Goal: Task Accomplishment & Management: Manage account settings

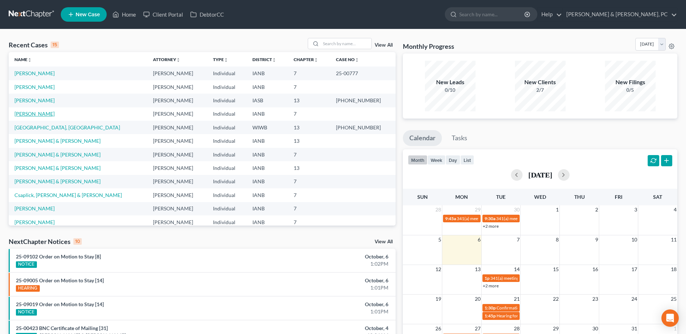
click at [32, 111] on link "[PERSON_NAME]" at bounding box center [34, 114] width 40 height 6
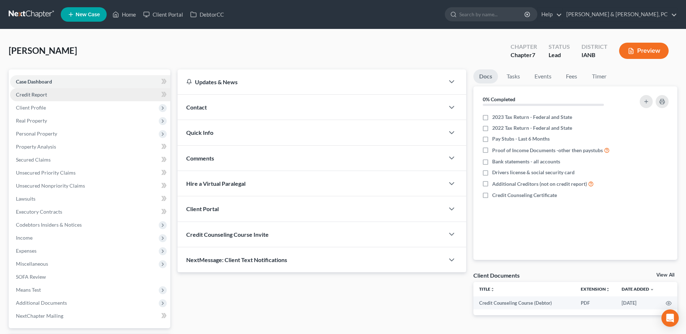
click at [42, 91] on span "Credit Report" at bounding box center [31, 94] width 31 height 6
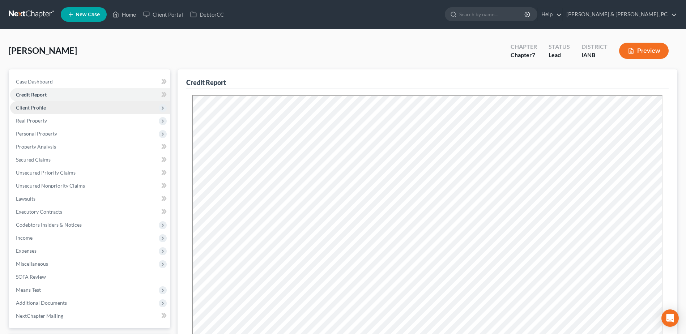
click at [43, 105] on span "Client Profile" at bounding box center [31, 107] width 30 height 6
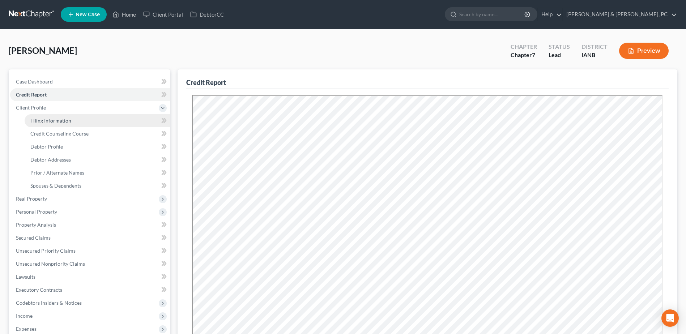
click at [64, 116] on link "Filing Information" at bounding box center [98, 120] width 146 height 13
select select "1"
select select "0"
select select "52"
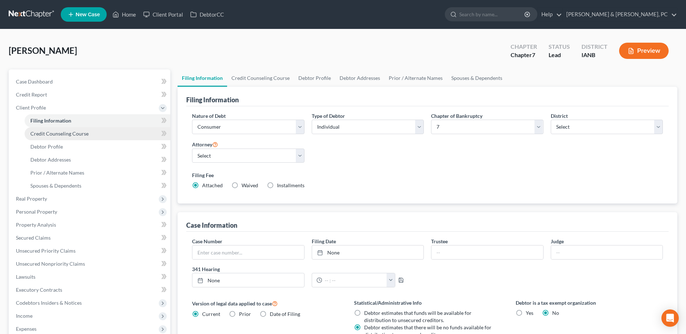
click at [65, 134] on span "Credit Counseling Course" at bounding box center [59, 133] width 58 height 6
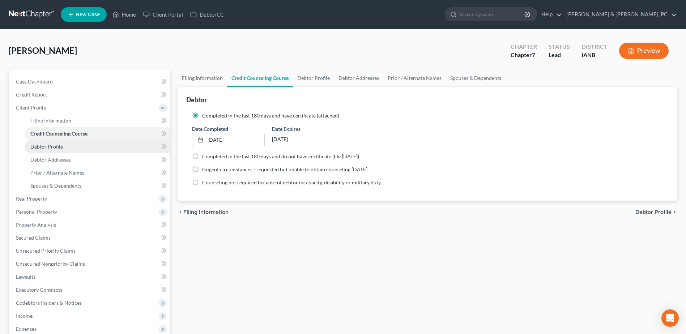
click at [66, 150] on link "Debtor Profile" at bounding box center [98, 146] width 146 height 13
select select "0"
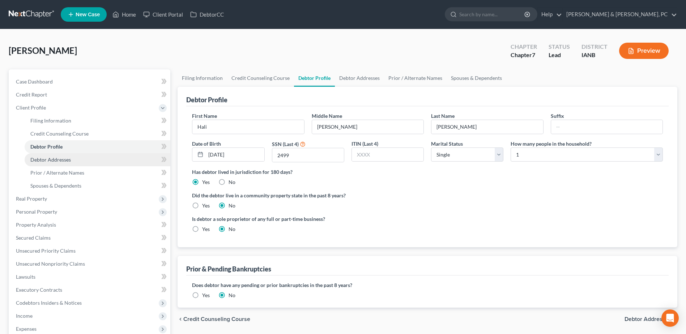
click at [70, 162] on span "Debtor Addresses" at bounding box center [50, 160] width 40 height 6
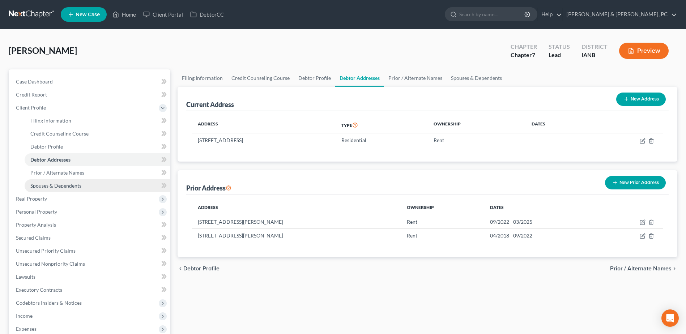
click at [90, 179] on link "Spouses & Dependents" at bounding box center [98, 185] width 146 height 13
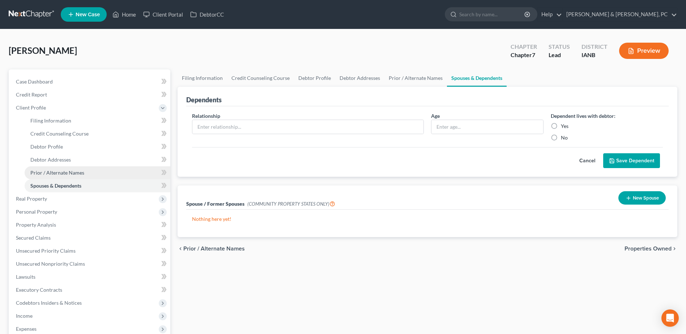
click at [91, 175] on link "Prior / Alternate Names" at bounding box center [98, 172] width 146 height 13
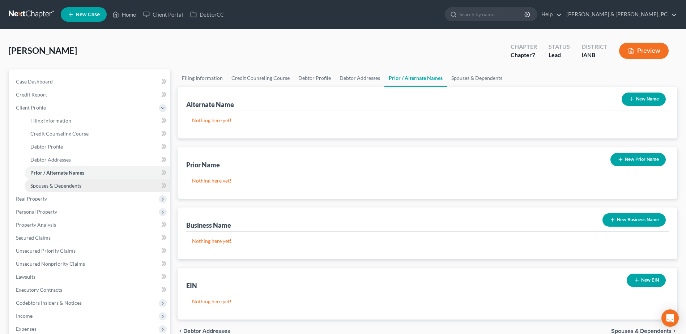
click at [87, 184] on link "Spouses & Dependents" at bounding box center [98, 185] width 146 height 13
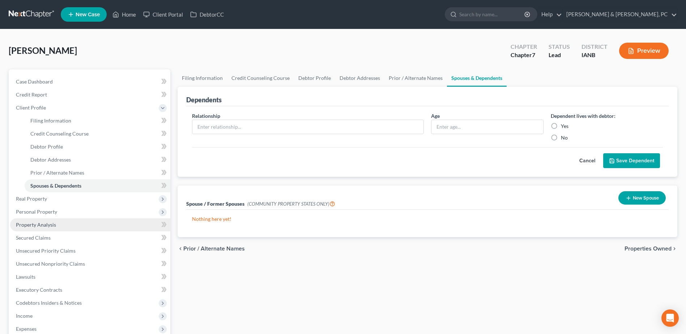
click at [54, 227] on span "Property Analysis" at bounding box center [36, 225] width 40 height 6
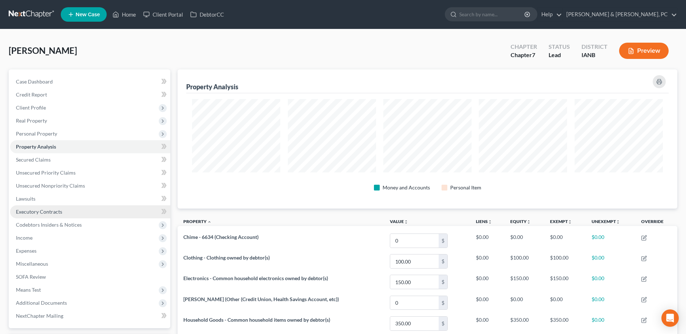
scroll to position [139, 500]
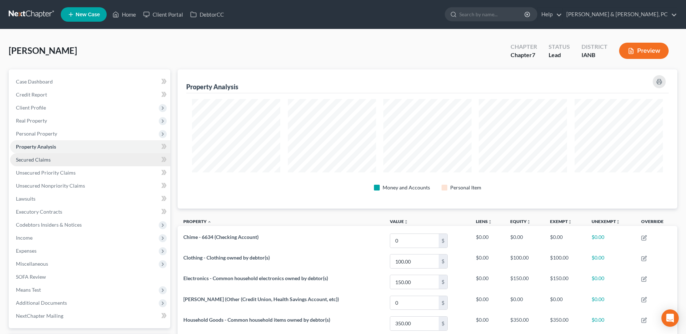
click at [41, 161] on span "Secured Claims" at bounding box center [33, 160] width 35 height 6
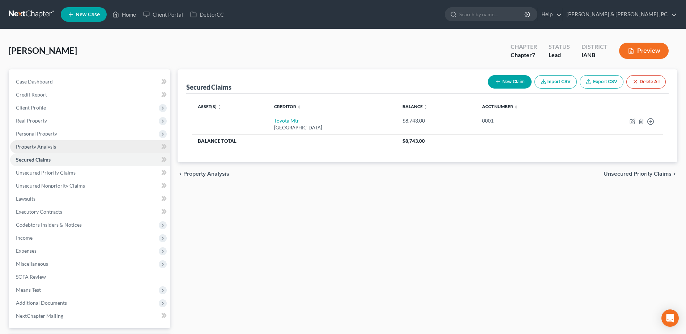
click at [50, 143] on link "Property Analysis" at bounding box center [90, 146] width 160 height 13
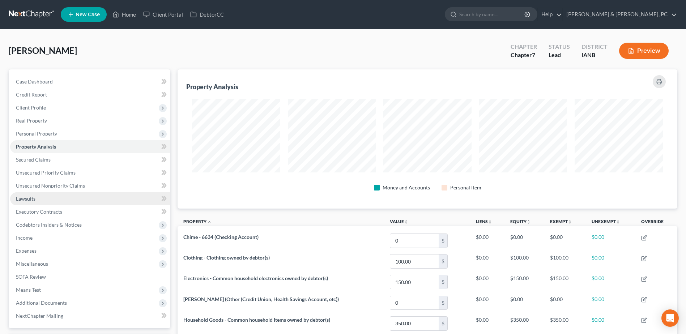
scroll to position [139, 500]
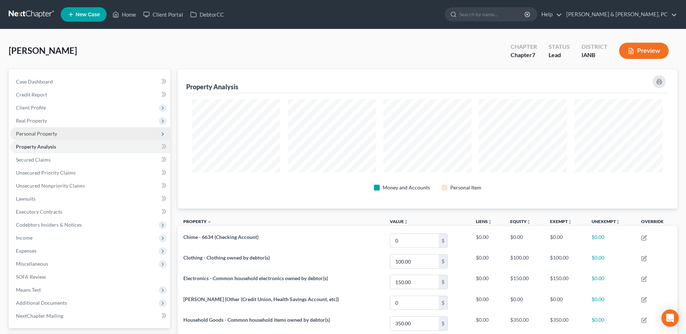
click at [57, 136] on span "Personal Property" at bounding box center [90, 133] width 160 height 13
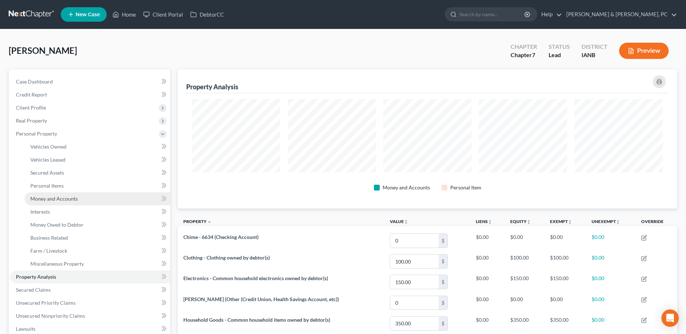
click at [64, 202] on link "Money and Accounts" at bounding box center [98, 198] width 146 height 13
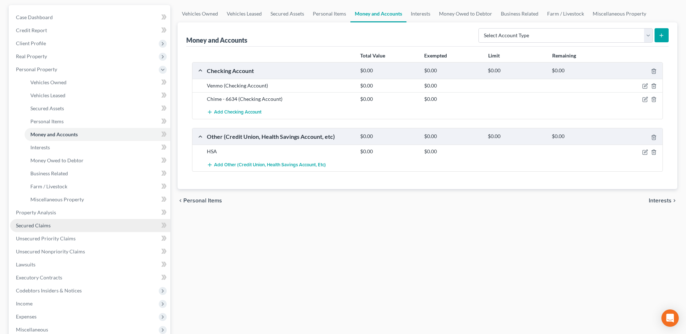
scroll to position [72, 0]
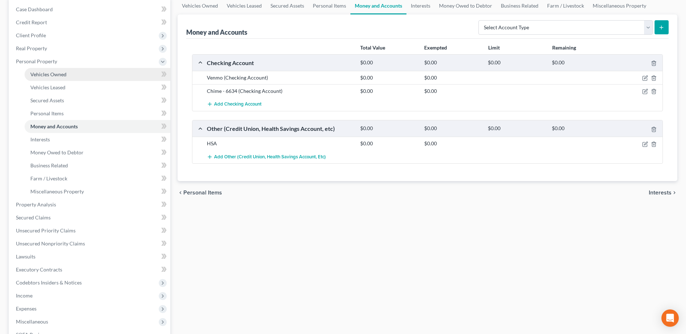
click at [57, 73] on span "Vehicles Owned" at bounding box center [48, 74] width 36 height 6
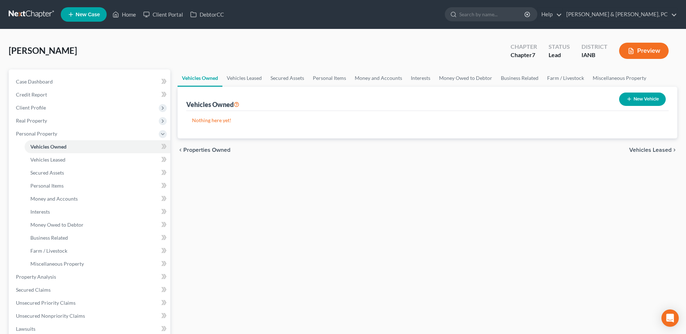
click at [657, 104] on button "New Vehicle" at bounding box center [642, 99] width 47 height 13
select select "0"
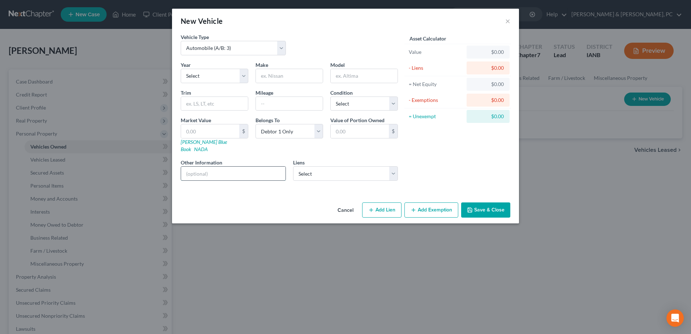
paste input "Title is in debtor’s name, but grandmother drives, makes all payments, and has …"
type input "Title is in debtor’s name, but grandmother drives, makes all payments, and has …"
click at [219, 79] on select "Select 2026 2025 2024 2023 2022 2021 2020 2019 2018 2017 2016 2015 2014 2013 20…" at bounding box center [215, 76] width 68 height 14
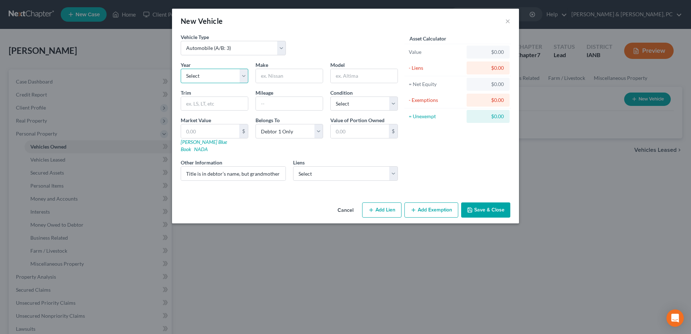
select select "7"
click at [181, 69] on select "Select 2026 2025 2024 2023 2022 2021 2020 2019 2018 2017 2016 2015 2014 2013 20…" at bounding box center [215, 76] width 68 height 14
click at [283, 79] on input "text" at bounding box center [289, 76] width 67 height 14
type input "Toyota"
click at [342, 77] on input "text" at bounding box center [364, 76] width 67 height 14
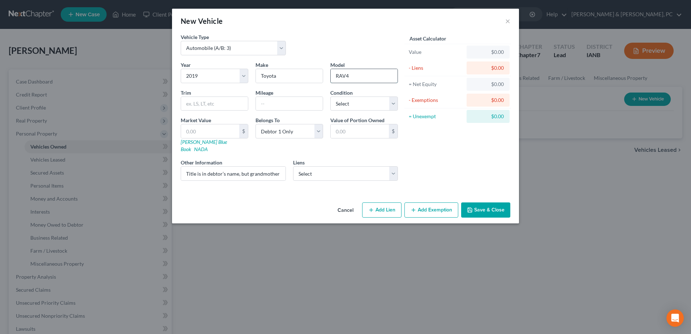
type input "RAV4"
type input "50000"
click at [343, 95] on label "Condition" at bounding box center [341, 93] width 22 height 8
drag, startPoint x: 345, startPoint y: 97, endPoint x: 347, endPoint y: 100, distance: 3.9
click at [345, 97] on select "Select Excellent Very Good Good Fair Poor" at bounding box center [364, 104] width 68 height 14
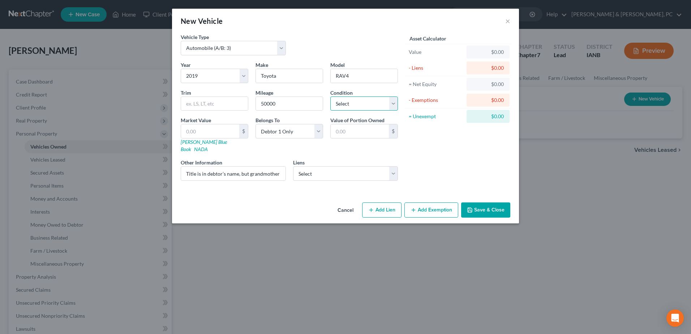
select select "2"
click at [330, 97] on select "Select Excellent Very Good Good Fair Poor" at bounding box center [364, 104] width 68 height 14
click at [219, 134] on input "text" at bounding box center [210, 131] width 58 height 14
click at [343, 125] on input "text" at bounding box center [360, 131] width 58 height 14
click at [303, 129] on select "Select Debtor 1 Only Debtor 2 Only Debtor 1 And Debtor 2 Only At Least One Of T…" at bounding box center [290, 131] width 68 height 14
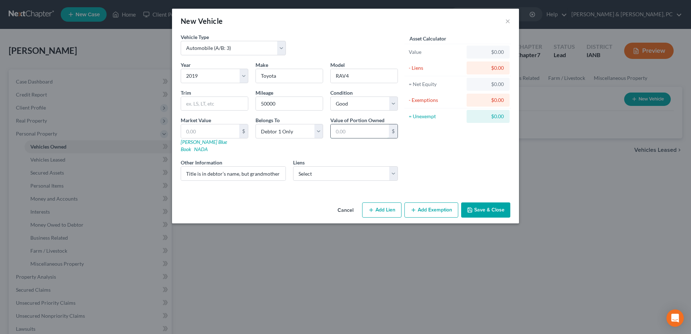
click at [373, 128] on input "text" at bounding box center [360, 131] width 58 height 14
type input "0.00"
click at [353, 168] on select "Select Toyota Mtr - $8,743.00" at bounding box center [345, 173] width 105 height 14
select select "10"
select select "0"
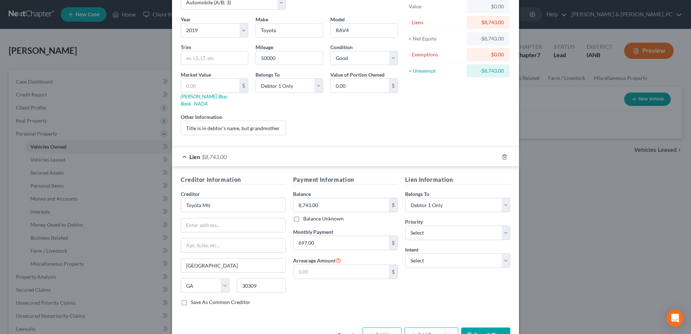
scroll to position [61, 0]
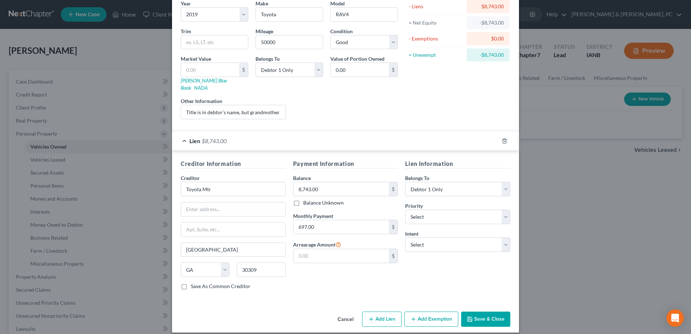
click at [447, 245] on div "Lien Information Belongs To * Select Debtor 1 Only Debtor 2 Only Debtor 1 And D…" at bounding box center [458, 227] width 112 height 136
click at [447, 241] on select "Select Surrender Redeem Reaffirm Avoid Other" at bounding box center [457, 245] width 105 height 14
select select "4"
click at [405, 238] on select "Select Surrender Redeem Reaffirm Avoid Other" at bounding box center [457, 245] width 105 height 14
click at [431, 268] on input "text" at bounding box center [457, 272] width 105 height 14
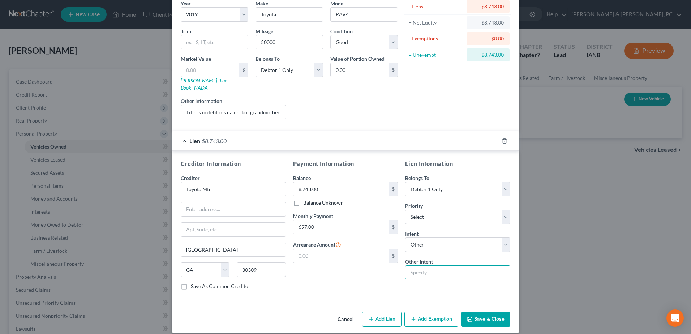
type input "Continue Making Payments"
click at [483, 312] on button "Save & Close" at bounding box center [485, 319] width 49 height 15
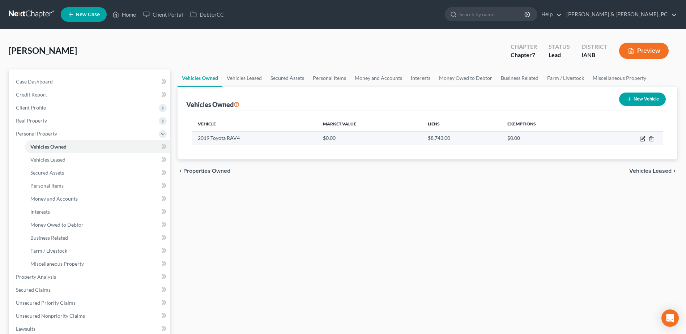
click at [639, 137] on icon "button" at bounding box center [642, 139] width 6 height 6
select select "0"
select select "7"
select select "2"
select select "0"
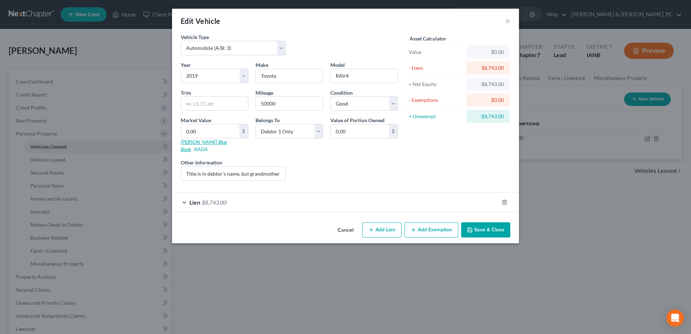
click at [188, 143] on link "[PERSON_NAME] Blue Book" at bounding box center [204, 145] width 46 height 13
click at [282, 200] on div "Lien $8,743.00" at bounding box center [335, 202] width 327 height 19
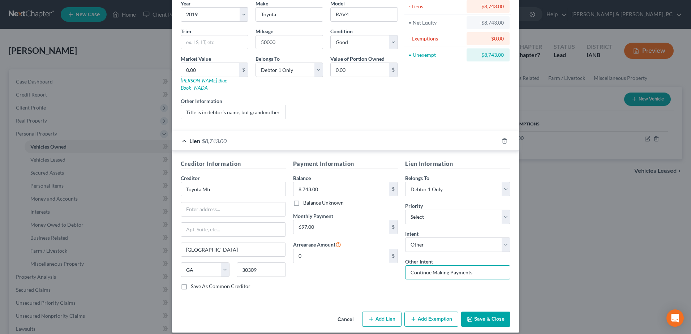
drag, startPoint x: 498, startPoint y: 269, endPoint x: 371, endPoint y: 277, distance: 127.5
click at [371, 277] on div "Creditor Information Creditor * Toyota Mtr [GEOGRAPHIC_DATA] [US_STATE] AK AR A…" at bounding box center [345, 227] width 337 height 136
paste input "Grandmother will continue payments and keep possession; debtor will not reaffir…"
type input "Grandmother will continue payments and keep possession; debtor will not reaffir…"
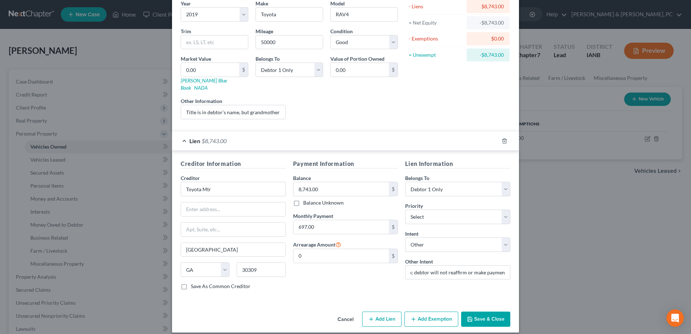
scroll to position [0, 0]
click at [473, 312] on button "Save & Close" at bounding box center [485, 319] width 49 height 15
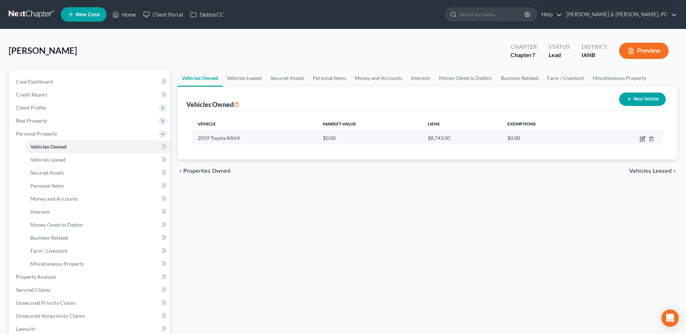
click at [641, 137] on icon "button" at bounding box center [642, 139] width 4 height 4
select select "0"
select select "7"
select select "2"
select select "0"
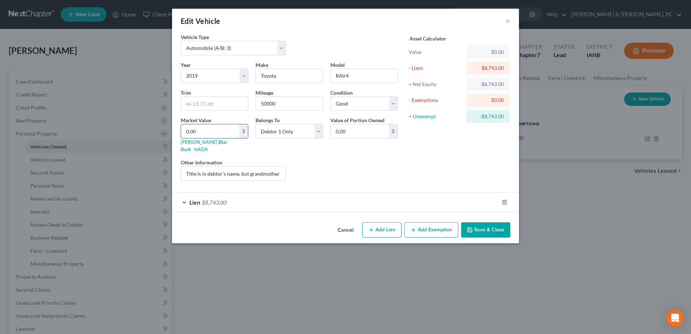
click at [221, 133] on input "0.00" at bounding box center [210, 131] width 58 height 14
type input "1"
type input "1.00"
type input "19"
type input "19.00"
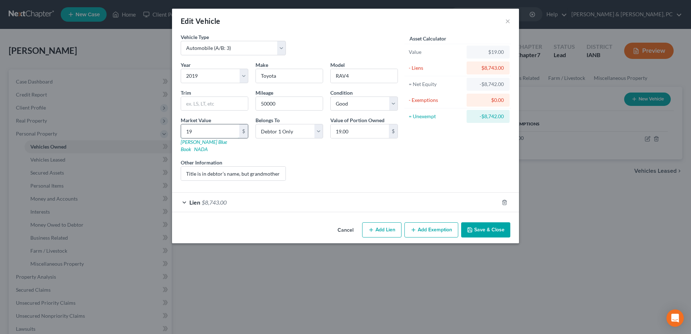
type input "192"
type input "192.00"
type input "1929"
type input "1,929.00"
type input "1,9299"
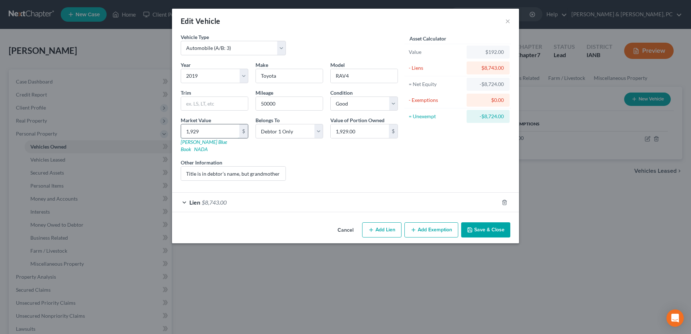
type input "19,299.00"
type input "19,299"
click at [374, 164] on div "Liens Select" at bounding box center [346, 170] width 112 height 22
click at [434, 193] on div "Lien $8,743.00" at bounding box center [335, 202] width 327 height 19
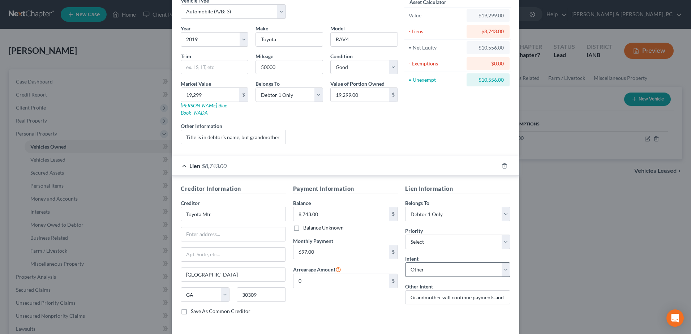
scroll to position [61, 0]
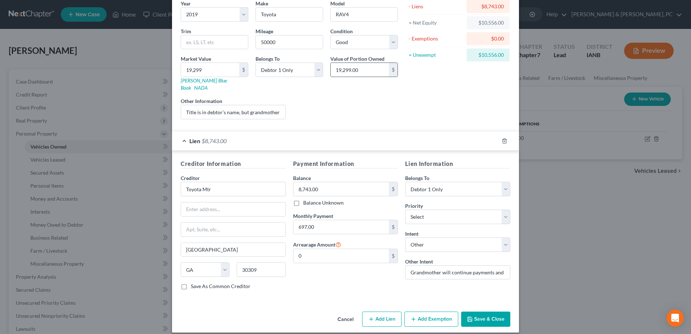
click at [361, 69] on input "19,299.00" at bounding box center [360, 70] width 58 height 14
type input "0.00"
click at [425, 105] on div "Asset Calculator Value $19,299.00 - Liens $8,743.00 = Net Equity $10,556.00 - E…" at bounding box center [458, 48] width 112 height 153
click at [481, 314] on button "Save & Close" at bounding box center [485, 319] width 49 height 15
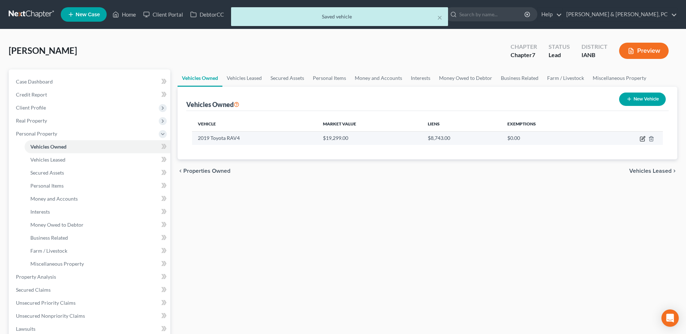
click at [641, 139] on icon "button" at bounding box center [642, 139] width 6 height 6
select select "0"
select select "7"
select select "2"
select select "0"
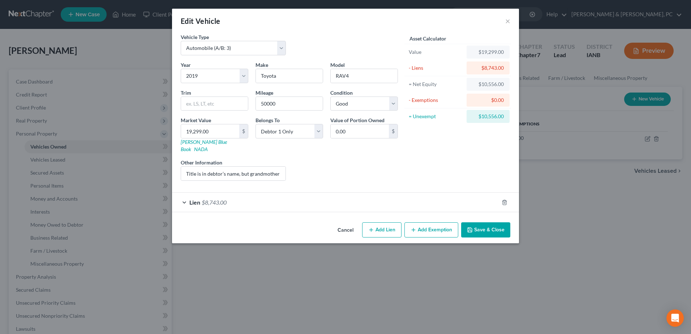
click at [299, 195] on div "Lien $8,743.00" at bounding box center [335, 202] width 327 height 19
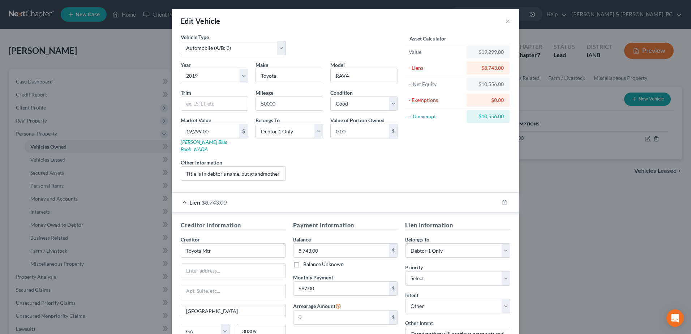
scroll to position [36, 0]
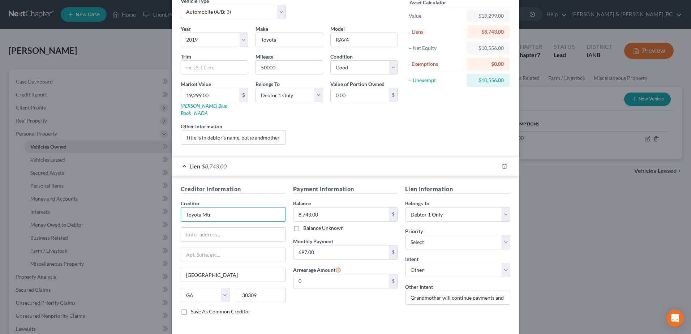
drag, startPoint x: 254, startPoint y: 211, endPoint x: 166, endPoint y: 206, distance: 87.6
click at [166, 206] on div "Edit Vehicle × Vehicle Type Select Automobile (A/B: 3) Truck (A/B: 3) Trailer (…" at bounding box center [345, 167] width 691 height 334
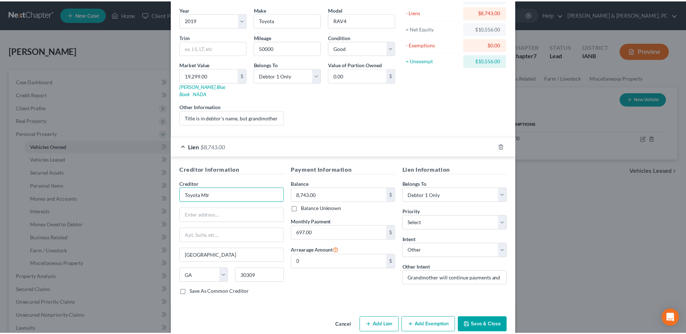
scroll to position [61, 0]
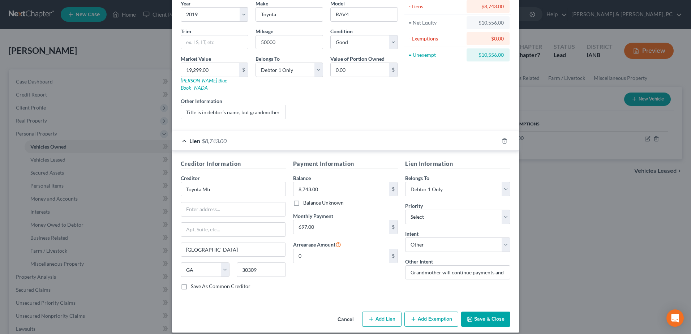
click at [492, 314] on button "Save & Close" at bounding box center [485, 319] width 49 height 15
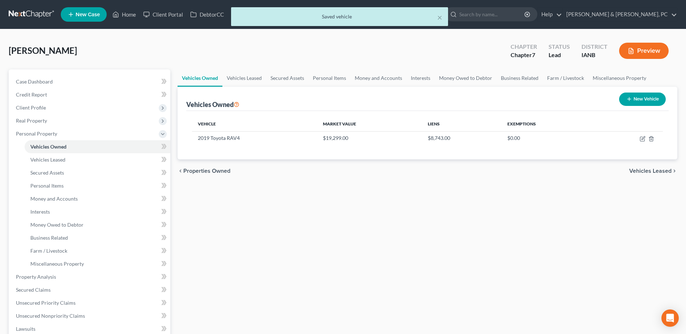
click at [129, 15] on div "× Saved vehicle" at bounding box center [339, 18] width 686 height 22
click at [129, 14] on div "× Saved vehicle" at bounding box center [339, 18] width 686 height 22
click at [123, 13] on div "× Saved vehicle" at bounding box center [339, 18] width 686 height 22
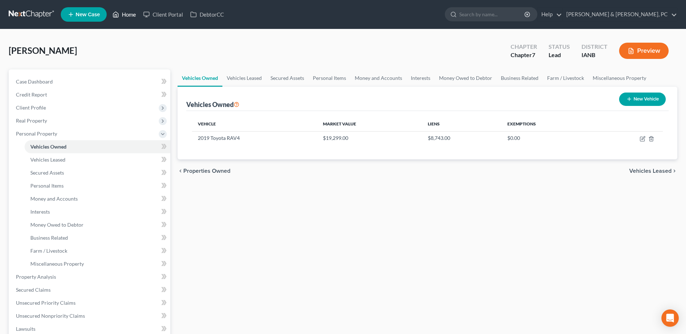
click at [129, 13] on link "Home" at bounding box center [124, 14] width 31 height 13
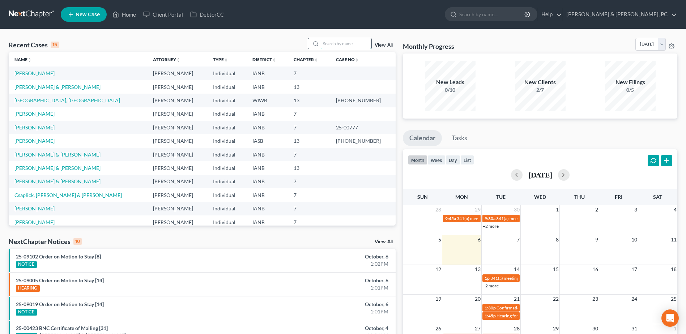
click at [348, 42] on input "search" at bounding box center [346, 43] width 51 height 10
click at [34, 71] on link "[PERSON_NAME]" at bounding box center [34, 73] width 40 height 6
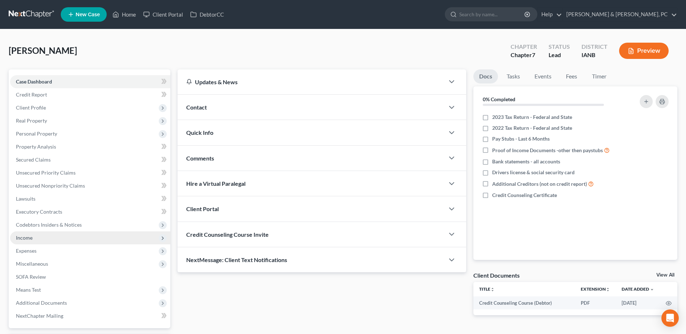
click at [34, 240] on span "Income" at bounding box center [90, 237] width 160 height 13
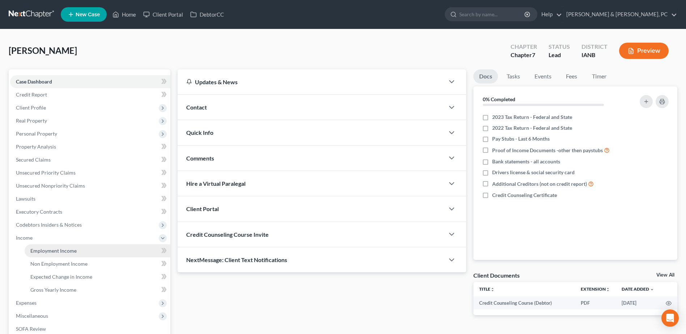
click at [48, 253] on span "Employment Income" at bounding box center [53, 251] width 46 height 6
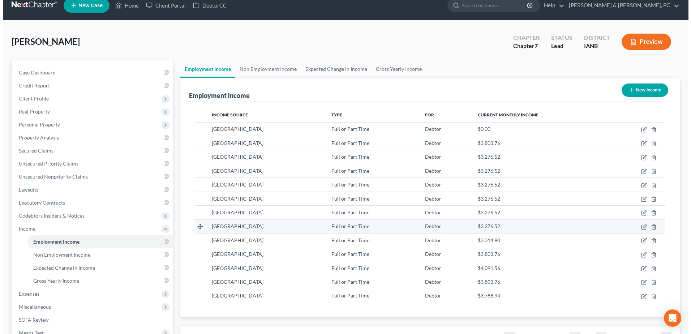
scroll to position [36, 0]
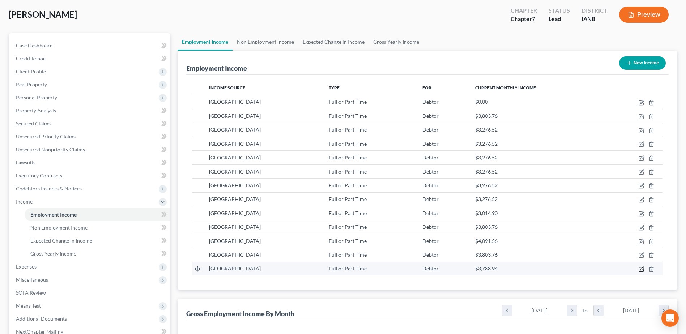
click at [641, 267] on icon "button" at bounding box center [641, 269] width 4 height 4
select select "0"
select select "16"
select select "2"
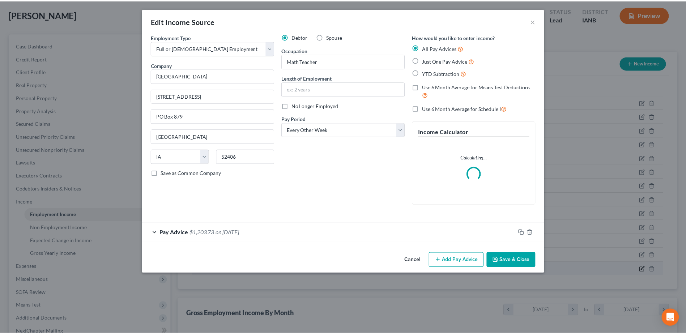
scroll to position [135, 286]
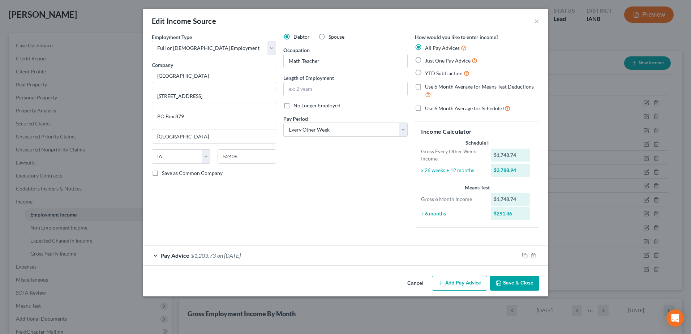
click at [515, 283] on button "Save & Close" at bounding box center [514, 283] width 49 height 15
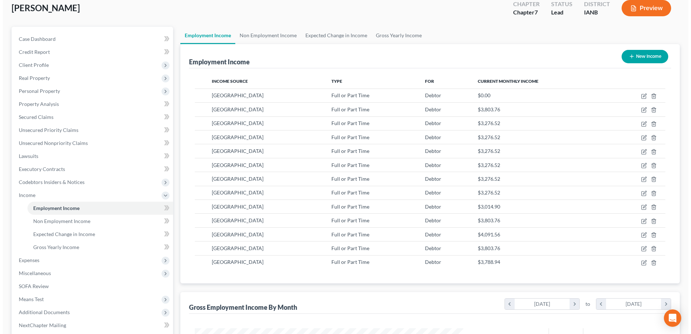
scroll to position [0, 0]
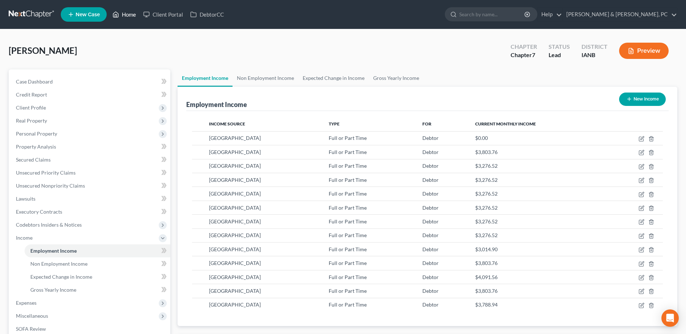
click at [124, 14] on link "Home" at bounding box center [124, 14] width 31 height 13
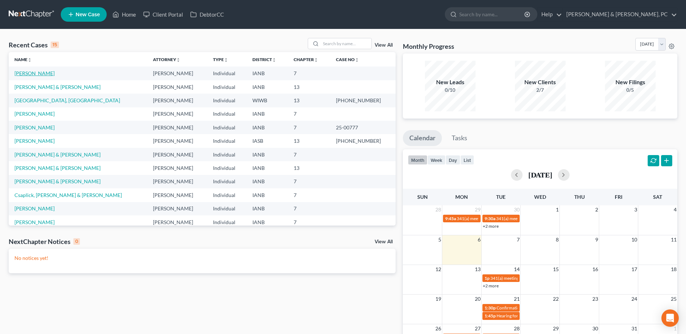
click at [27, 71] on link "[PERSON_NAME]" at bounding box center [34, 73] width 40 height 6
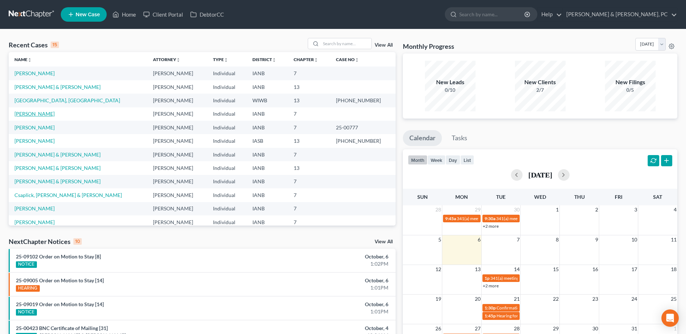
click at [31, 115] on link "[PERSON_NAME]" at bounding box center [34, 114] width 40 height 6
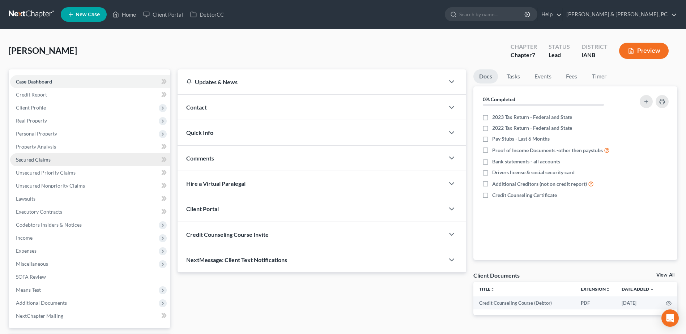
click at [46, 153] on link "Secured Claims" at bounding box center [90, 159] width 160 height 13
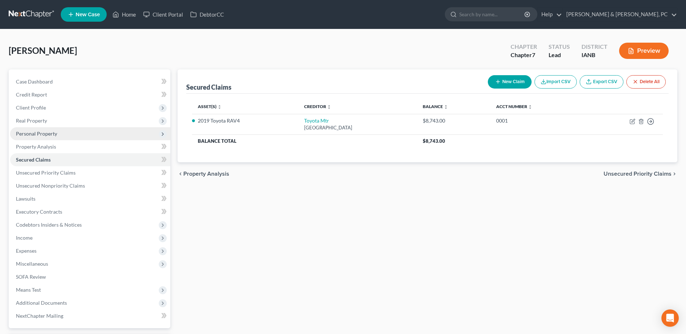
click at [48, 137] on span "Personal Property" at bounding box center [90, 133] width 160 height 13
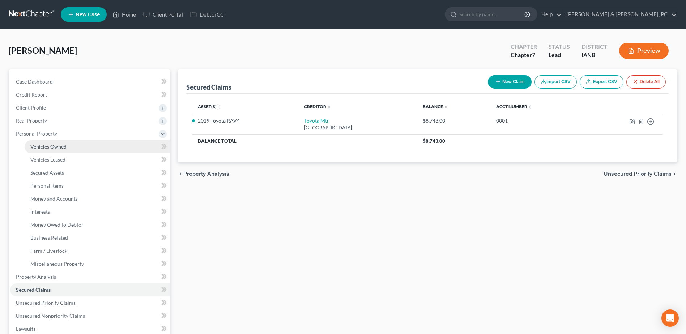
click at [53, 147] on span "Vehicles Owned" at bounding box center [48, 147] width 36 height 6
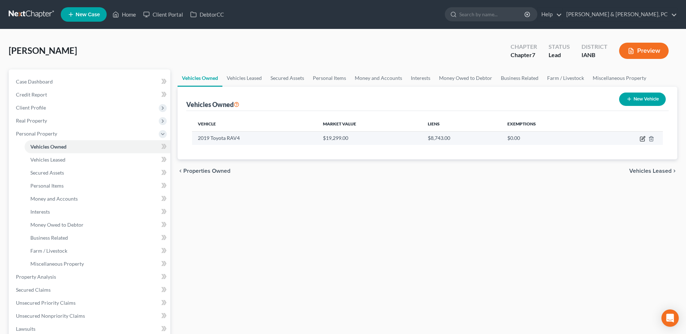
click at [643, 138] on icon "button" at bounding box center [642, 137] width 3 height 3
select select "0"
select select "7"
select select "2"
select select "0"
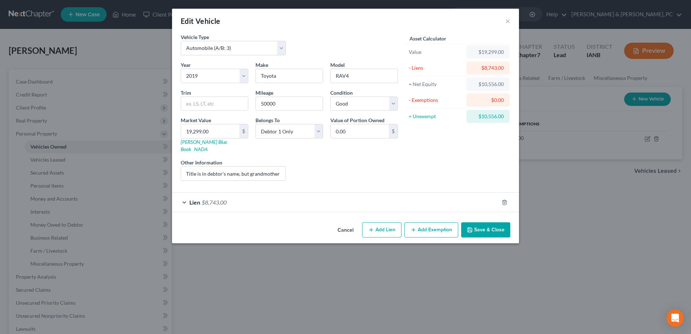
click at [238, 193] on div "Lien $8,743.00" at bounding box center [335, 202] width 327 height 19
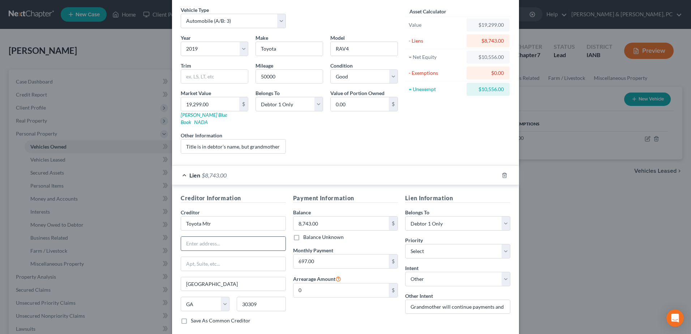
scroll to position [61, 0]
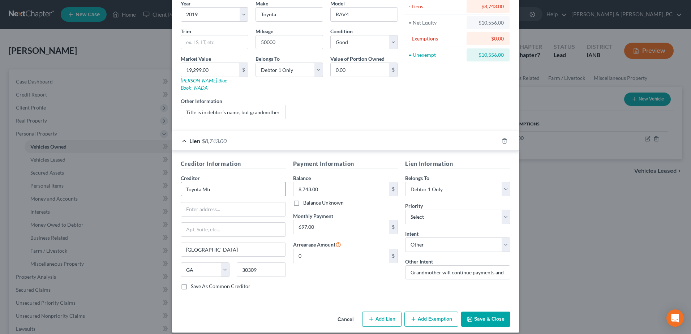
drag, startPoint x: 228, startPoint y: 180, endPoint x: 132, endPoint y: 184, distance: 96.2
click at [132, 184] on div "Edit Vehicle × Vehicle Type Select Automobile (A/B: 3) Truck (A/B: 3) Trailer (…" at bounding box center [345, 167] width 691 height 334
paste input "otor Credit / TMCC"
type input "Toyota Motor Credit / TMCC"
click at [201, 204] on input "text" at bounding box center [233, 209] width 104 height 14
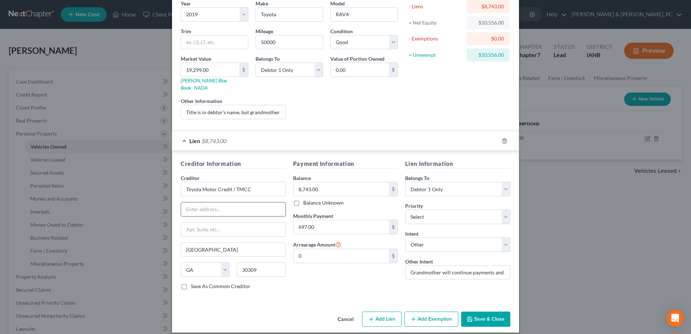
paste input "P.O. Box 105386"
type input "P.O. Box 105386"
click at [391, 280] on div "Payment Information Balance 8,743.00 $ Balance Unknown Balance Undetermined 8,7…" at bounding box center [346, 227] width 112 height 136
click at [496, 312] on button "Save & Close" at bounding box center [485, 319] width 49 height 15
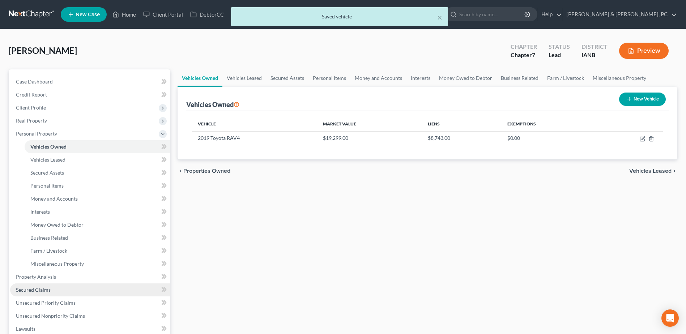
click at [53, 292] on link "Secured Claims" at bounding box center [90, 289] width 160 height 13
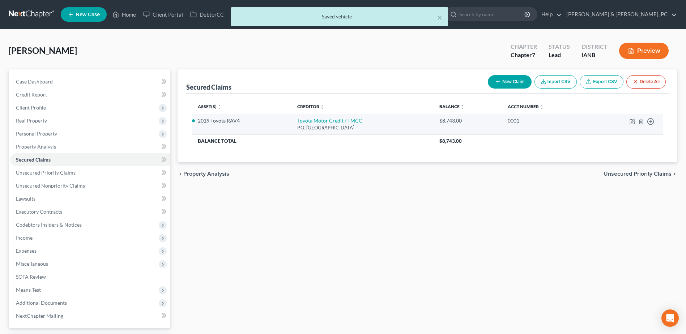
click at [636, 119] on td "Move to E Move to F Move to G Move to Notice Only" at bounding box center [626, 124] width 72 height 21
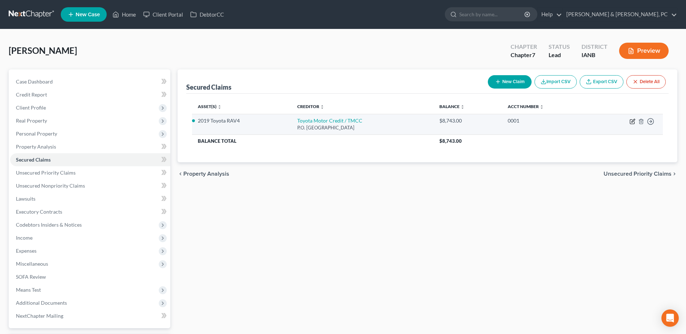
click at [634, 119] on icon "button" at bounding box center [632, 122] width 6 height 6
select select "10"
select select "4"
select select "0"
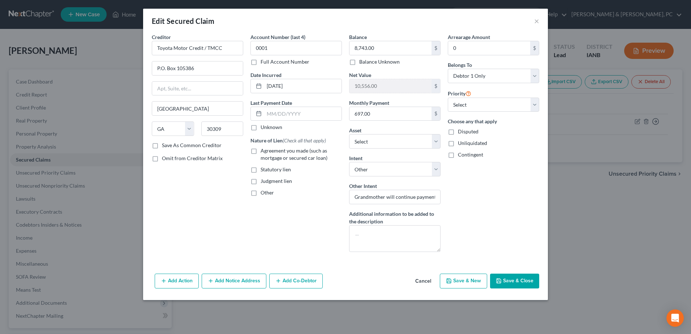
click at [517, 281] on button "Save & Close" at bounding box center [514, 281] width 49 height 15
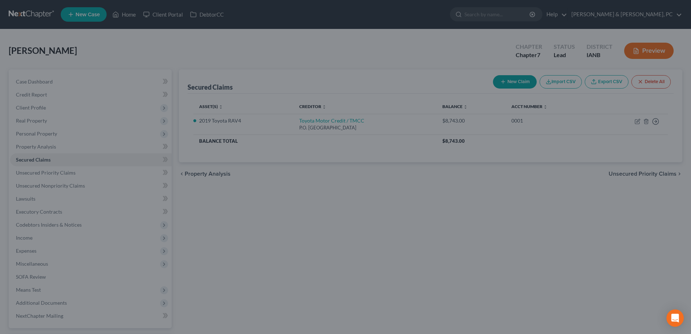
select select "10"
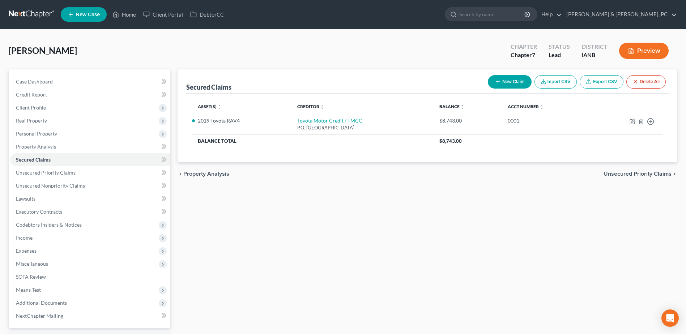
click at [500, 81] on button "New Claim" at bounding box center [510, 81] width 44 height 13
select select "0"
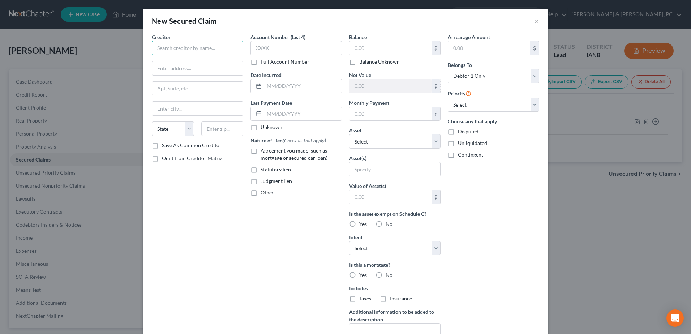
click at [187, 47] on input "text" at bounding box center [197, 48] width 91 height 14
click at [534, 17] on button "×" at bounding box center [536, 21] width 5 height 9
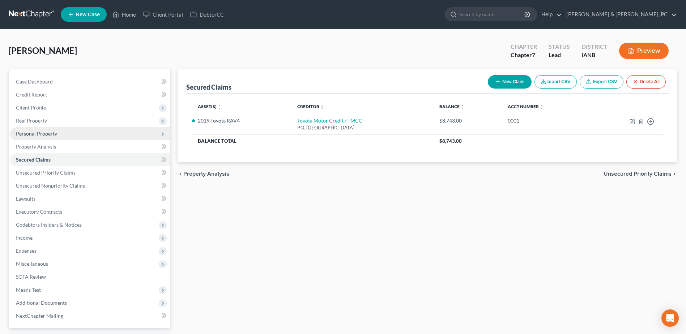
click at [91, 134] on span "Personal Property" at bounding box center [90, 133] width 160 height 13
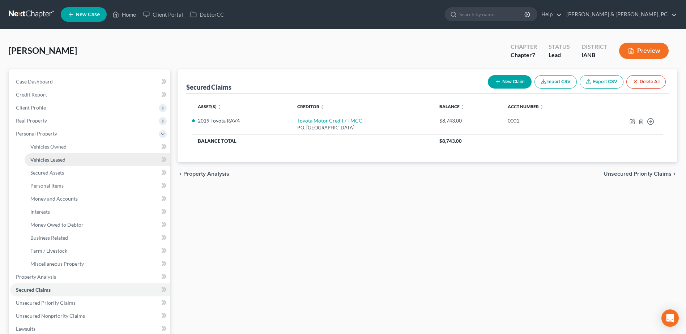
click at [64, 158] on span "Vehicles Leased" at bounding box center [47, 160] width 35 height 6
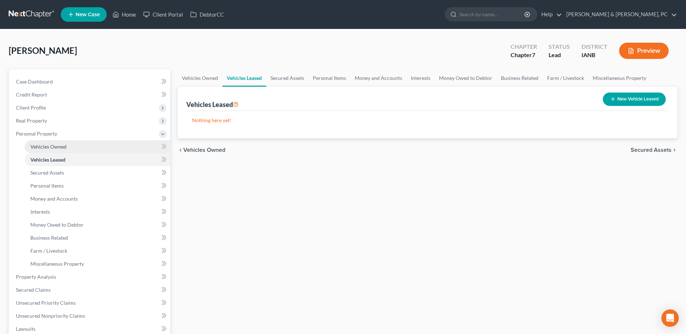
click at [69, 146] on link "Vehicles Owned" at bounding box center [98, 146] width 146 height 13
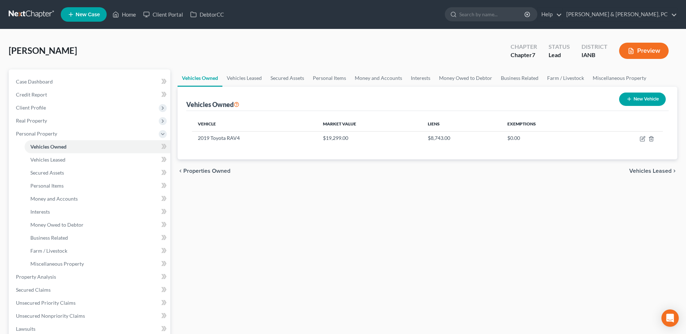
click at [634, 101] on button "New Vehicle" at bounding box center [642, 99] width 47 height 13
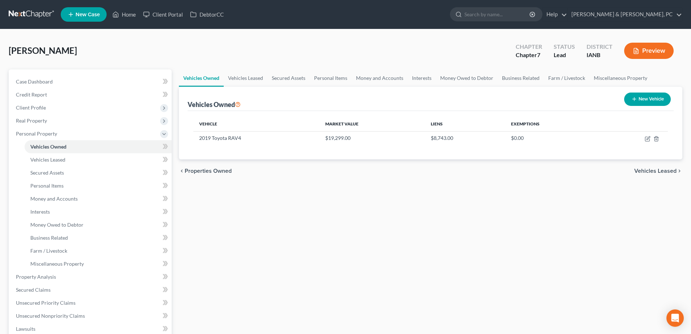
select select "0"
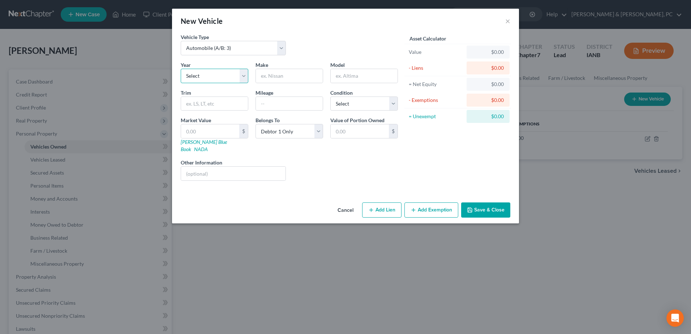
click at [231, 71] on select "Select 2026 2025 2024 2023 2022 2021 2020 2019 2018 2017 2016 2015 2014 2013 20…" at bounding box center [215, 76] width 68 height 14
select select "12"
click at [181, 69] on select "Select 2026 2025 2024 2023 2022 2021 2020 2019 2018 2017 2016 2015 2014 2013 20…" at bounding box center [215, 76] width 68 height 14
click at [286, 76] on input "text" at bounding box center [289, 76] width 67 height 14
type input "Ford"
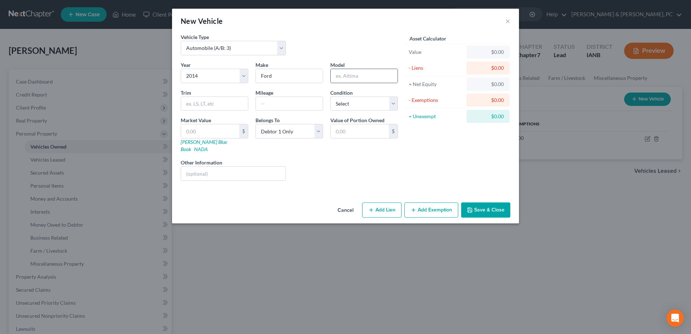
click at [378, 83] on div at bounding box center [364, 76] width 68 height 14
click at [381, 78] on input "text" at bounding box center [364, 76] width 67 height 14
type input "Edge"
type input "51000"
click at [364, 93] on div "Condition Select Excellent Very Good Good Fair Poor" at bounding box center [364, 100] width 75 height 22
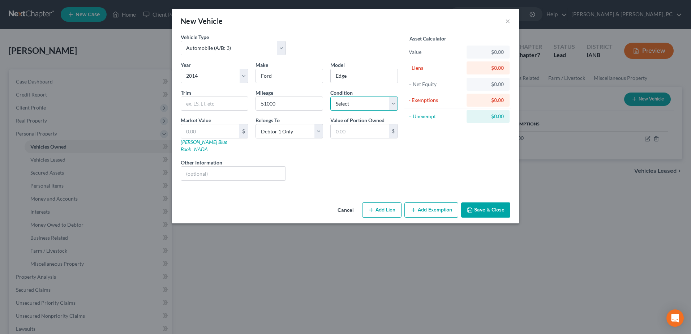
click at [364, 98] on select "Select Excellent Very Good Good Fair Poor" at bounding box center [364, 104] width 68 height 14
select select "2"
click at [330, 97] on select "Select Excellent Very Good Good Fair Poor" at bounding box center [364, 104] width 68 height 14
click at [190, 140] on link "[PERSON_NAME] Blue Book" at bounding box center [204, 145] width 46 height 13
click at [226, 128] on input "text" at bounding box center [210, 131] width 58 height 14
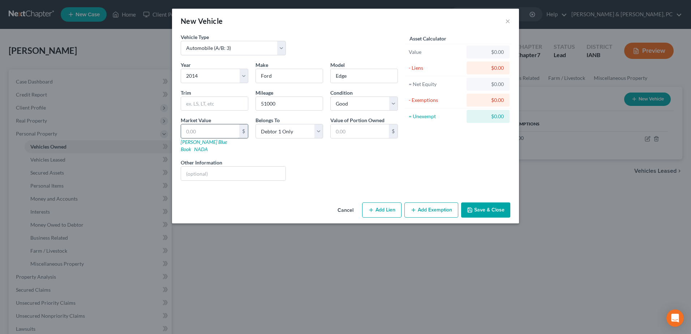
type input "5"
type input "5.00"
type input "59"
type input "59.00"
type input "596"
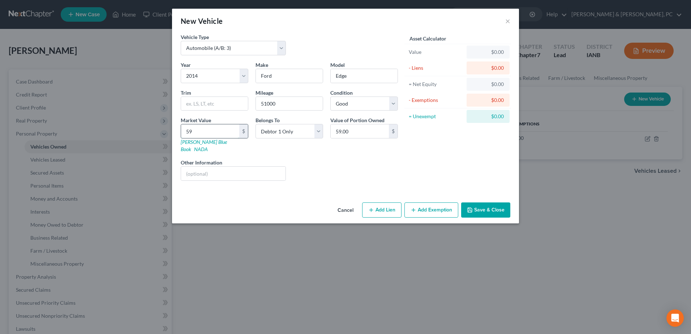
type input "596.00"
type input "5962"
type input "5,962.00"
type input "5,962"
click at [214, 159] on label "Other Information" at bounding box center [202, 163] width 42 height 8
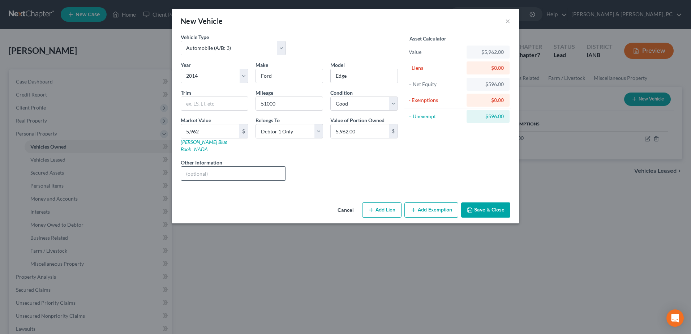
click at [216, 167] on input "text" at bounding box center [233, 174] width 104 height 14
paste input "“Vehicle titled and owned by grandmother; debtor drives vehicle but has no owne…"
type input "Vehicle titled and owned by grandmother; debtor drives vehicle but has no owner…"
click at [338, 150] on div "Year Select 2026 2025 2024 2023 2022 2021 2020 2019 2018 2017 2016 2015 2014 20…" at bounding box center [289, 123] width 224 height 125
click at [300, 131] on select "Select Debtor 1 Only Debtor 2 Only Debtor 1 And Debtor 2 Only At Least One Of T…" at bounding box center [290, 131] width 68 height 14
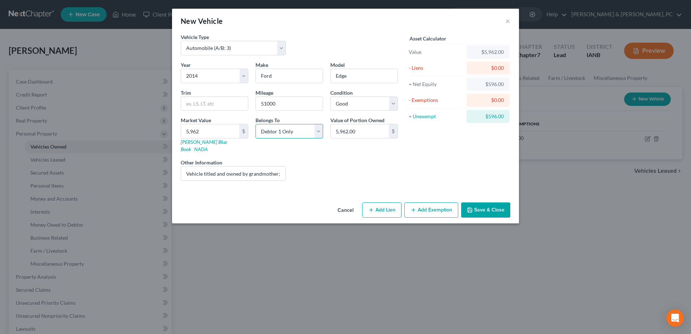
click at [314, 133] on select "Select Debtor 1 Only Debtor 2 Only Debtor 1 And Debtor 2 Only At Least One Of T…" at bounding box center [290, 131] width 68 height 14
select select "3"
click at [256, 124] on select "Select Debtor 1 Only Debtor 2 Only Debtor 1 And Debtor 2 Only At Least One Of T…" at bounding box center [290, 131] width 68 height 14
click at [426, 205] on button "Add Exemption" at bounding box center [432, 209] width 54 height 15
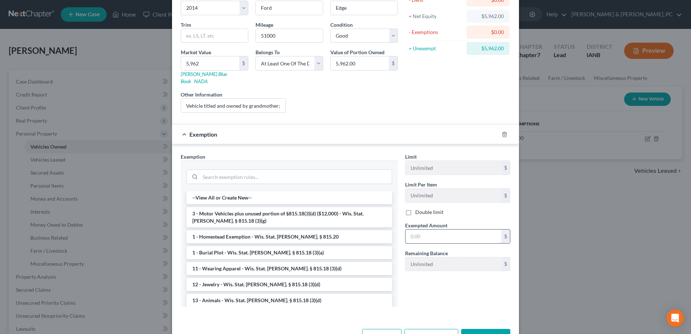
scroll to position [72, 0]
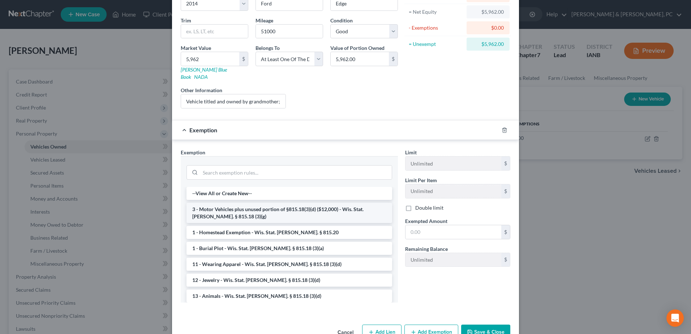
click at [290, 203] on li "3 - Motor Vehicles plus unused portion of §815.18(3)(d) ($12,000) - Wis. Stat. …" at bounding box center [290, 213] width 206 height 20
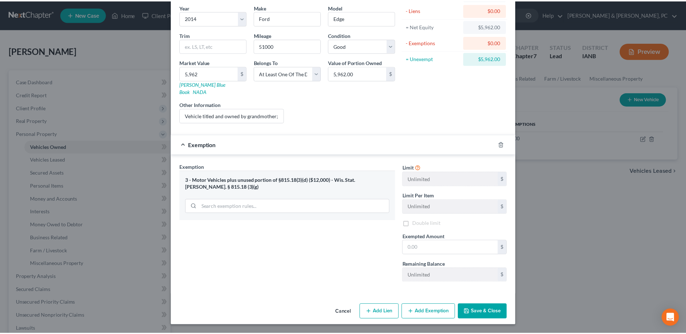
scroll to position [51, 0]
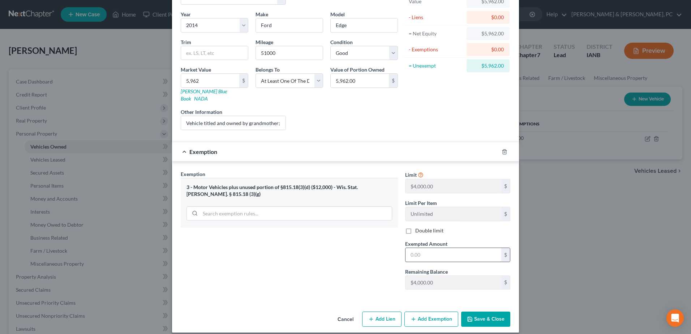
click at [456, 251] on input "text" at bounding box center [454, 255] width 96 height 14
type input "4,000"
click at [490, 313] on button "Save & Close" at bounding box center [485, 319] width 49 height 15
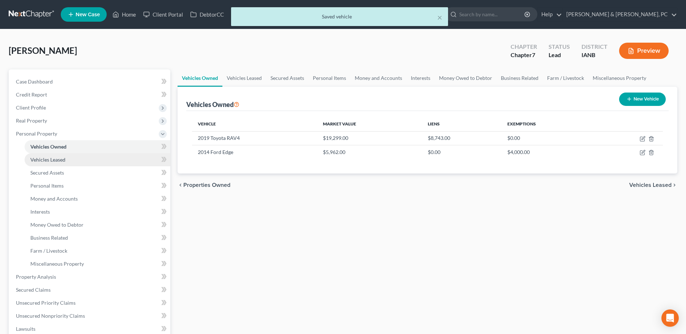
click at [60, 161] on span "Vehicles Leased" at bounding box center [47, 160] width 35 height 6
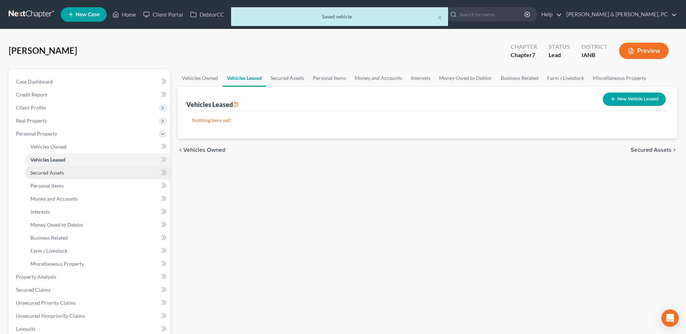
click at [60, 171] on span "Secured Assets" at bounding box center [47, 173] width 34 height 6
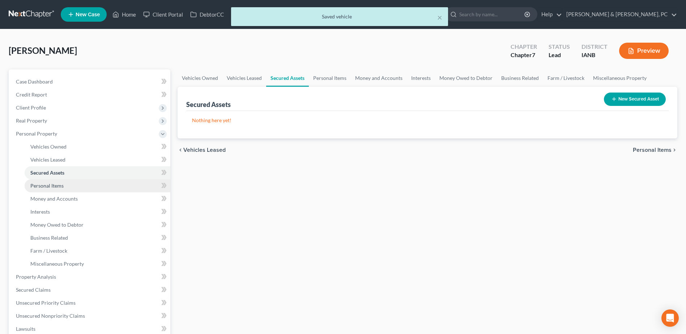
click at [62, 180] on link "Personal Items" at bounding box center [98, 185] width 146 height 13
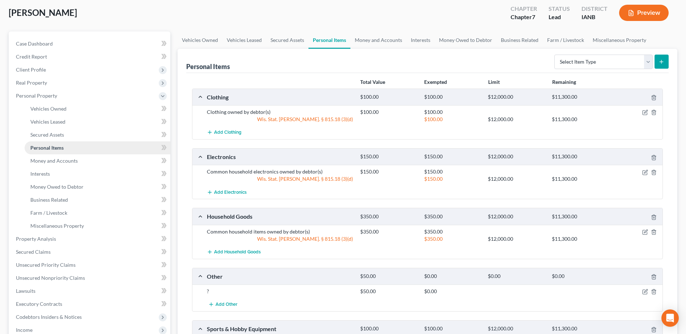
scroll to position [36, 0]
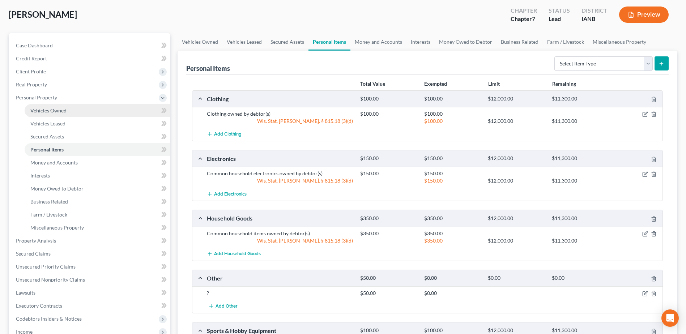
click at [55, 114] on link "Vehicles Owned" at bounding box center [98, 110] width 146 height 13
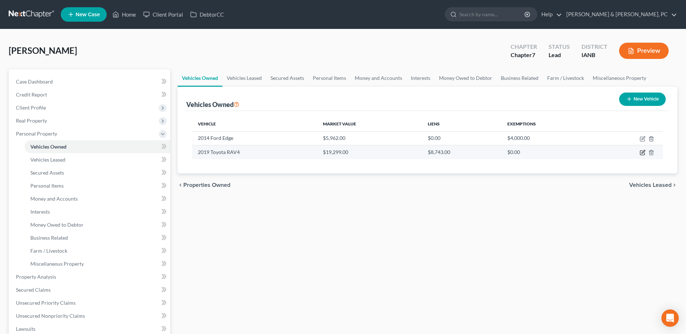
click at [643, 154] on icon "button" at bounding box center [642, 153] width 6 height 6
select select "0"
select select "7"
select select "2"
select select "0"
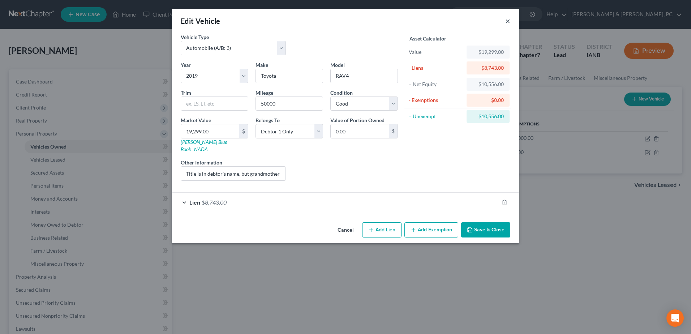
click at [506, 25] on button "×" at bounding box center [507, 21] width 5 height 9
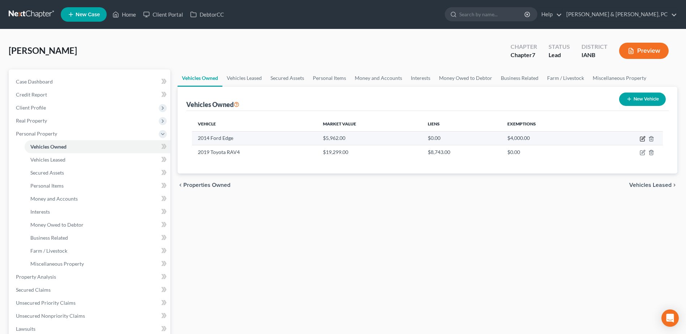
click at [642, 137] on icon "button" at bounding box center [642, 139] width 6 height 6
select select "0"
select select "12"
select select "2"
select select "3"
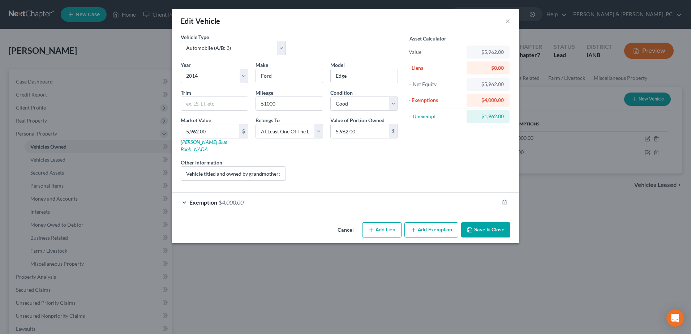
click at [493, 228] on button "Save & Close" at bounding box center [485, 229] width 49 height 15
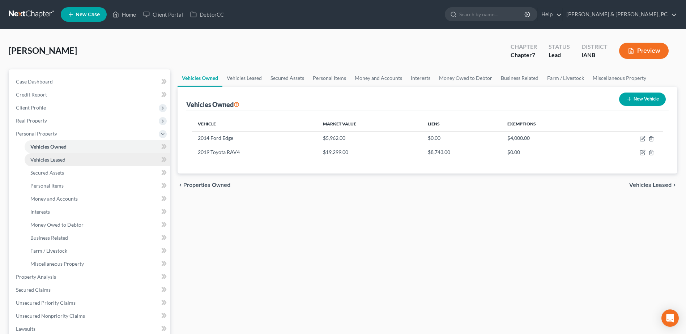
click at [94, 163] on link "Vehicles Leased" at bounding box center [98, 159] width 146 height 13
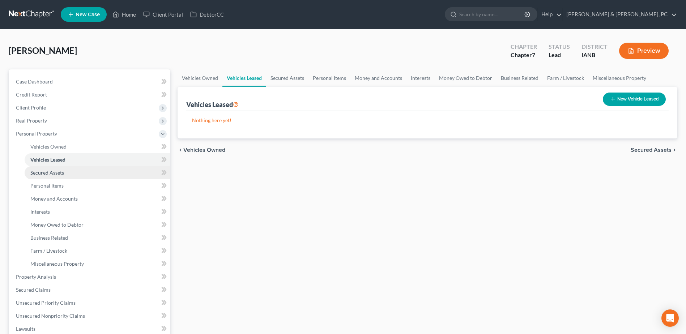
click at [84, 171] on link "Secured Assets" at bounding box center [98, 172] width 146 height 13
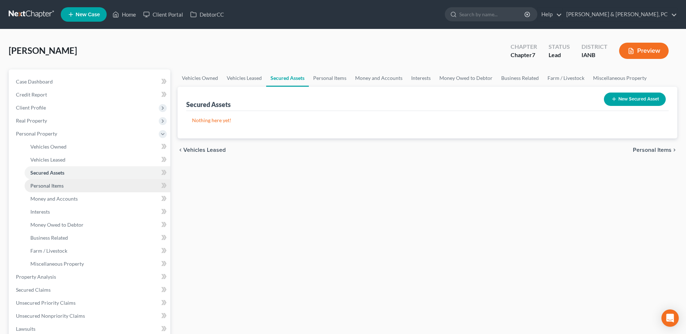
click at [81, 182] on link "Personal Items" at bounding box center [98, 185] width 146 height 13
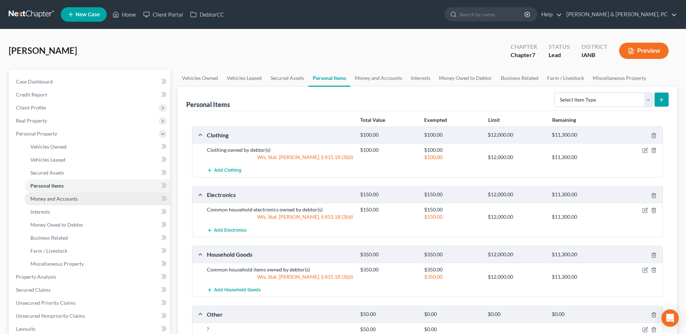
click at [78, 197] on link "Money and Accounts" at bounding box center [98, 198] width 146 height 13
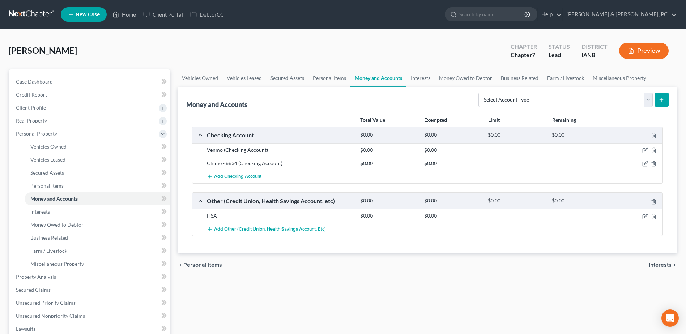
click at [520, 90] on div "Select Account Type Brokerage (A/B: 18, SOFA: 20) Cash on Hand (A/B: 16) Certif…" at bounding box center [571, 99] width 193 height 19
click at [521, 98] on select "Select Account Type Brokerage (A/B: 18, SOFA: 20) Cash on Hand (A/B: 16) Certif…" at bounding box center [565, 100] width 174 height 14
click at [578, 95] on select "Select Account Type Brokerage (A/B: 18, SOFA: 20) Cash on Hand (A/B: 16) Certif…" at bounding box center [565, 100] width 174 height 14
select select "checking"
click at [480, 93] on select "Select Account Type Brokerage (A/B: 18, SOFA: 20) Cash on Hand (A/B: 16) Certif…" at bounding box center [565, 100] width 174 height 14
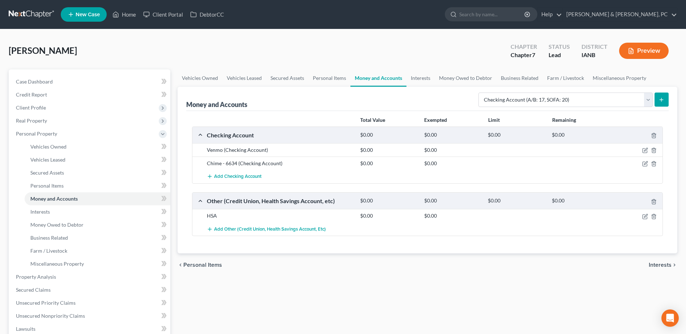
click at [661, 98] on line "submit" at bounding box center [661, 99] width 0 height 3
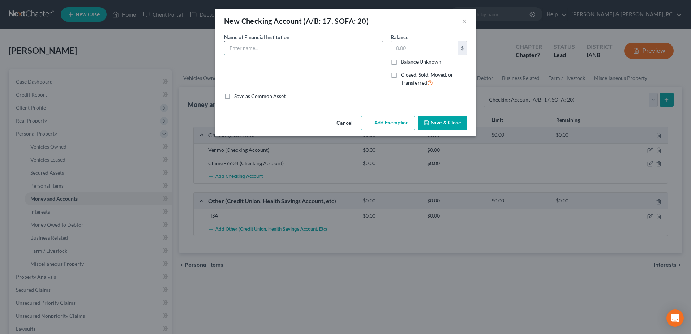
click at [260, 43] on input "text" at bounding box center [303, 48] width 159 height 14
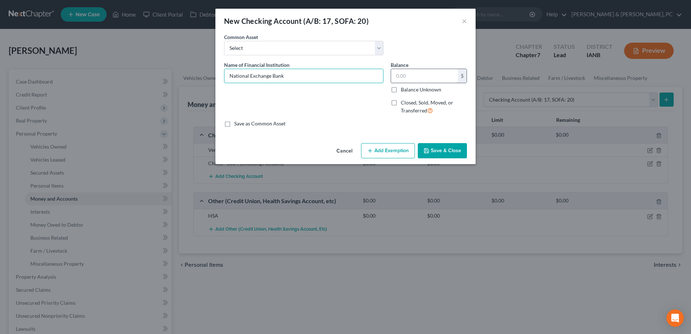
type input "National Exchange Bank"
click at [428, 71] on input "text" at bounding box center [424, 76] width 67 height 14
click at [415, 103] on span "Closed, Sold, Moved, or Transferred" at bounding box center [427, 106] width 52 height 14
click at [408, 103] on input "Closed, Sold, Moved, or Transferred" at bounding box center [406, 101] width 5 height 5
checkbox input "true"
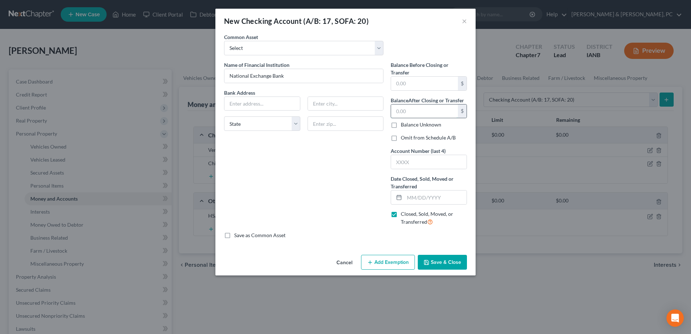
click at [415, 116] on input "text" at bounding box center [424, 111] width 67 height 14
drag, startPoint x: 429, startPoint y: 109, endPoint x: 303, endPoint y: 124, distance: 126.6
click at [303, 124] on div "Name of Financial Institution * National Exchange Bank Bank Address State [US_S…" at bounding box center [346, 146] width 250 height 171
type input "0"
click at [445, 161] on input "text" at bounding box center [429, 162] width 76 height 14
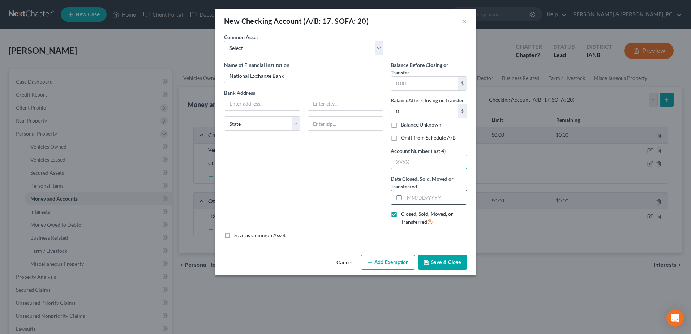
click at [404, 197] on div at bounding box center [397, 198] width 13 height 14
click at [408, 195] on input "text" at bounding box center [436, 198] width 62 height 14
type input "[DATE]"
click at [361, 233] on div "Save as Common Asset" at bounding box center [345, 235] width 243 height 7
click at [446, 263] on button "Save & Close" at bounding box center [442, 262] width 49 height 15
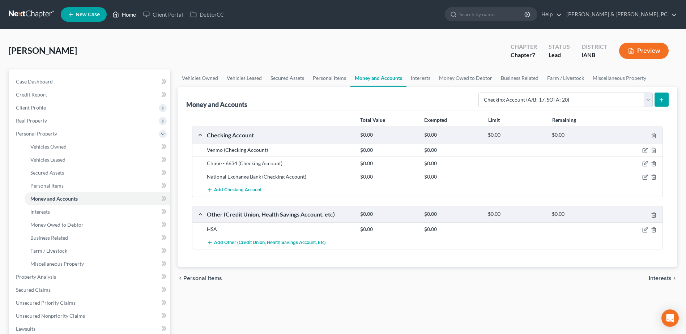
click at [130, 18] on link "Home" at bounding box center [124, 14] width 31 height 13
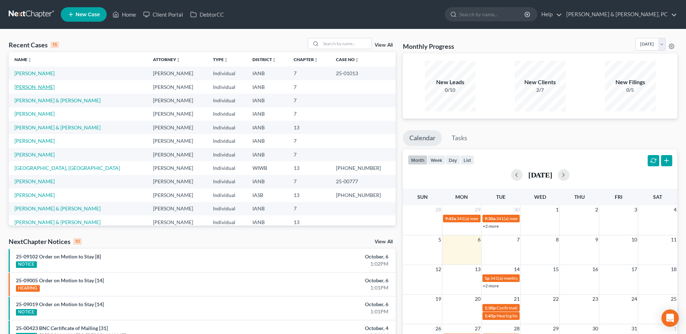
click at [46, 88] on link "[PERSON_NAME]" at bounding box center [34, 87] width 40 height 6
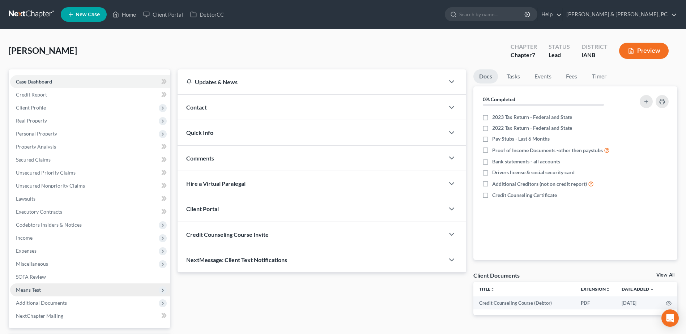
click at [59, 287] on span "Means Test" at bounding box center [90, 289] width 160 height 13
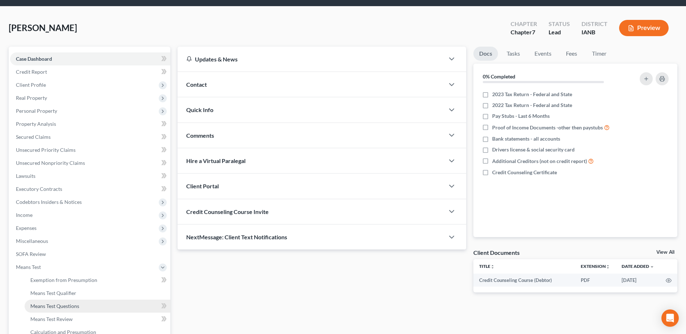
scroll to position [72, 0]
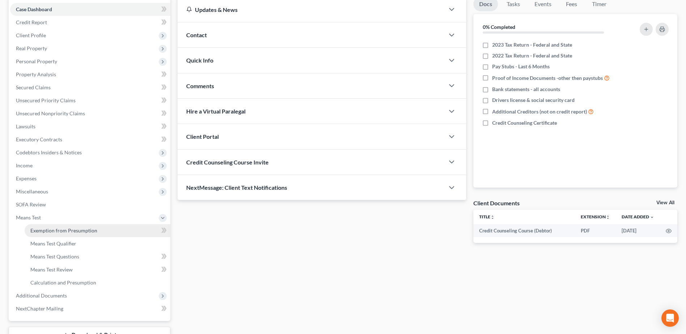
click at [79, 230] on span "Exemption from Presumption" at bounding box center [63, 230] width 67 height 6
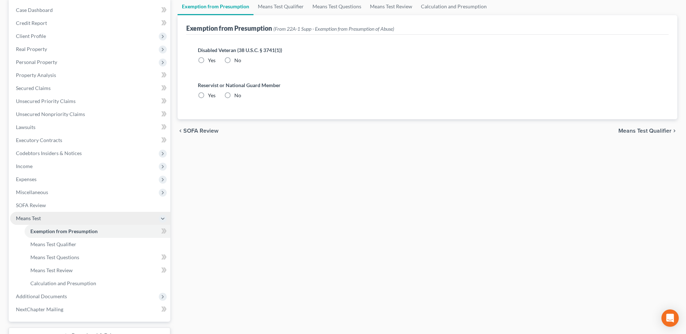
radio input "true"
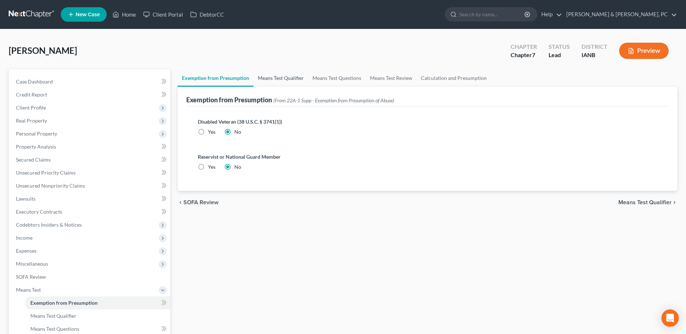
click at [288, 82] on link "Means Test Qualifier" at bounding box center [280, 77] width 55 height 17
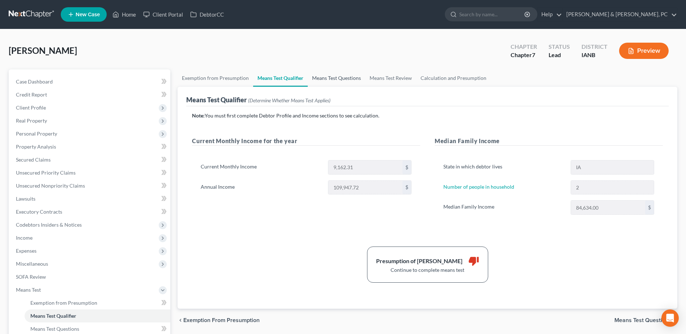
click at [330, 73] on link "Means Test Questions" at bounding box center [336, 77] width 57 height 17
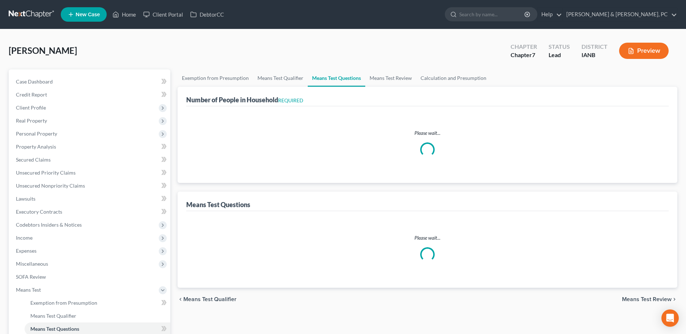
select select "2"
select select "0"
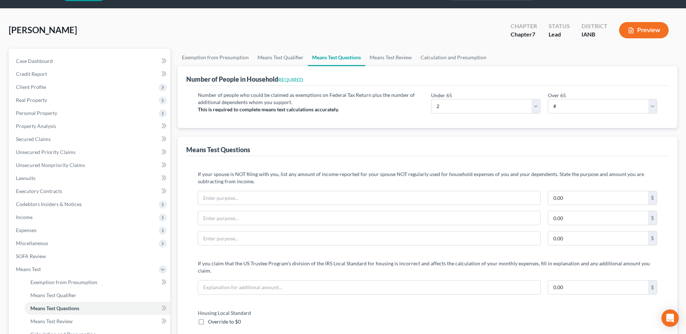
scroll to position [36, 0]
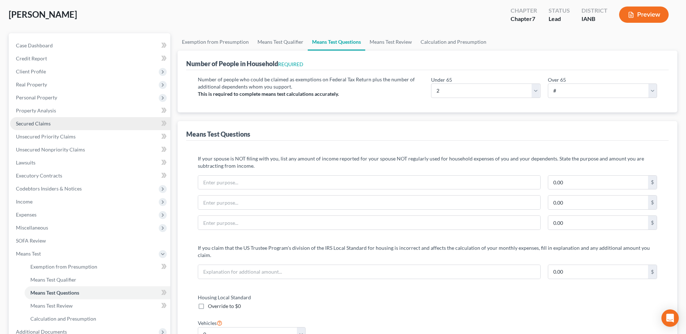
click at [50, 120] on span "Secured Claims" at bounding box center [33, 123] width 35 height 6
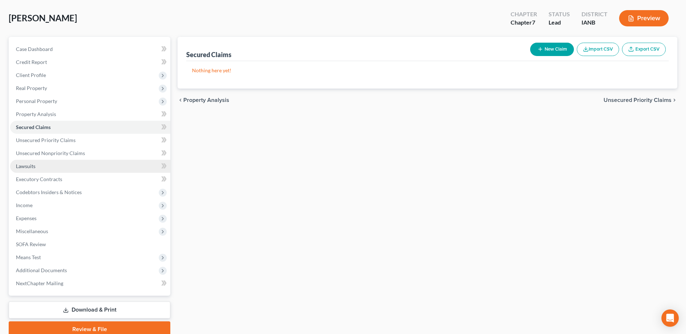
scroll to position [63, 0]
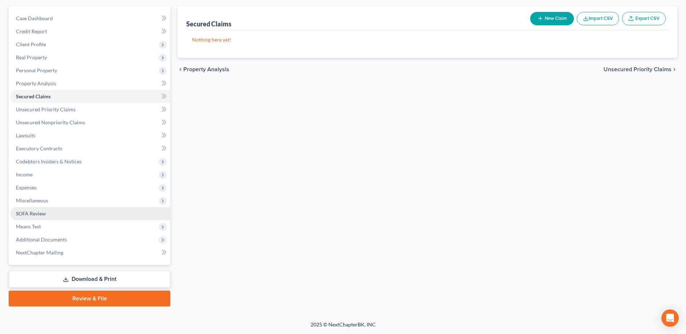
click at [43, 213] on span "SOFA Review" at bounding box center [31, 213] width 30 height 6
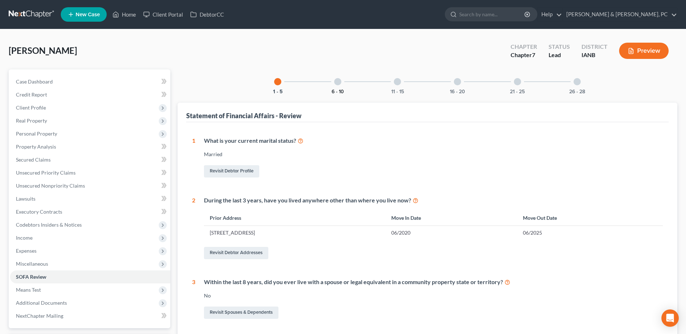
click at [343, 91] on button "6 - 10" at bounding box center [337, 91] width 12 height 5
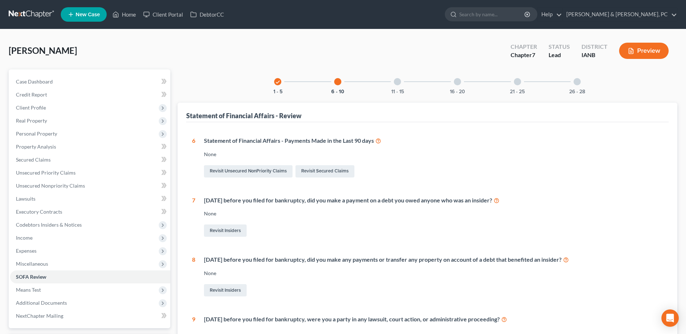
click at [407, 85] on div "11 - 15" at bounding box center [397, 81] width 25 height 25
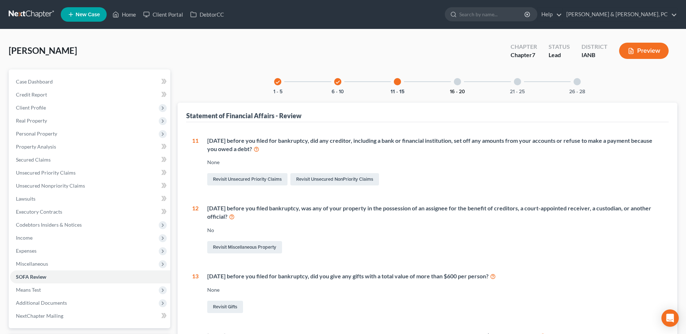
click at [461, 89] on button "16 - 20" at bounding box center [457, 91] width 15 height 5
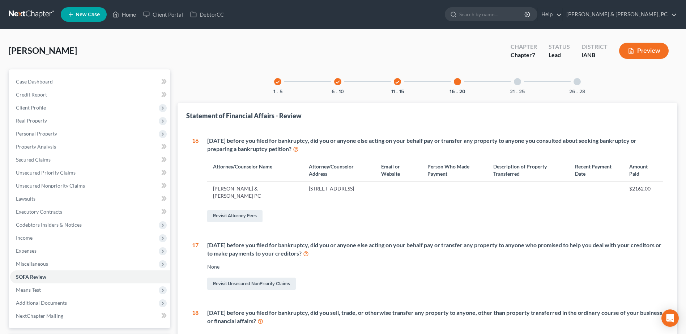
click at [517, 84] on div at bounding box center [517, 81] width 7 height 7
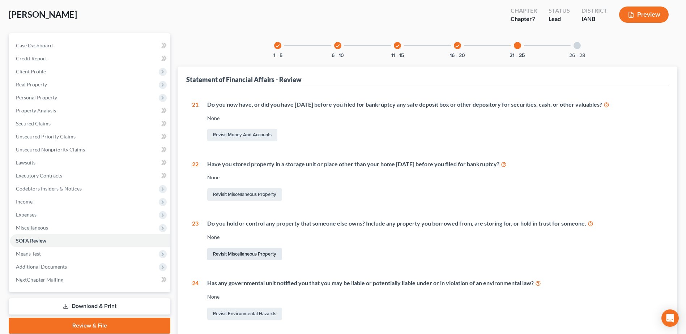
click at [243, 256] on link "Revisit Miscellaneous Property" at bounding box center [244, 254] width 75 height 12
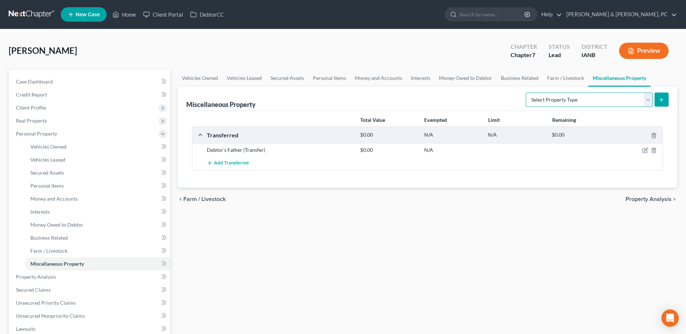
click at [595, 101] on select "Select Property Type Assigned for Creditor Benefit [DATE] (SOFA: 12) Holding fo…" at bounding box center [589, 100] width 127 height 14
select select "holding_for_another"
click at [526, 93] on select "Select Property Type Assigned for Creditor Benefit [DATE] (SOFA: 12) Holding fo…" at bounding box center [589, 100] width 127 height 14
click at [661, 99] on line "submit" at bounding box center [661, 99] width 0 height 3
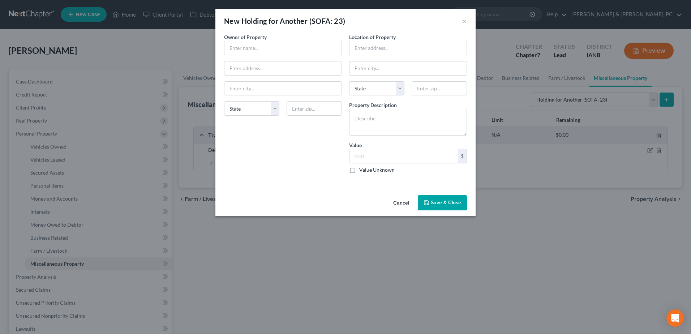
click at [404, 205] on button "Cancel" at bounding box center [401, 203] width 27 height 14
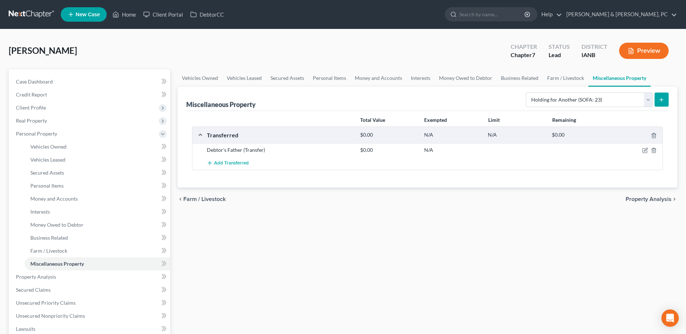
click at [660, 96] on button "submit" at bounding box center [661, 100] width 14 height 14
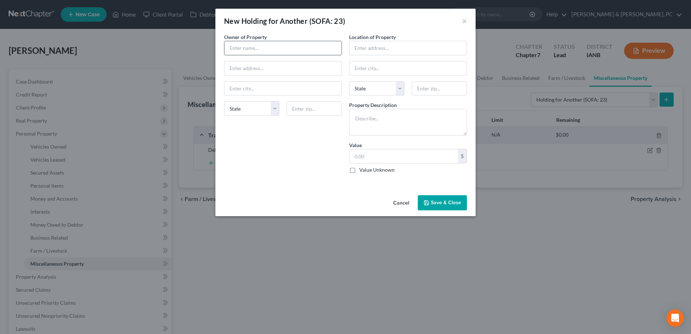
click at [273, 49] on input "text" at bounding box center [282, 48] width 117 height 14
type input "e"
type input "[PERSON_NAME]'s Father"
click at [378, 51] on input "text" at bounding box center [408, 48] width 117 height 14
type input "[STREET_ADDRESS][US_STATE]"
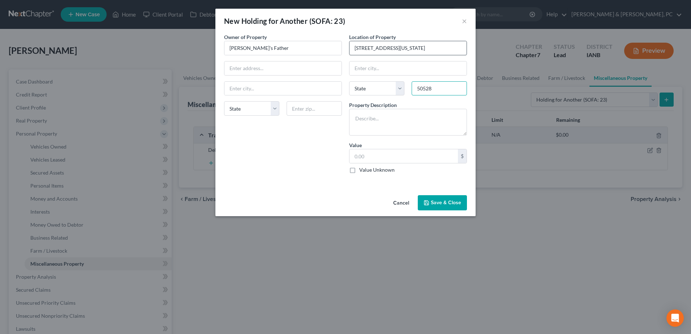
type input "50528"
type input "Cylinder"
select select "16"
click at [394, 123] on textarea "2007" at bounding box center [408, 122] width 118 height 27
type textarea "2007 GMC Sierra"
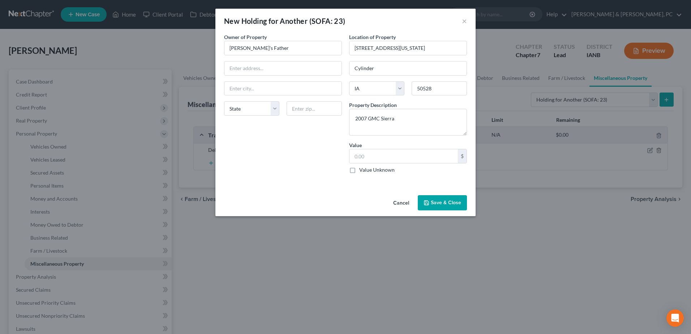
click at [427, 203] on polyline "button" at bounding box center [426, 204] width 3 height 2
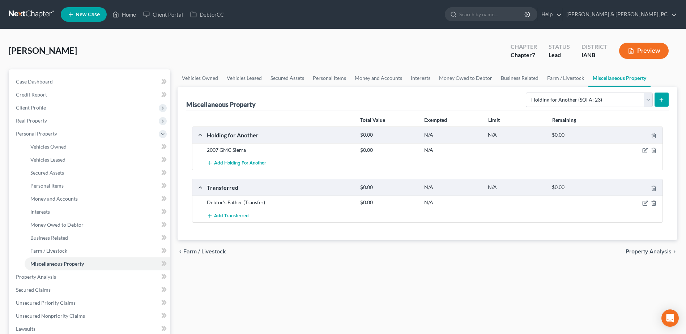
click at [396, 285] on div "Vehicles Owned Vehicles Leased Secured Assets Personal Items Money and Accounts…" at bounding box center [427, 284] width 507 height 431
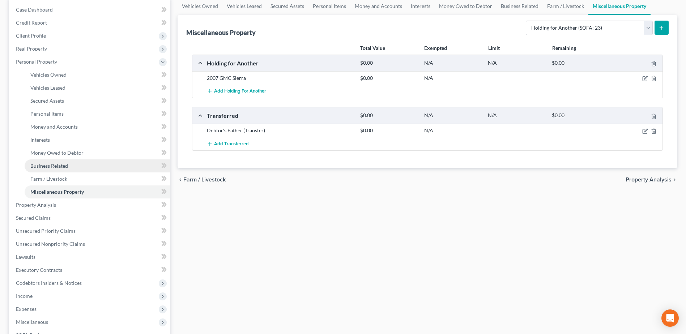
scroll to position [72, 0]
click at [46, 230] on span "Unsecured Priority Claims" at bounding box center [46, 230] width 60 height 6
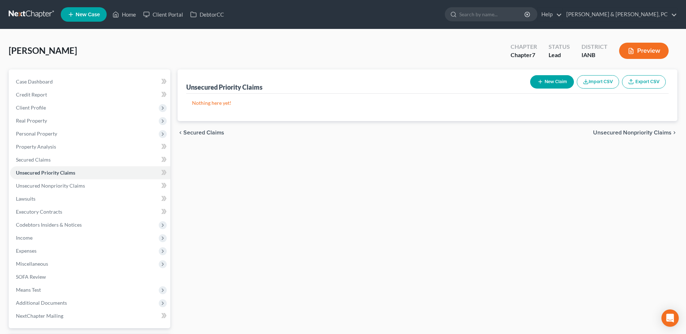
click at [559, 77] on button "New Claim" at bounding box center [552, 81] width 44 height 13
select select "0"
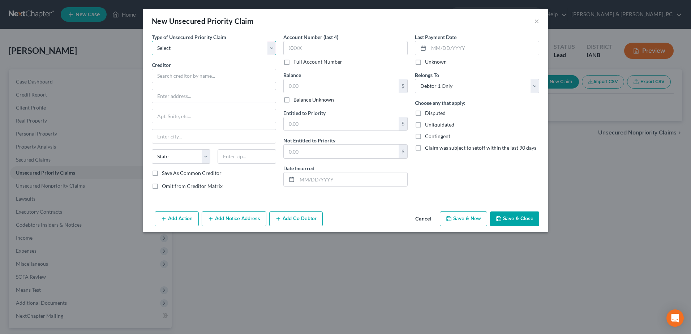
click at [256, 50] on select "Select Taxes & Other Government Units Domestic Support Obligations Extensions o…" at bounding box center [214, 48] width 124 height 14
select select "1"
click at [152, 41] on select "Select Taxes & Other Government Units Domestic Support Obligations Extensions o…" at bounding box center [214, 48] width 124 height 14
click at [233, 80] on input "text" at bounding box center [214, 76] width 124 height 14
type input "Kyla"
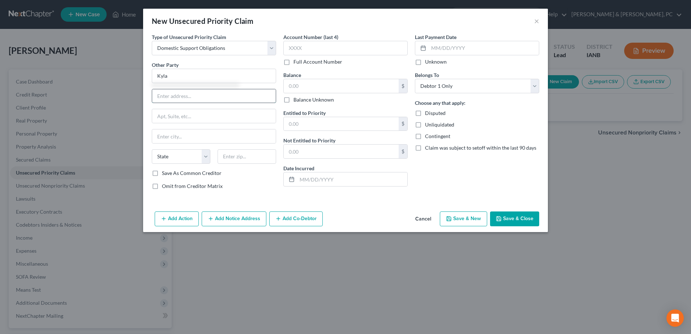
click at [222, 94] on input "text" at bounding box center [214, 96] width 124 height 14
type input "[STREET_ADDRESS]"
type input "51347"
type input "[GEOGRAPHIC_DATA]"
select select "16"
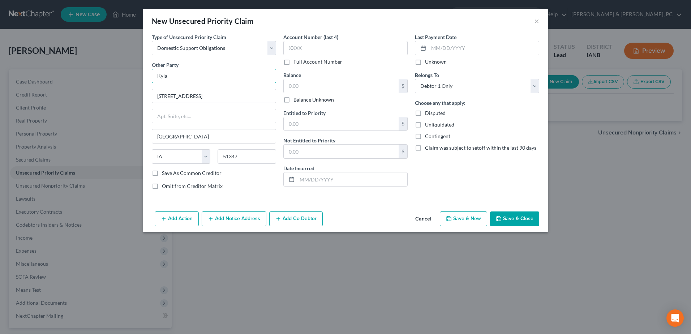
click at [242, 82] on input "Kyla" at bounding box center [214, 76] width 124 height 14
type input "[PERSON_NAME]"
click at [318, 50] on input "text" at bounding box center [345, 48] width 124 height 14
click at [324, 82] on input "text" at bounding box center [341, 86] width 115 height 14
type input "606.00"
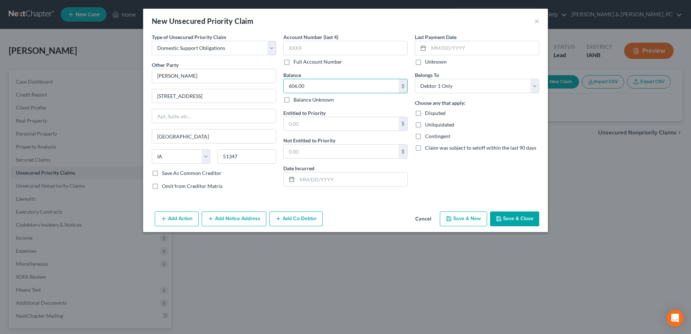
click at [436, 191] on div "Last Payment Date Unknown Belongs To * Select Debtor 1 Only Debtor 2 Only Debto…" at bounding box center [477, 114] width 132 height 162
click at [512, 219] on button "Save & Close" at bounding box center [514, 218] width 49 height 15
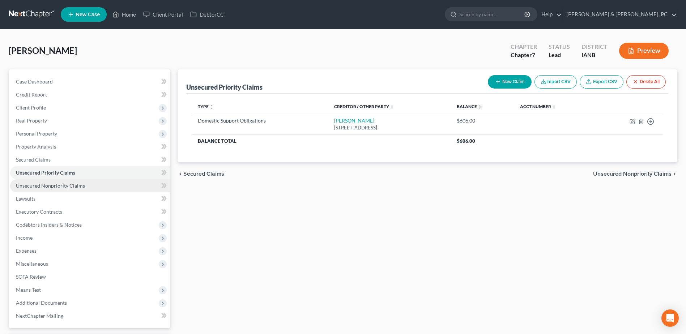
click at [48, 185] on span "Unsecured Nonpriority Claims" at bounding box center [50, 186] width 69 height 6
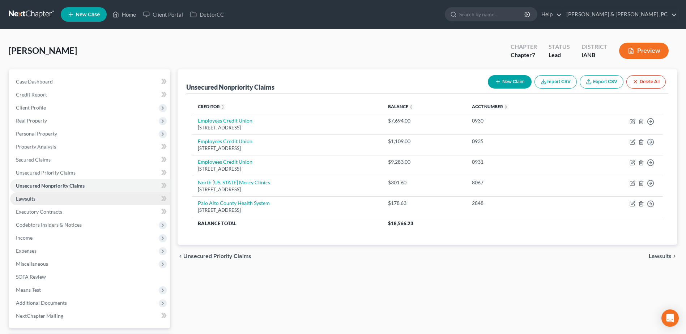
click at [45, 201] on link "Lawsuits" at bounding box center [90, 198] width 160 height 13
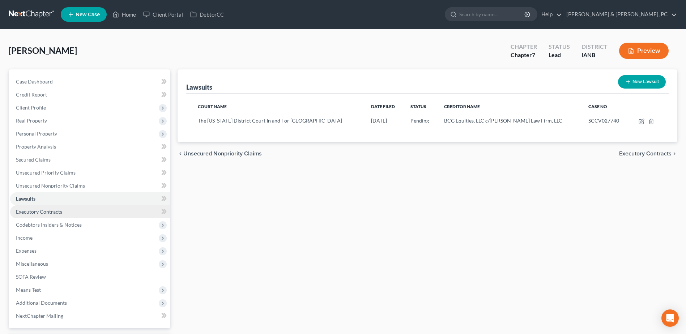
click at [44, 206] on link "Executory Contracts" at bounding box center [90, 211] width 160 height 13
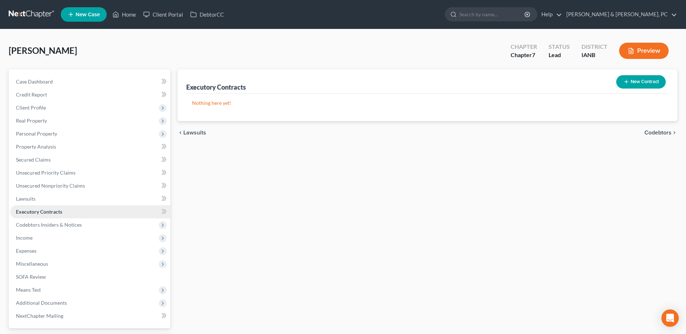
click at [38, 216] on link "Executory Contracts" at bounding box center [90, 211] width 160 height 13
click at [35, 290] on span "Means Test" at bounding box center [28, 290] width 25 height 6
click at [78, 304] on span "Exemption from Presumption" at bounding box center [63, 303] width 67 height 6
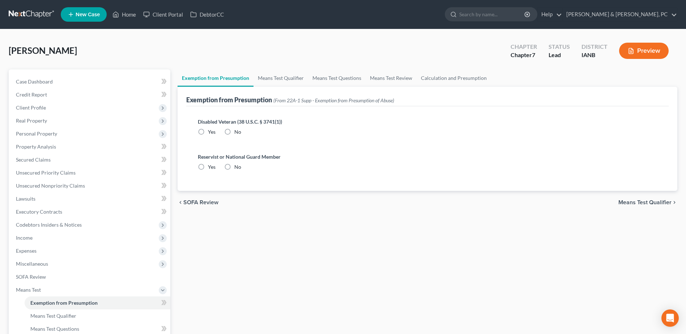
radio input "true"
click at [267, 78] on link "Means Test Qualifier" at bounding box center [280, 77] width 55 height 17
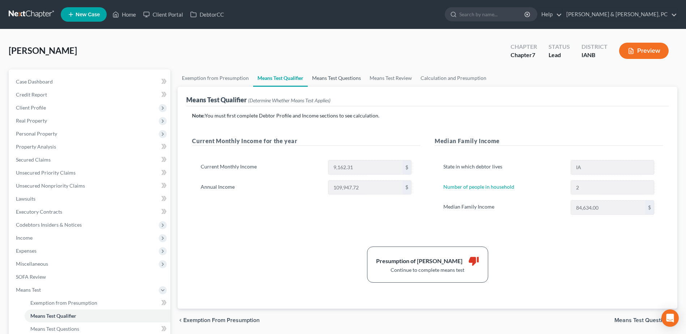
click at [329, 80] on link "Means Test Questions" at bounding box center [336, 77] width 57 height 17
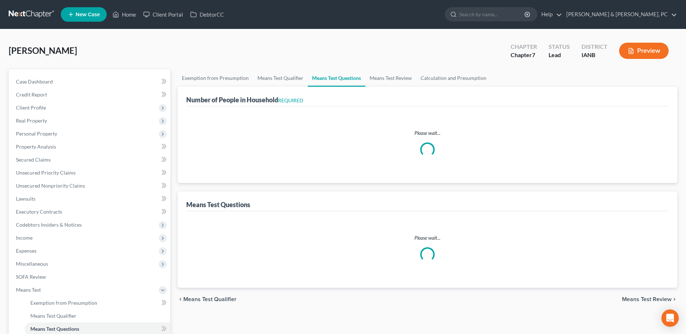
select select "2"
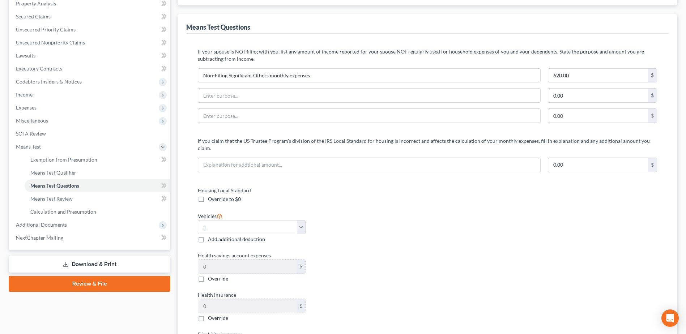
scroll to position [145, 0]
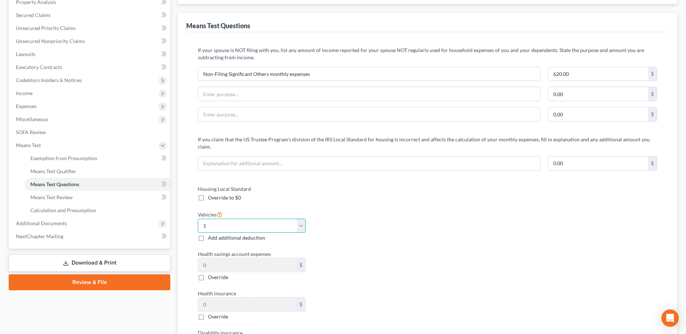
click at [282, 219] on select "Select 0 1 2 3 4 5" at bounding box center [251, 226] width 107 height 14
select select "2"
click at [198, 219] on select "Select 0 1 2 3 4 5" at bounding box center [251, 226] width 107 height 14
click at [421, 250] on label "Health savings account expenses" at bounding box center [309, 254] width 230 height 8
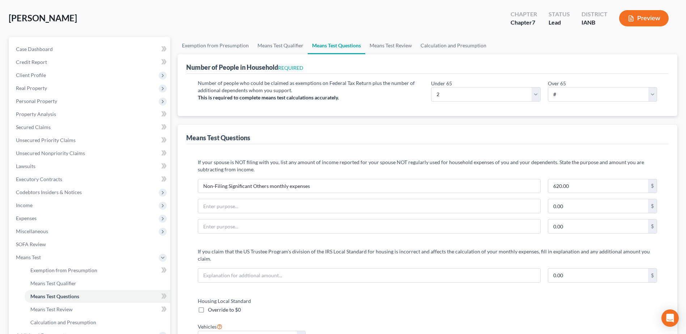
scroll to position [0, 0]
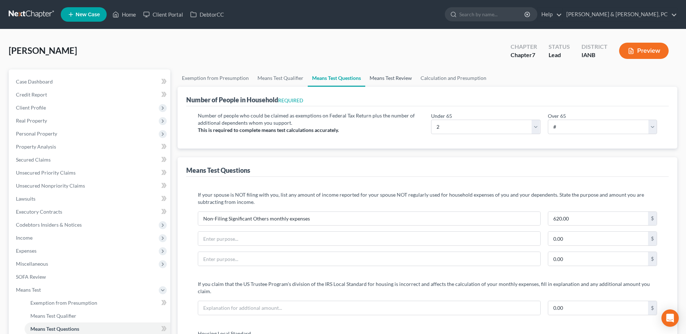
click at [408, 77] on link "Means Test Review" at bounding box center [390, 77] width 51 height 17
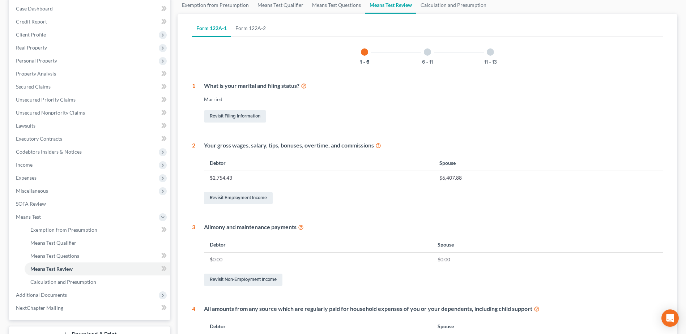
scroll to position [72, 0]
click at [433, 61] on div "6 - 11" at bounding box center [427, 52] width 25 height 25
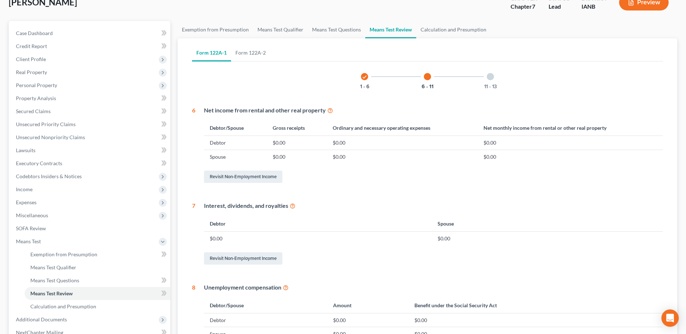
scroll to position [36, 0]
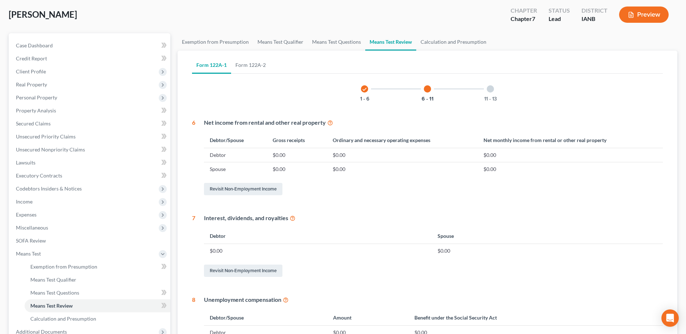
click at [492, 94] on div "11 - 13" at bounding box center [490, 89] width 25 height 25
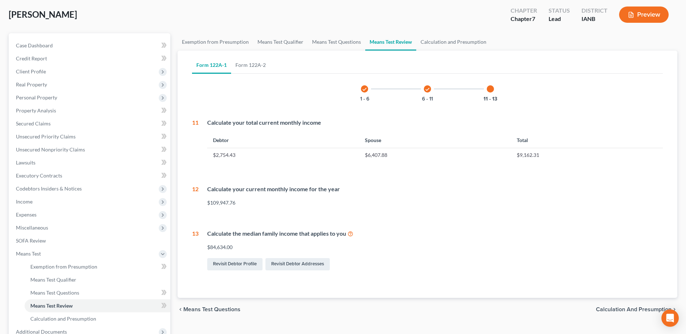
click at [431, 94] on div "check 6 - 11" at bounding box center [427, 89] width 25 height 25
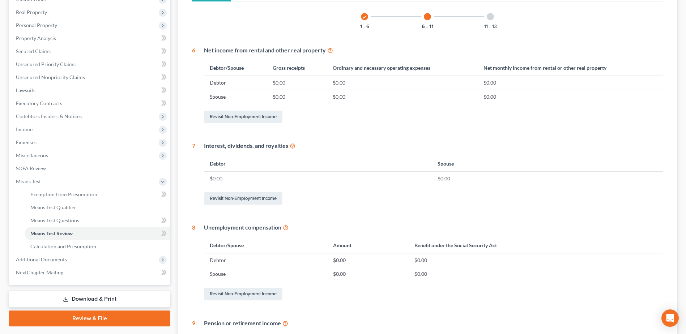
scroll to position [72, 0]
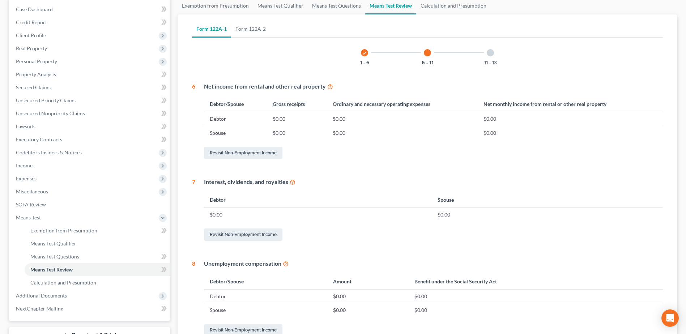
click at [363, 53] on icon "check" at bounding box center [364, 53] width 5 height 5
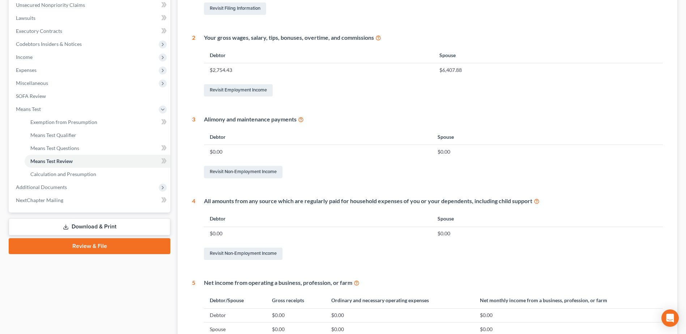
scroll to position [217, 0]
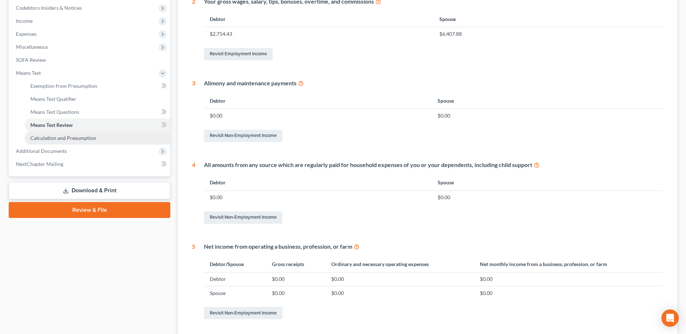
click at [106, 138] on link "Calculation and Presumption" at bounding box center [98, 138] width 146 height 13
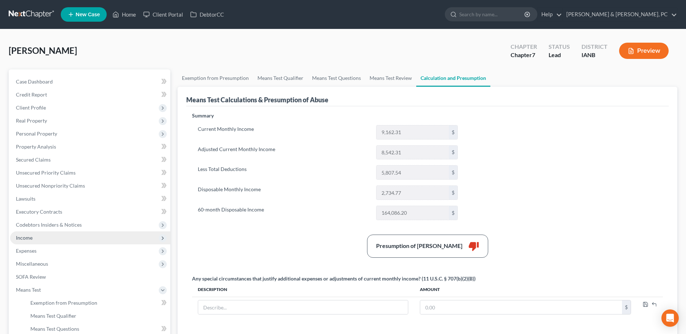
click at [39, 241] on span "Income" at bounding box center [90, 237] width 160 height 13
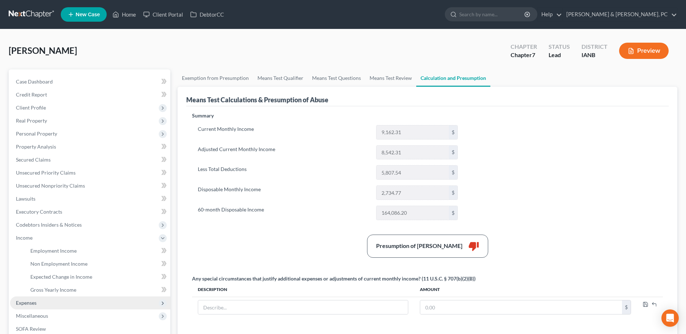
click at [21, 301] on span "Expenses" at bounding box center [26, 303] width 21 height 6
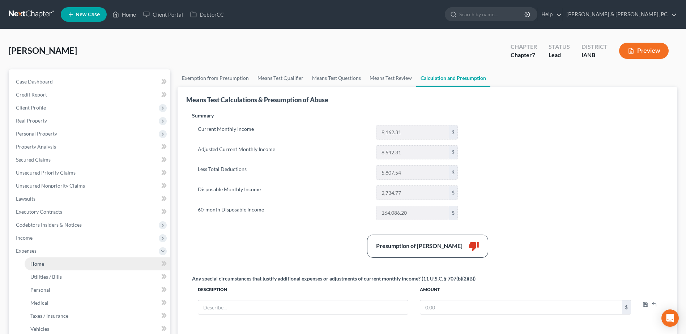
click at [46, 262] on link "Home" at bounding box center [98, 263] width 146 height 13
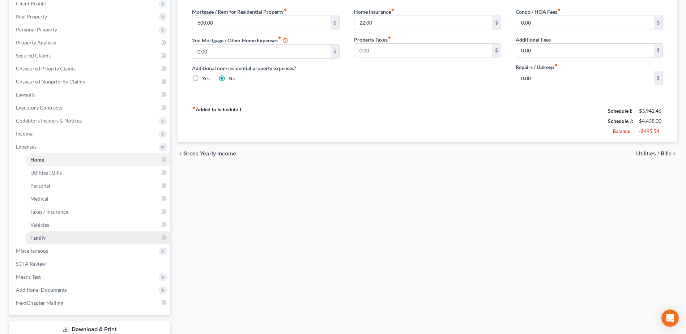
scroll to position [108, 0]
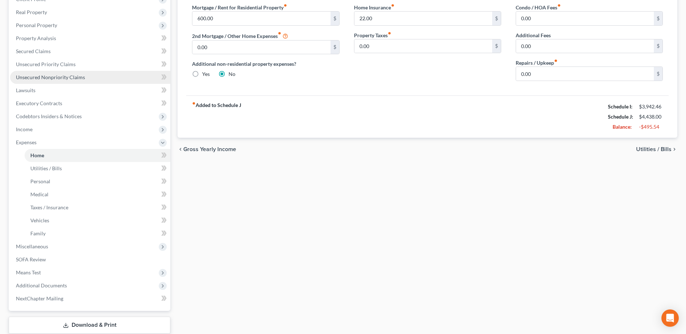
click at [48, 73] on link "Unsecured Nonpriority Claims" at bounding box center [90, 77] width 160 height 13
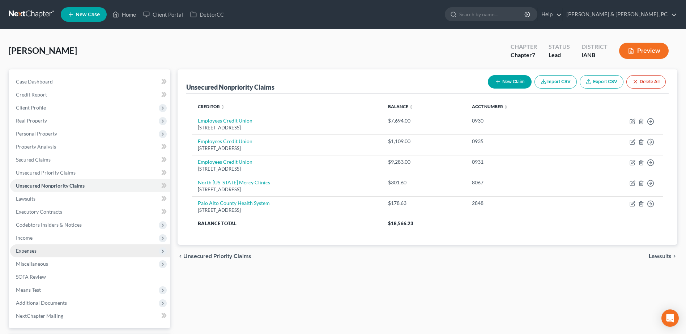
click at [35, 244] on span "Expenses" at bounding box center [90, 250] width 160 height 13
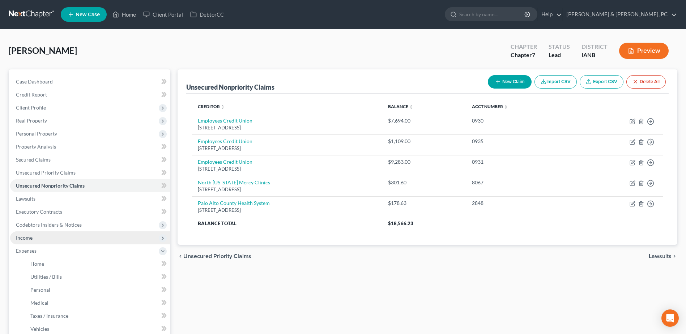
click at [40, 236] on span "Income" at bounding box center [90, 237] width 160 height 13
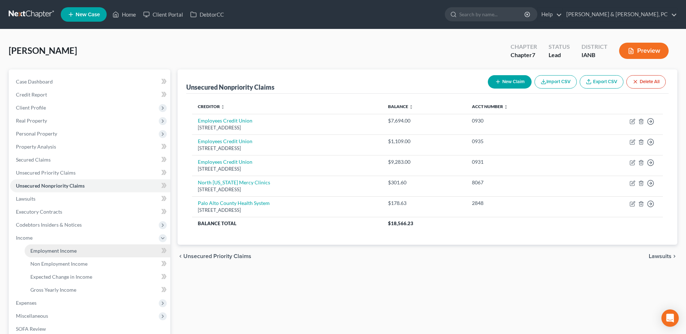
click at [65, 247] on link "Employment Income" at bounding box center [98, 250] width 146 height 13
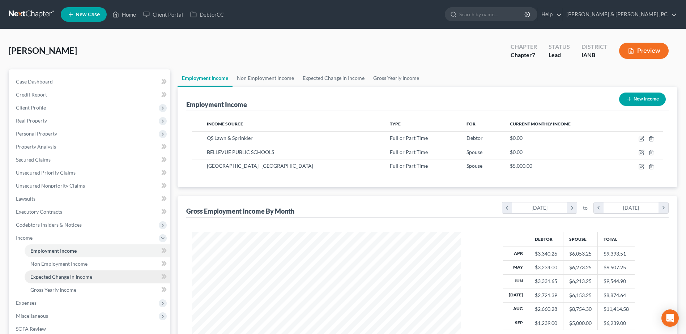
scroll to position [134, 283]
click at [87, 277] on span "Expected Change in Income" at bounding box center [61, 277] width 62 height 6
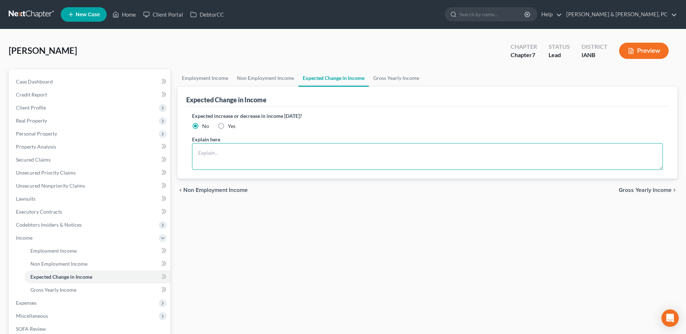
click at [221, 161] on textarea at bounding box center [427, 156] width 471 height 27
click at [299, 151] on textarea "Debtor recently [DEMOGRAPHIC_DATA], actively seeking employment" at bounding box center [427, 156] width 471 height 27
click at [339, 149] on textarea "Debtor recently unemployed, actively seeking new employment" at bounding box center [427, 156] width 471 height 27
click at [350, 149] on textarea "Debtor recently unemployed, actively seeking new employment" at bounding box center [427, 156] width 471 height 27
type textarea "Debtor recently unemployed, actively seeking new employment"
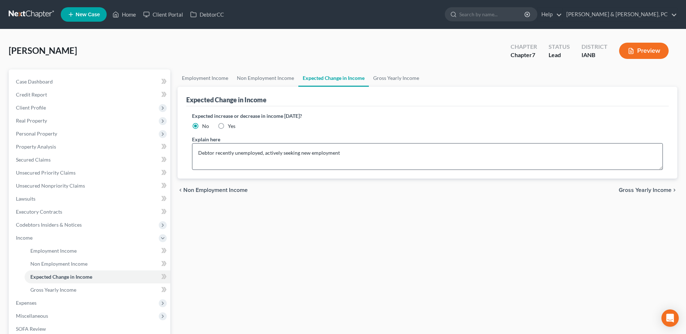
drag, startPoint x: 221, startPoint y: 124, endPoint x: 356, endPoint y: 163, distance: 140.2
click at [228, 124] on label "Yes" at bounding box center [232, 126] width 8 height 7
click at [231, 124] on input "Yes" at bounding box center [233, 125] width 5 height 5
radio input "true"
click at [379, 167] on textarea "Debtor recently unemployed, actively seeking new employment" at bounding box center [427, 156] width 471 height 27
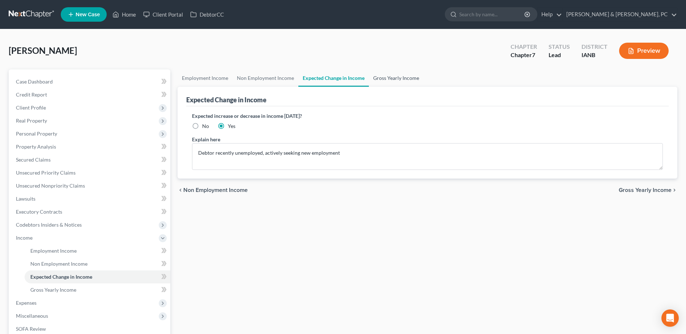
click at [401, 79] on link "Gross Yearly Income" at bounding box center [396, 77] width 55 height 17
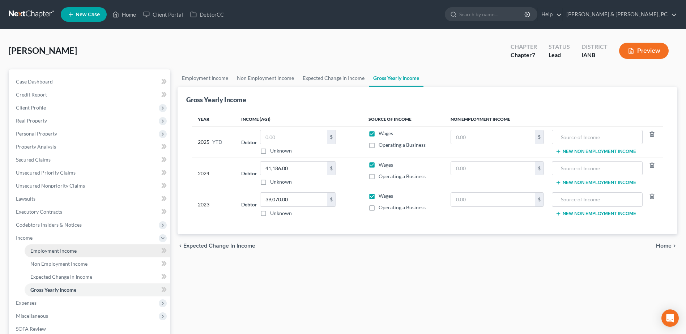
click at [57, 252] on span "Employment Income" at bounding box center [53, 251] width 46 height 6
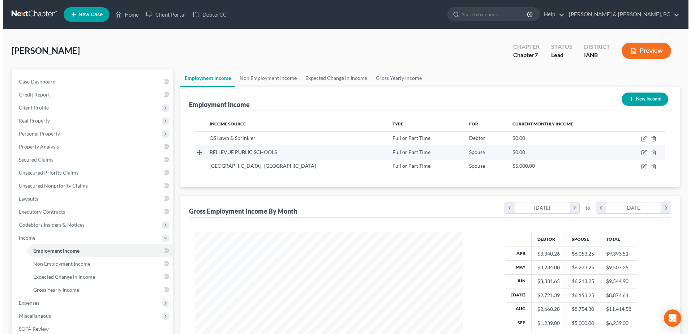
scroll to position [134, 283]
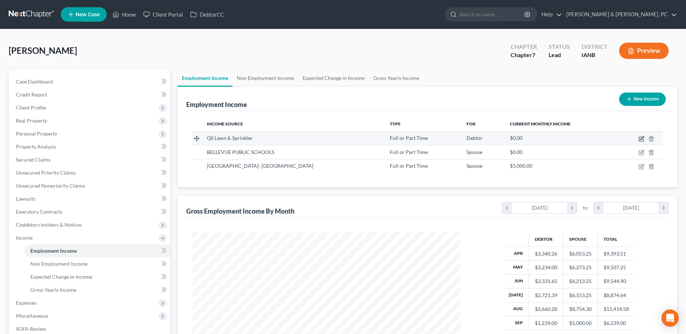
click at [643, 139] on icon "button" at bounding box center [641, 139] width 4 height 4
select select "0"
select select "16"
select select "2"
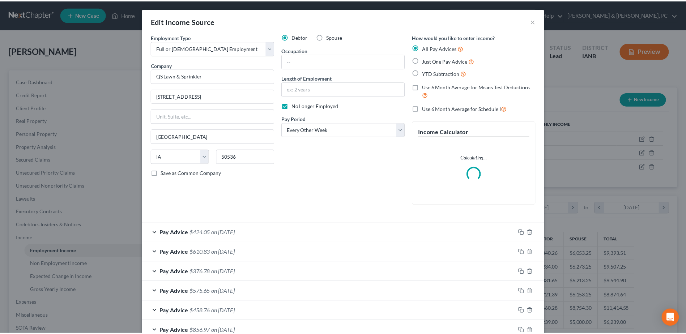
scroll to position [184, 0]
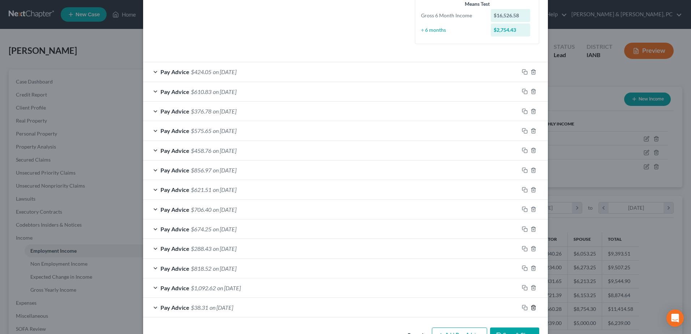
click at [531, 307] on icon "button" at bounding box center [534, 308] width 6 height 6
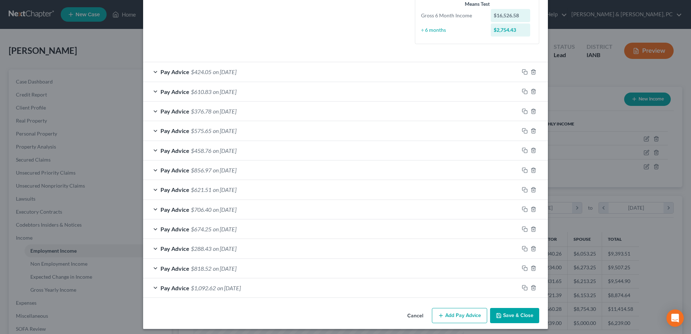
click at [506, 312] on button "Save & Close" at bounding box center [514, 315] width 49 height 15
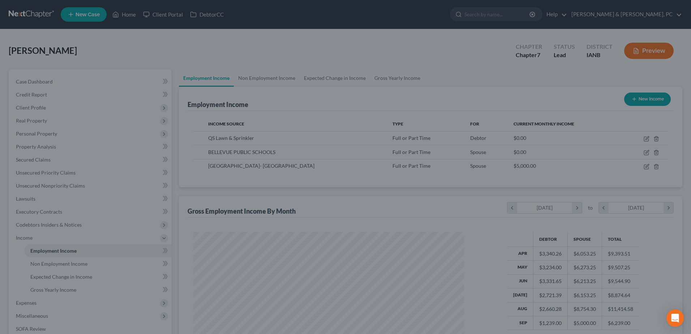
scroll to position [361358, 361209]
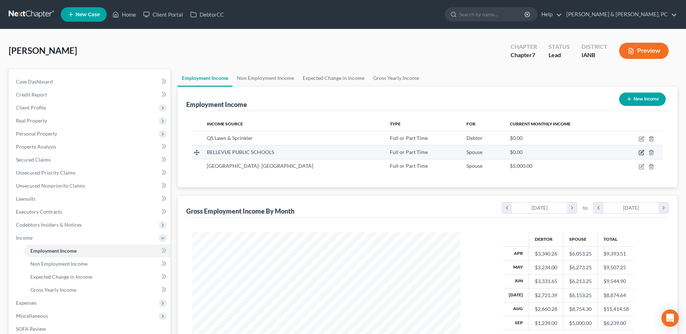
click at [641, 153] on icon "button" at bounding box center [641, 151] width 3 height 3
select select "0"
select select "30"
select select "0"
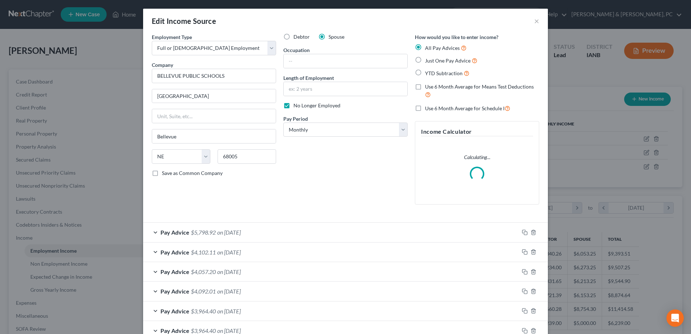
scroll to position [46, 0]
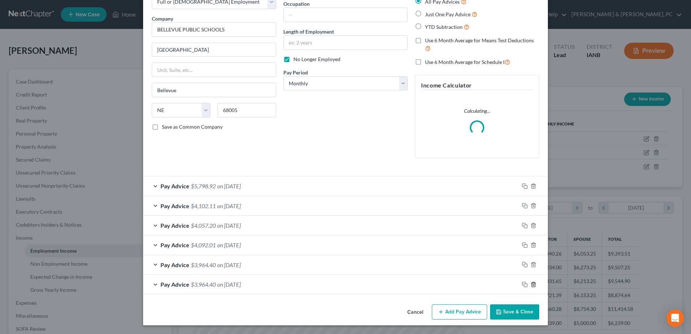
click at [533, 285] on icon "button" at bounding box center [534, 285] width 6 height 6
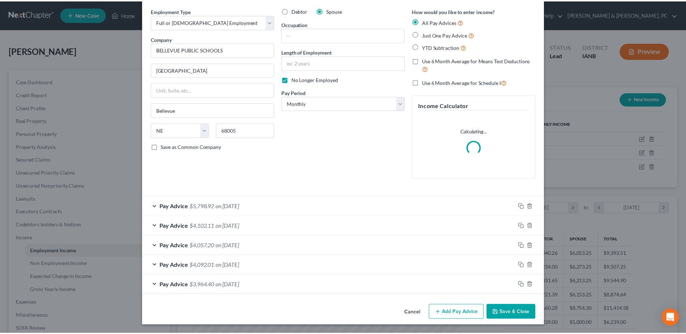
scroll to position [26, 0]
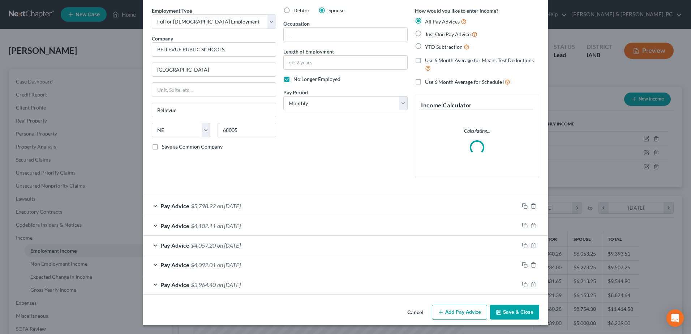
click at [510, 312] on button "Save & Close" at bounding box center [514, 312] width 49 height 15
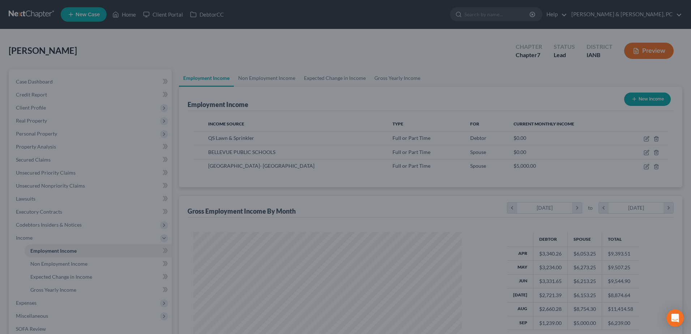
scroll to position [361358, 361209]
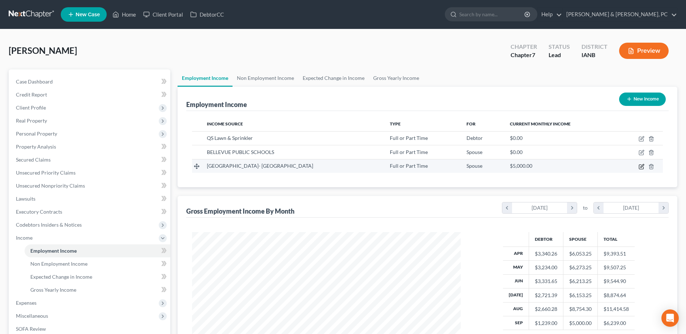
click at [639, 166] on icon "button" at bounding box center [641, 166] width 4 height 4
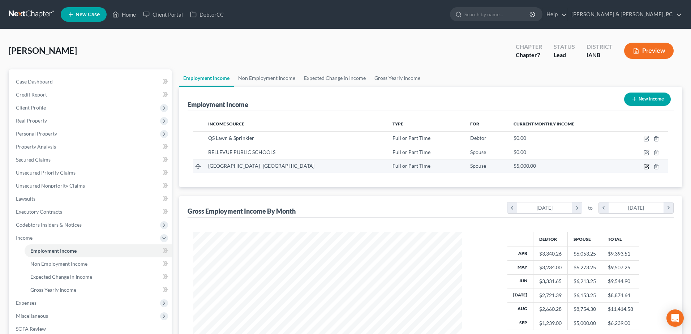
select select "0"
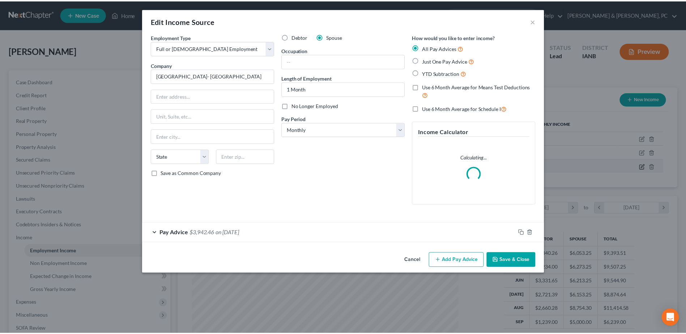
scroll to position [135, 286]
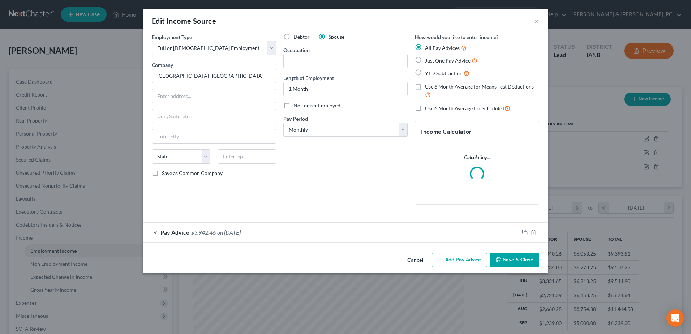
click at [524, 255] on button "Save & Close" at bounding box center [514, 260] width 49 height 15
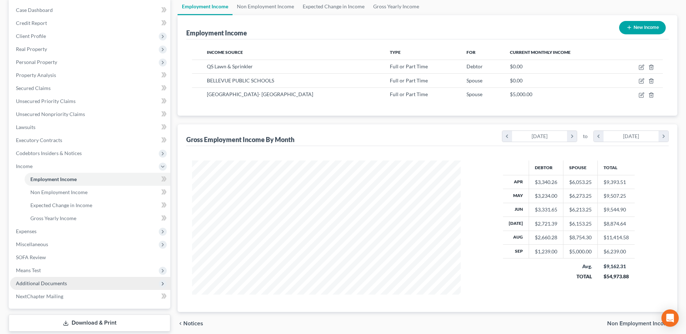
scroll to position [72, 0]
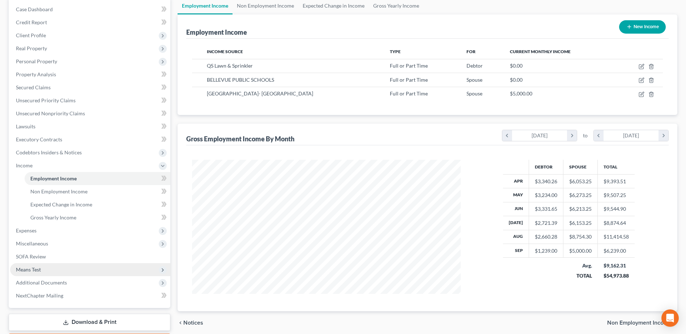
click at [43, 267] on span "Means Test" at bounding box center [90, 269] width 160 height 13
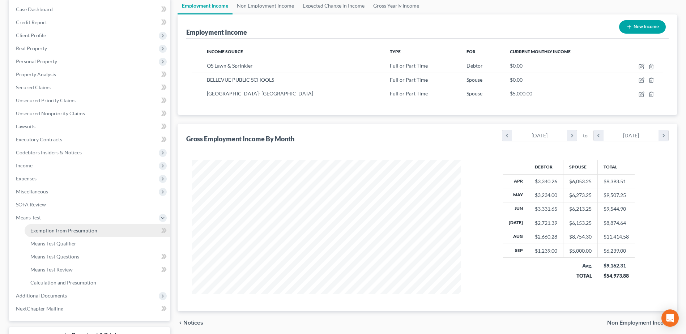
click at [60, 221] on span "Means Test" at bounding box center [90, 217] width 160 height 13
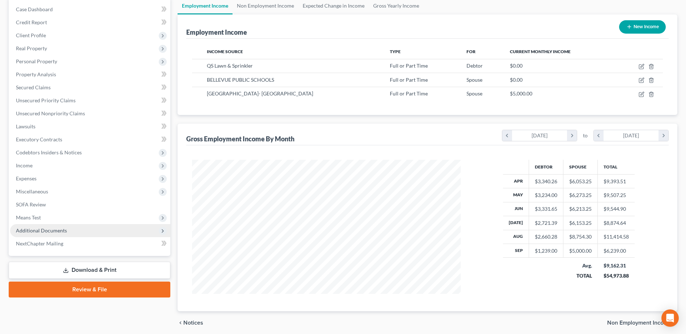
click at [61, 233] on span "Additional Documents" at bounding box center [41, 230] width 51 height 6
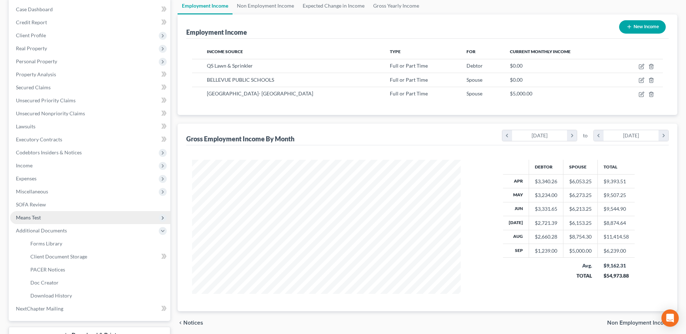
click at [58, 216] on span "Means Test" at bounding box center [90, 217] width 160 height 13
click at [61, 232] on span "Exemption from Presumption" at bounding box center [63, 230] width 67 height 6
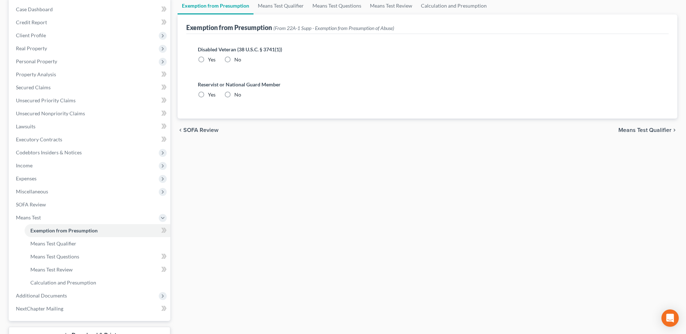
scroll to position [3, 0]
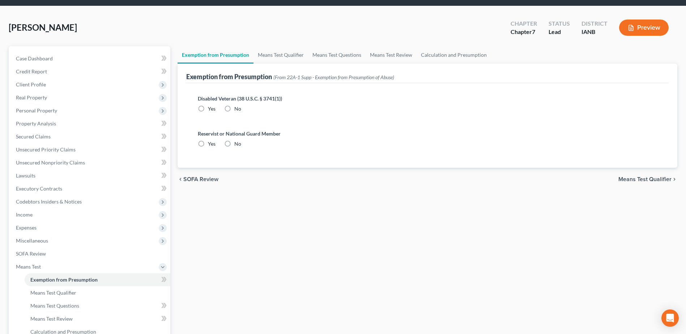
radio input "true"
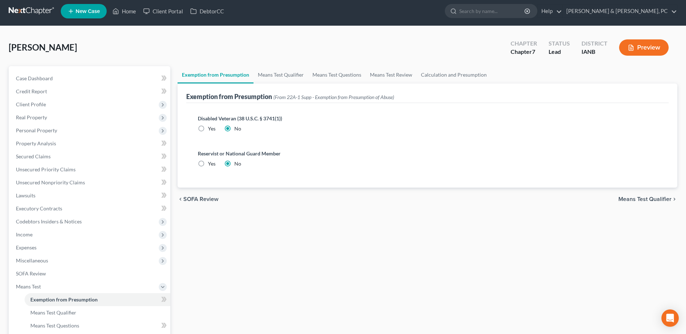
scroll to position [0, 0]
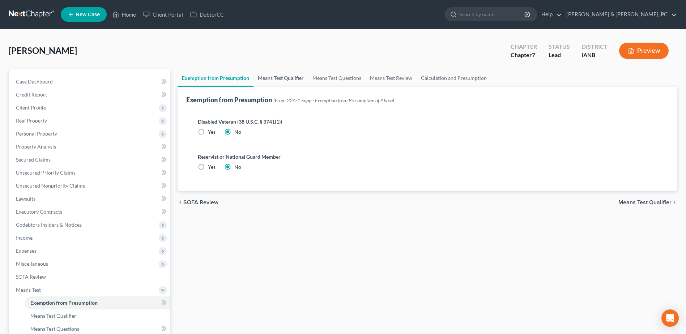
click at [285, 77] on link "Means Test Qualifier" at bounding box center [280, 77] width 55 height 17
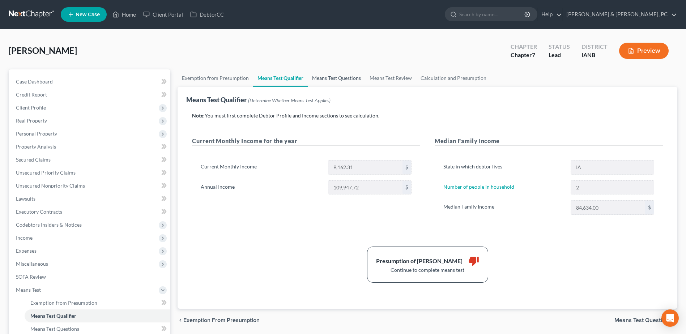
click at [345, 79] on link "Means Test Questions" at bounding box center [336, 77] width 57 height 17
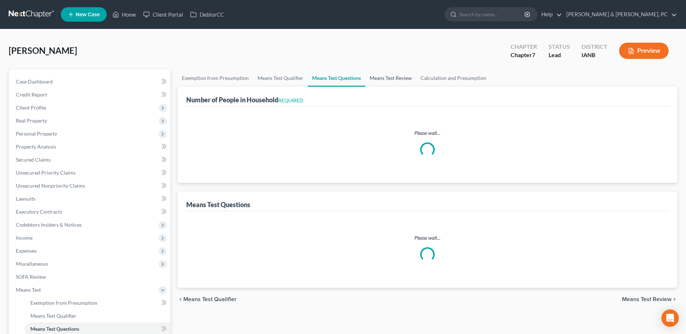
select select "2"
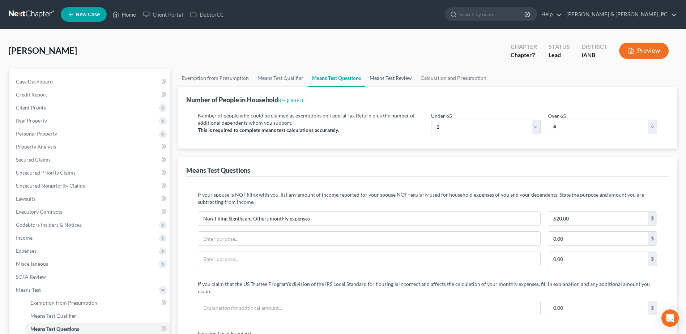
click at [393, 79] on link "Means Test Review" at bounding box center [390, 77] width 51 height 17
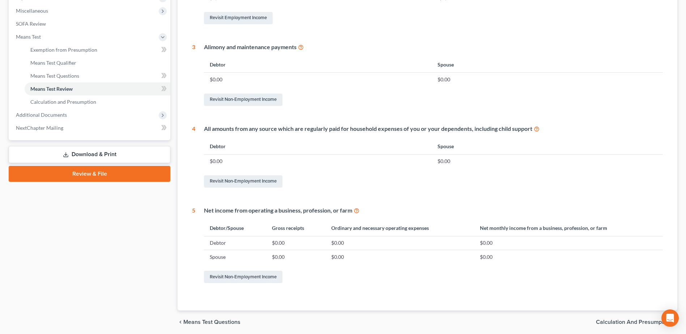
scroll to position [36, 0]
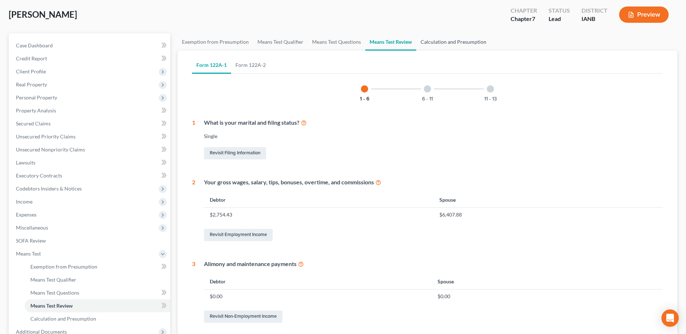
click at [468, 44] on link "Calculation and Presumption" at bounding box center [453, 41] width 74 height 17
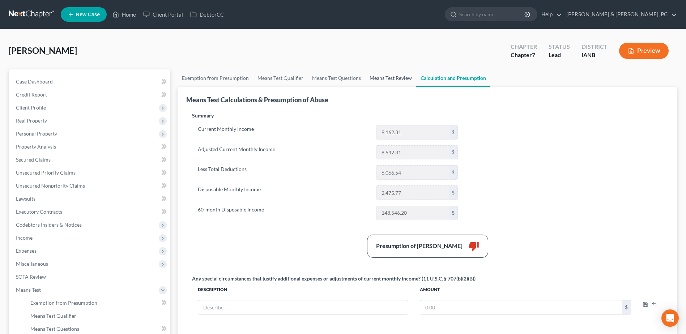
click at [393, 77] on link "Means Test Review" at bounding box center [390, 77] width 51 height 17
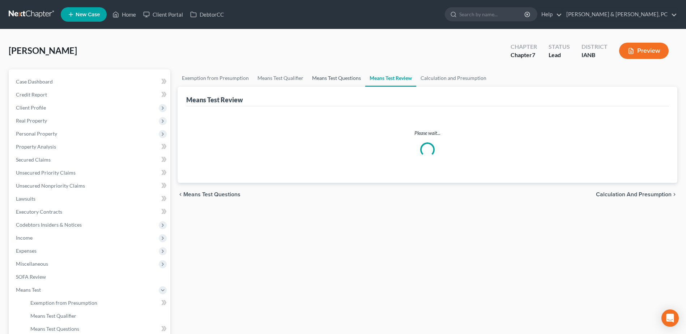
click at [348, 77] on link "Means Test Questions" at bounding box center [336, 77] width 57 height 17
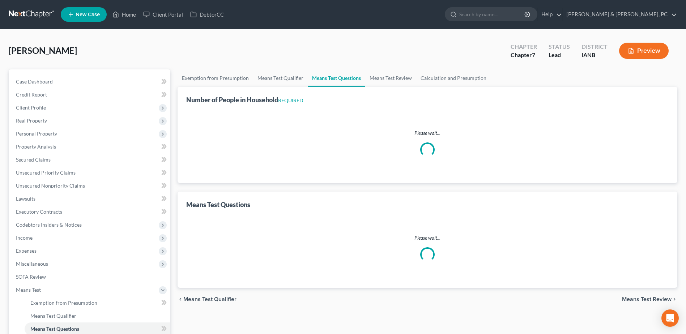
select select "2"
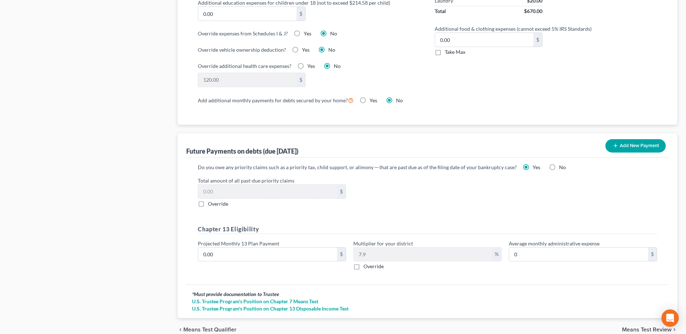
scroll to position [615, 0]
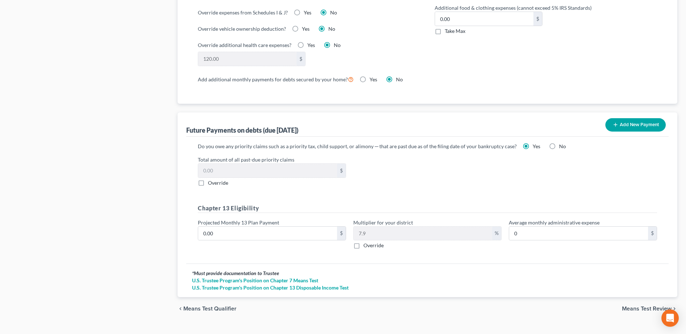
click at [211, 180] on span "Override" at bounding box center [218, 183] width 20 height 6
click at [211, 179] on input "Override" at bounding box center [213, 181] width 5 height 5
checkbox input "true"
click at [230, 165] on input "0.00" at bounding box center [267, 171] width 139 height 14
type input "606"
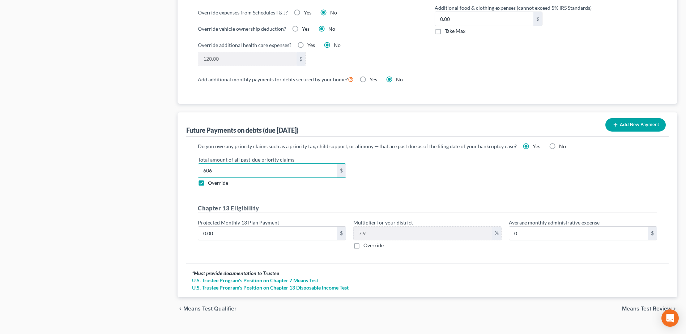
click at [581, 163] on div "Total amount of all past-due priority claims 606 $ Override" at bounding box center [427, 171] width 466 height 31
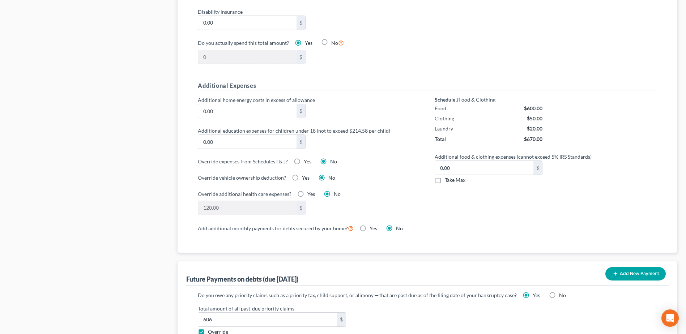
scroll to position [470, 0]
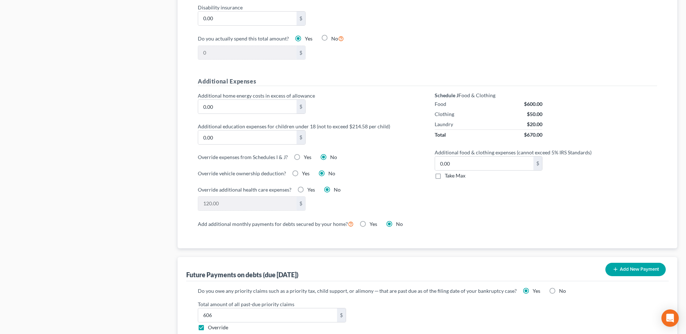
click at [461, 172] on span "Take Max" at bounding box center [455, 175] width 21 height 6
click at [452, 172] on input "Take Max" at bounding box center [450, 174] width 5 height 5
checkbox input "true"
type input "52.00"
click at [461, 172] on span "Take Max" at bounding box center [455, 175] width 21 height 6
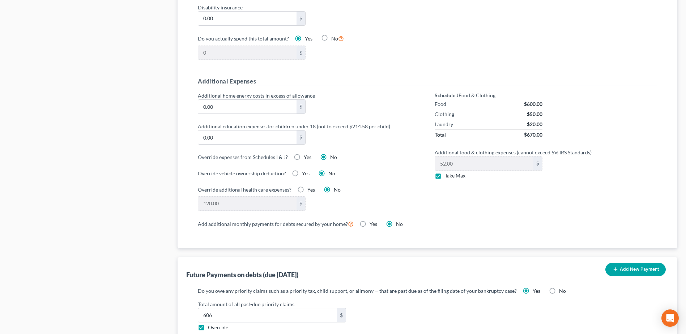
click at [452, 172] on input "Take Max" at bounding box center [450, 174] width 5 height 5
checkbox input "false"
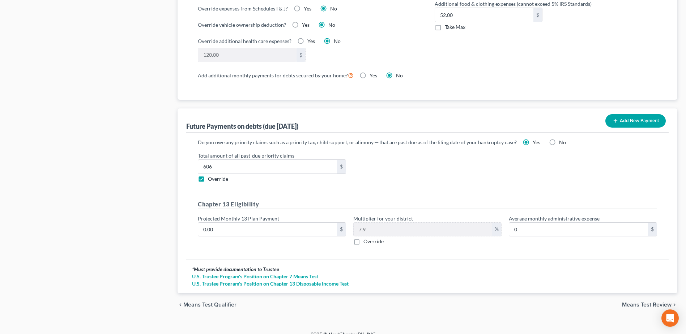
scroll to position [621, 0]
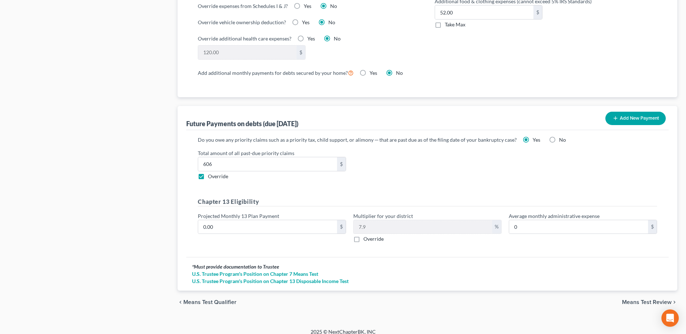
click at [632, 299] on span "Means Test Review" at bounding box center [647, 302] width 50 height 6
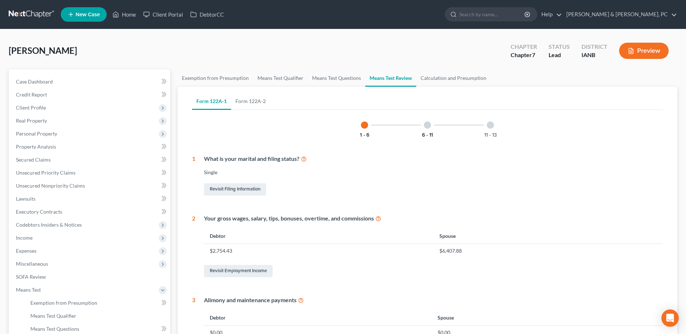
click at [422, 133] on button "6 - 11" at bounding box center [427, 135] width 11 height 5
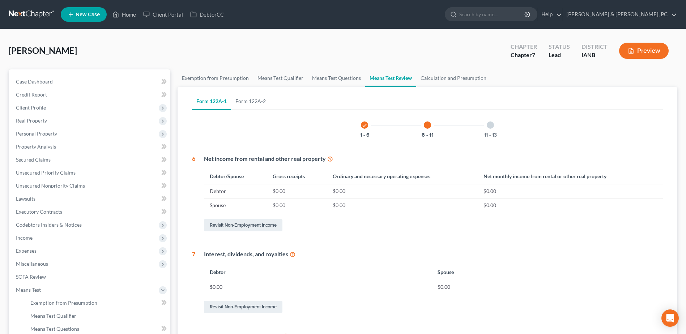
click at [500, 129] on div "11 - 13" at bounding box center [490, 125] width 25 height 25
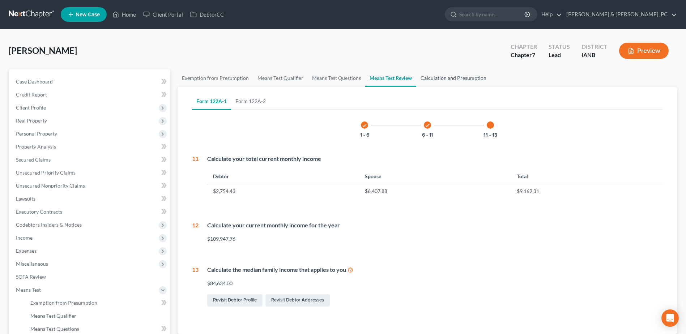
click at [464, 75] on link "Calculation and Presumption" at bounding box center [453, 77] width 74 height 17
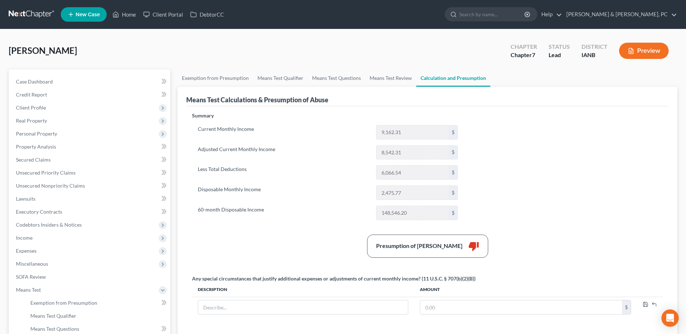
click at [555, 183] on div "Summary Current Monthly Income 9,162.31 $ Adjusted Current Monthly Income 8,542…" at bounding box center [427, 222] width 478 height 220
click at [128, 18] on link "Home" at bounding box center [124, 14] width 31 height 13
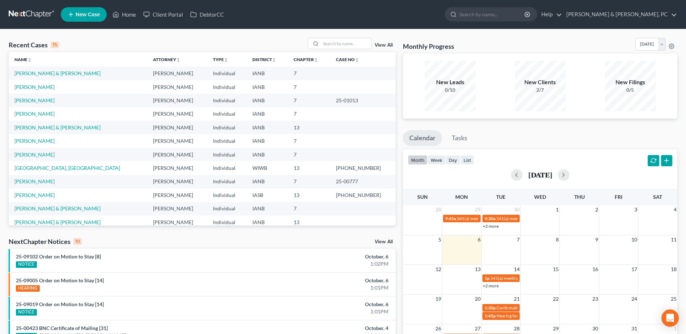
click at [37, 82] on td "[PERSON_NAME]" at bounding box center [78, 86] width 138 height 13
click at [37, 84] on link "[PERSON_NAME]" at bounding box center [34, 87] width 40 height 6
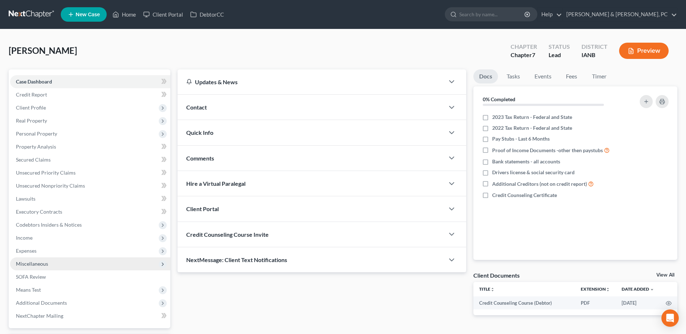
click at [44, 269] on span "Miscellaneous" at bounding box center [90, 263] width 160 height 13
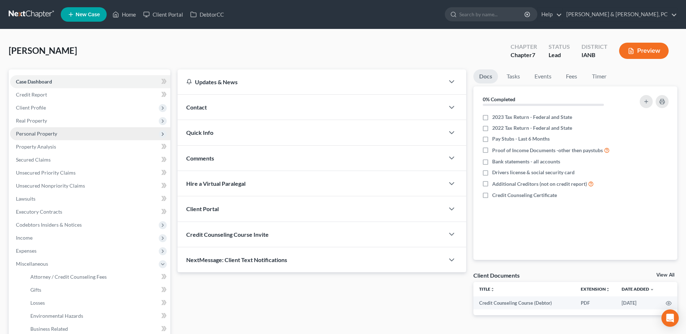
click at [45, 128] on span "Personal Property" at bounding box center [90, 133] width 160 height 13
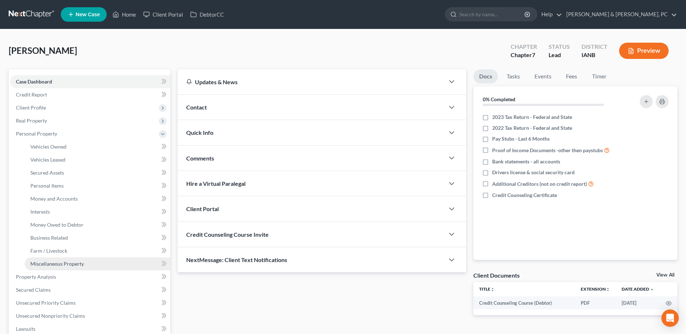
click at [75, 262] on span "Miscellaneous Property" at bounding box center [57, 264] width 54 height 6
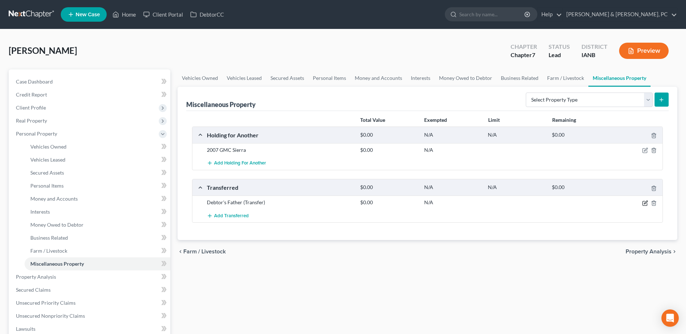
click at [645, 200] on icon "button" at bounding box center [645, 203] width 6 height 6
select select "Ordinary ([DATE])"
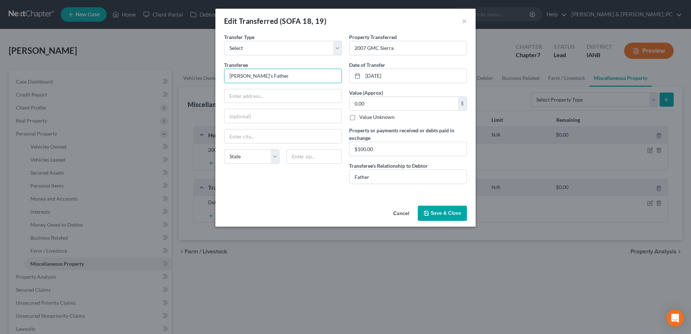
drag, startPoint x: 279, startPoint y: 69, endPoint x: 141, endPoint y: 82, distance: 139.0
click at [141, 82] on div "Edit Transferred (SOFA 18, 19) × An exemption set must first be selected from t…" at bounding box center [345, 167] width 691 height 334
type input "M"
type input "[PERSON_NAME]"
click at [429, 209] on button "Save & Close" at bounding box center [442, 213] width 49 height 15
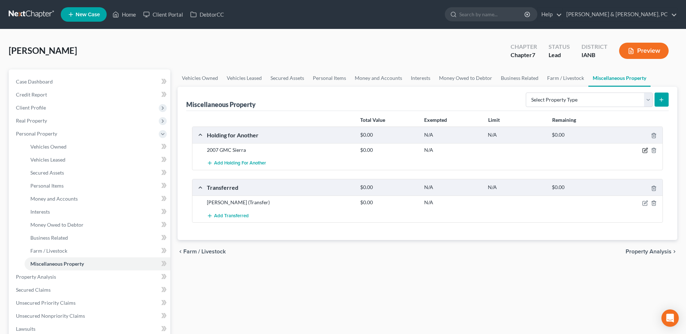
click at [647, 151] on icon "button" at bounding box center [644, 151] width 4 height 4
select select "16"
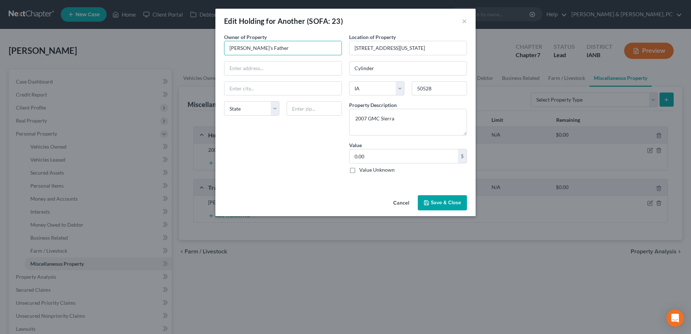
drag, startPoint x: 123, startPoint y: 41, endPoint x: 67, endPoint y: 37, distance: 56.2
click at [68, 37] on div "Edit Holding for Another (SOFA: 23) × An exemption set must first be selected f…" at bounding box center [345, 167] width 691 height 334
type input "[PERSON_NAME]"
click at [455, 206] on button "Save & Close" at bounding box center [442, 202] width 49 height 15
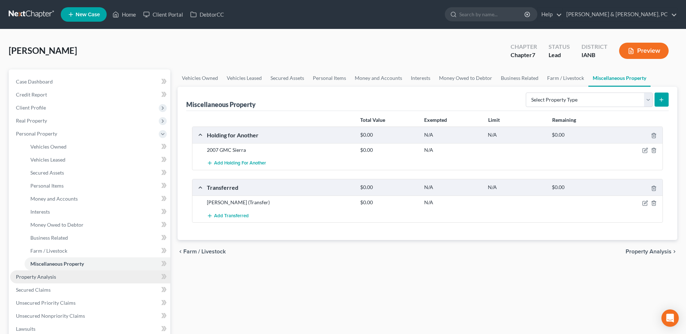
click at [102, 276] on link "Property Analysis" at bounding box center [90, 276] width 160 height 13
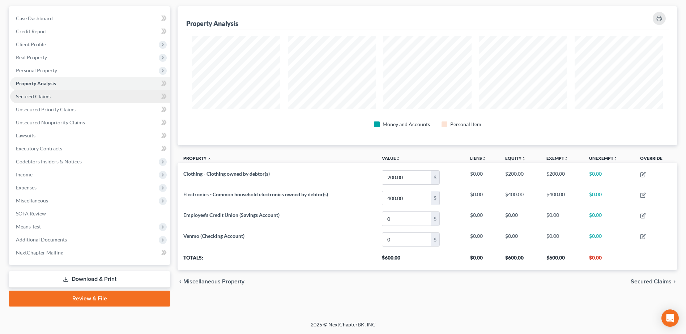
click at [47, 96] on span "Secured Claims" at bounding box center [33, 96] width 35 height 6
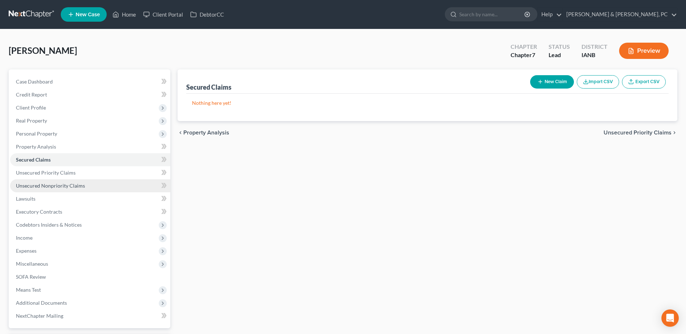
click at [73, 181] on link "Unsecured Nonpriority Claims" at bounding box center [90, 185] width 160 height 13
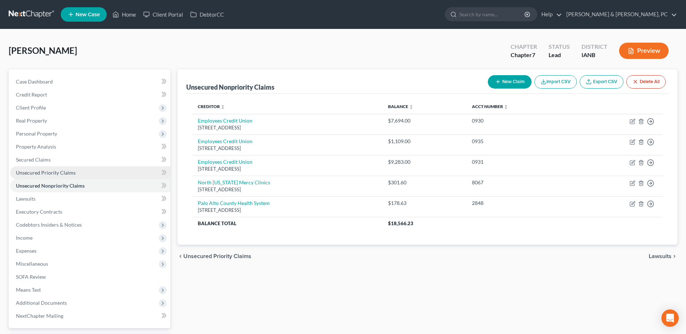
click at [73, 173] on span "Unsecured Priority Claims" at bounding box center [46, 173] width 60 height 6
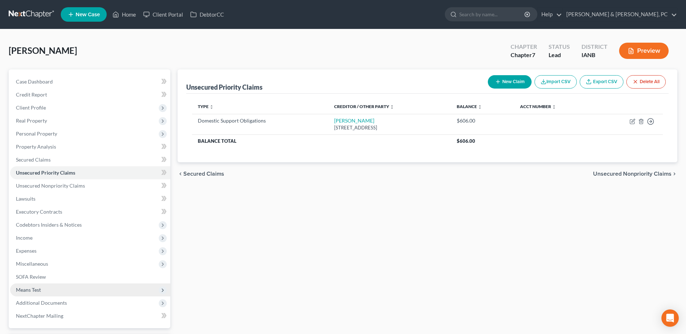
click at [62, 293] on span "Means Test" at bounding box center [90, 289] width 160 height 13
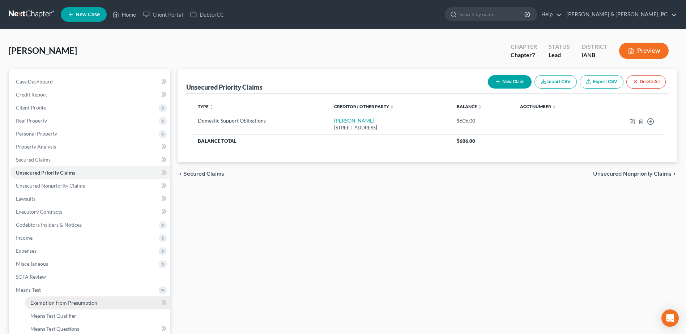
click at [60, 306] on link "Exemption from Presumption" at bounding box center [98, 302] width 146 height 13
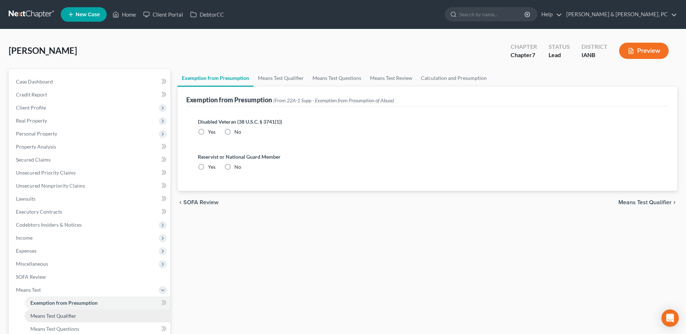
radio input "true"
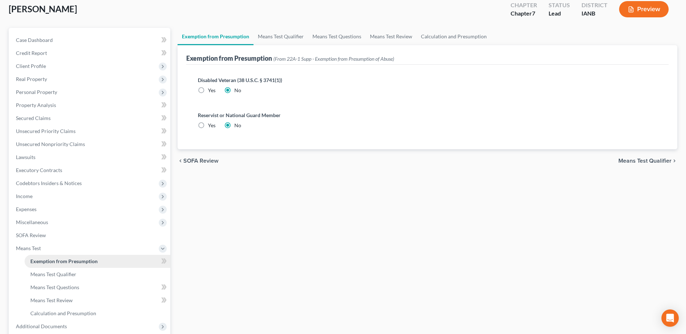
scroll to position [128, 0]
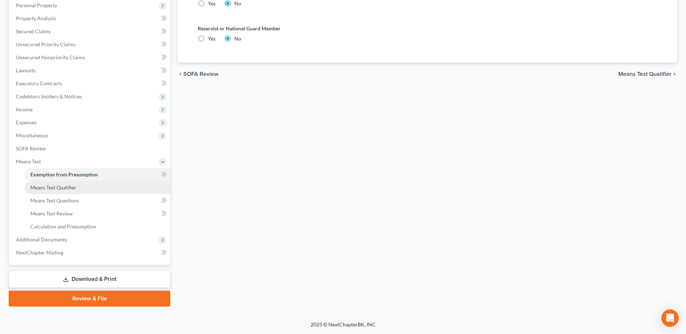
click at [91, 187] on link "Means Test Qualifier" at bounding box center [98, 187] width 146 height 13
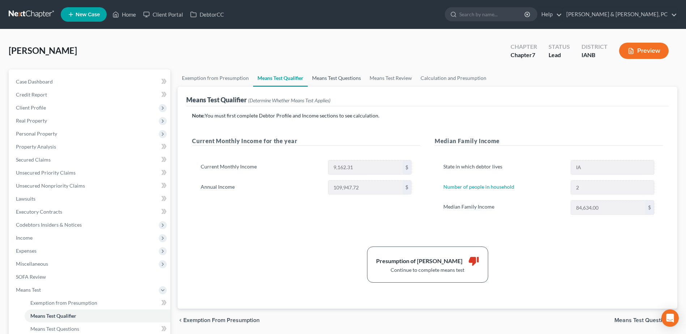
click at [333, 83] on link "Means Test Questions" at bounding box center [336, 77] width 57 height 17
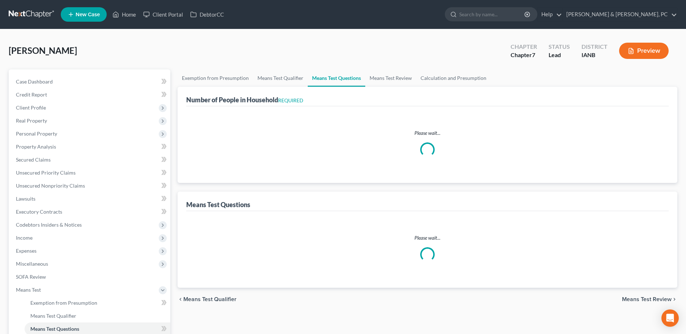
select select "2"
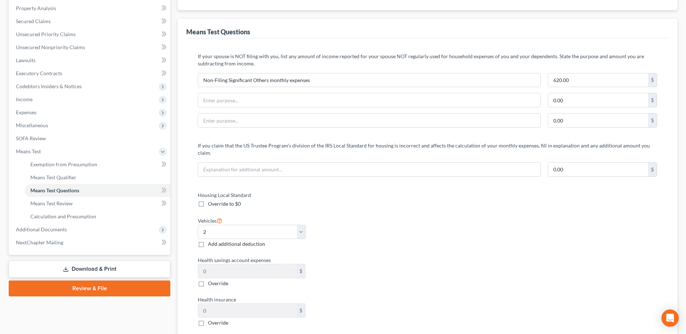
scroll to position [145, 0]
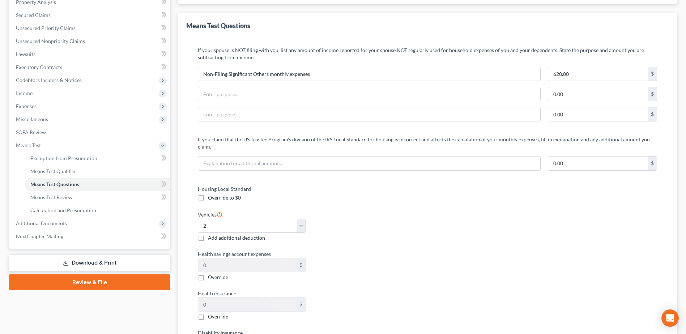
click at [232, 194] on span "Override to $0" at bounding box center [224, 197] width 33 height 6
click at [215, 194] on input "Override to $0" at bounding box center [213, 196] width 5 height 5
click at [232, 194] on span "Override to $0" at bounding box center [224, 197] width 33 height 6
click at [215, 194] on input "Override to $0" at bounding box center [213, 196] width 5 height 5
checkbox input "false"
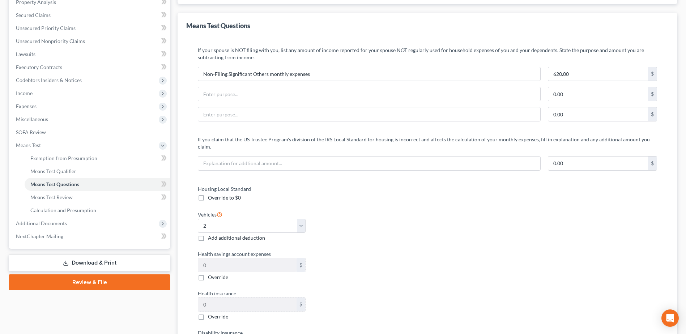
click at [539, 217] on div "Housing Local Standard Override to $0 Vehicles Select 0 1 2 3 4 5 Add additiona…" at bounding box center [428, 289] width 474 height 209
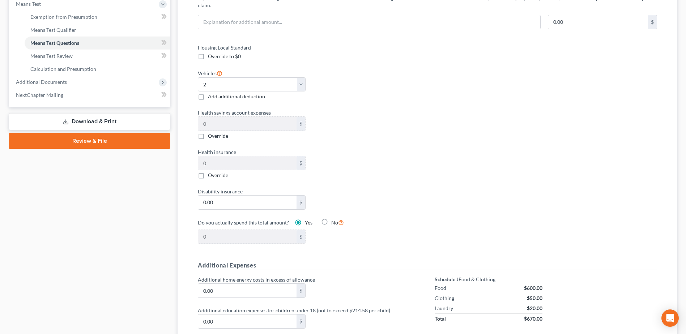
scroll to position [289, 0]
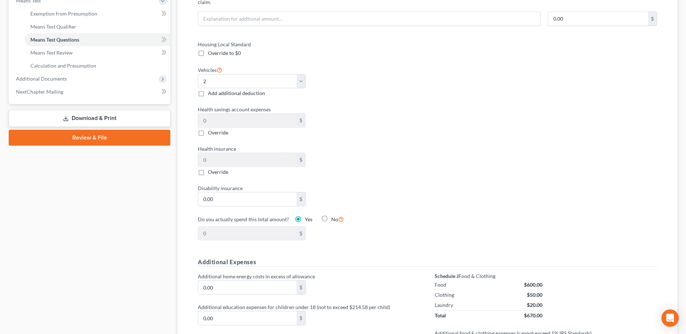
click at [223, 129] on span "Override" at bounding box center [218, 132] width 20 height 6
click at [215, 129] on input "Override" at bounding box center [213, 131] width 5 height 5
click at [223, 129] on span "Override" at bounding box center [218, 132] width 20 height 6
click at [215, 129] on input "Override" at bounding box center [213, 131] width 5 height 5
checkbox input "false"
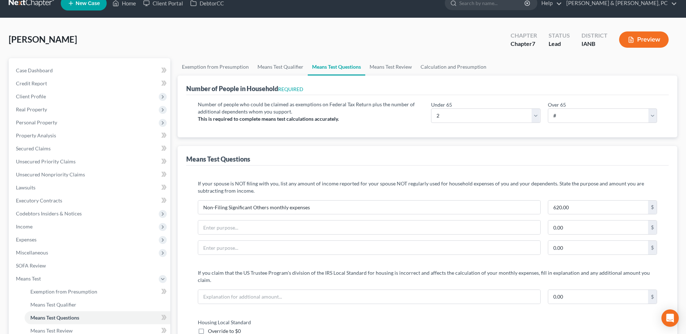
scroll to position [0, 0]
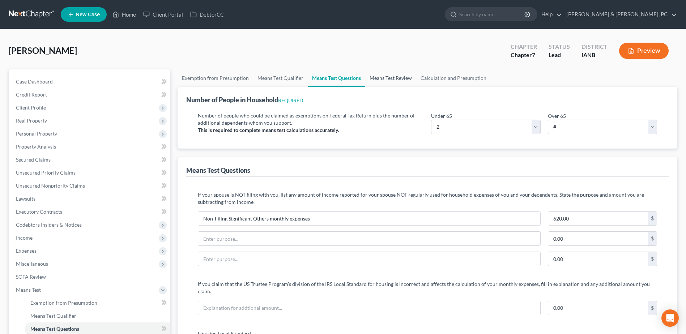
click at [385, 82] on link "Means Test Review" at bounding box center [390, 77] width 51 height 17
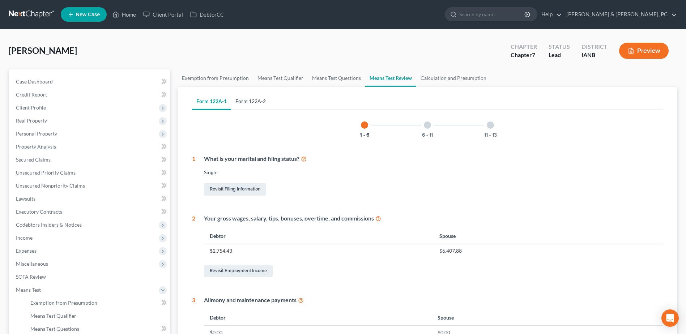
click at [242, 105] on link "Form 122A-2" at bounding box center [250, 101] width 39 height 17
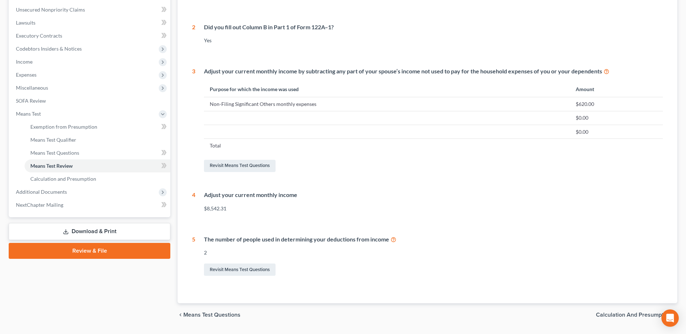
scroll to position [196, 0]
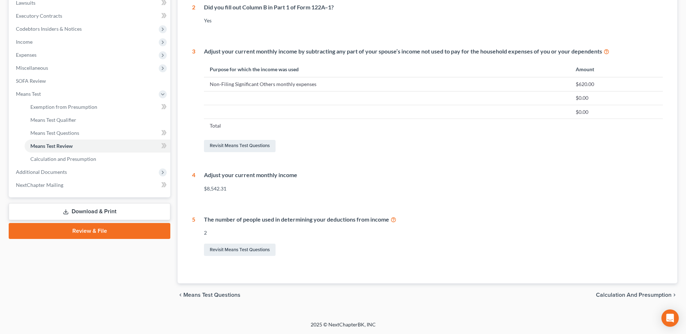
click at [224, 191] on div "$8,542.31" at bounding box center [433, 188] width 459 height 7
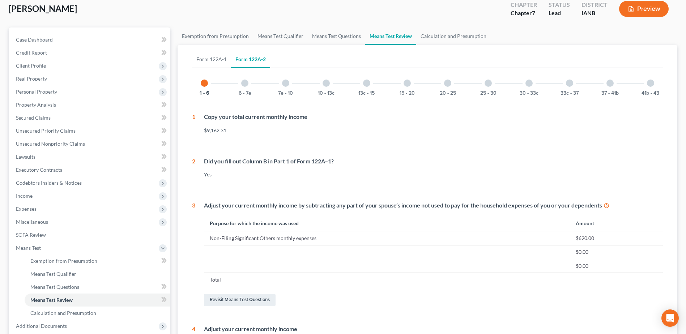
scroll to position [15, 0]
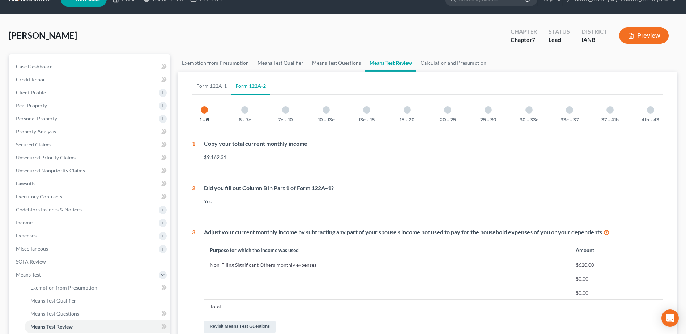
click at [243, 112] on div at bounding box center [244, 109] width 7 height 7
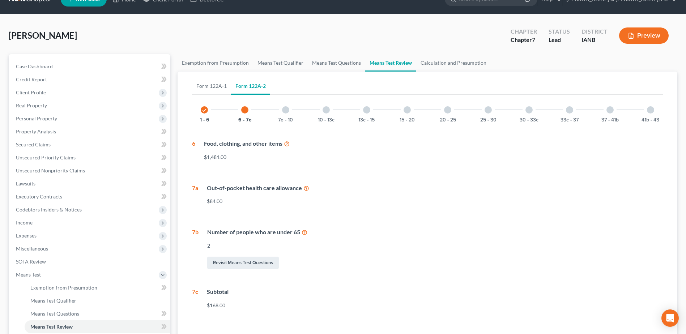
click at [282, 114] on div "7e - 10" at bounding box center [285, 110] width 25 height 25
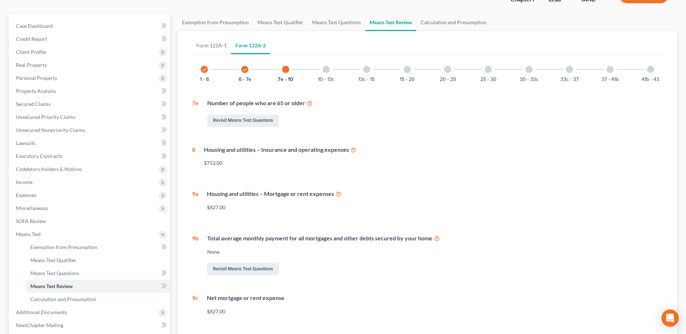
scroll to position [87, 0]
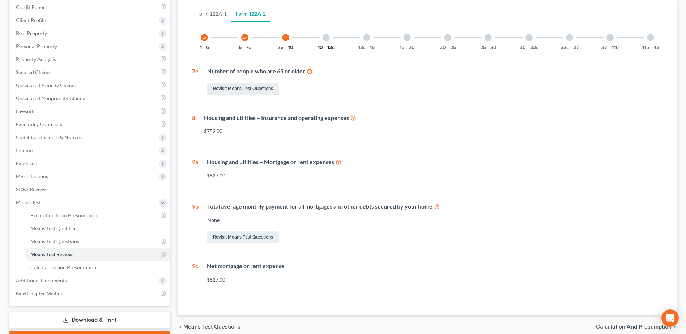
click at [321, 45] on button "10 - 13c" at bounding box center [326, 47] width 17 height 5
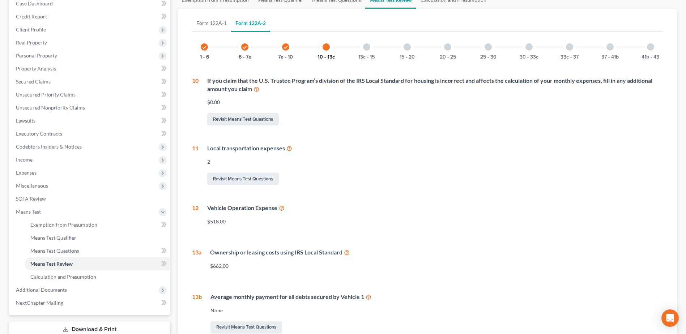
scroll to position [51, 0]
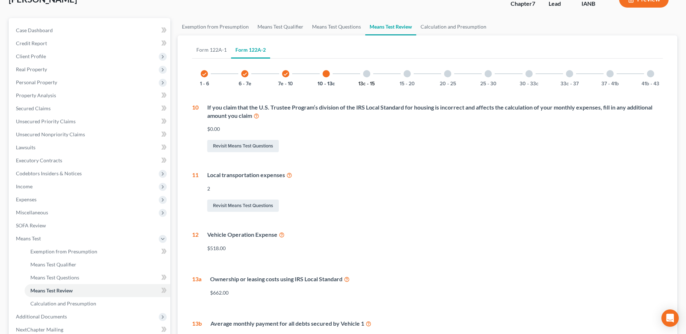
click at [368, 81] on button "13c - 15" at bounding box center [366, 83] width 16 height 5
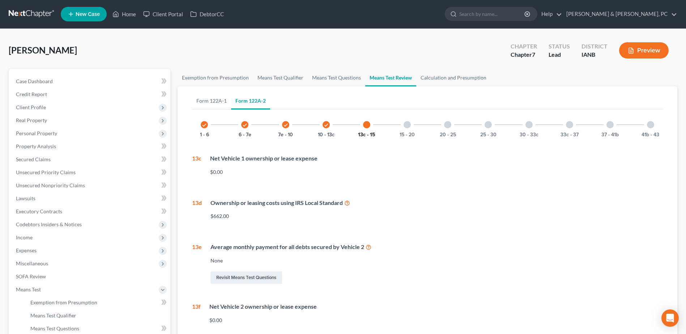
scroll to position [0, 0]
click at [412, 124] on div "15 - 20" at bounding box center [407, 125] width 25 height 25
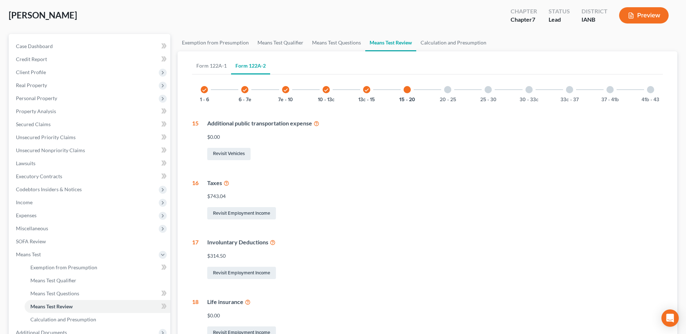
scroll to position [33, 0]
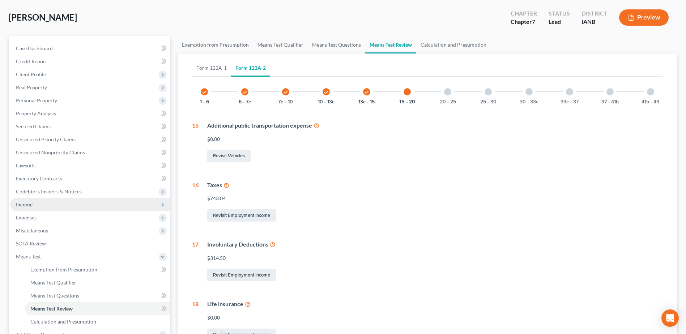
click at [42, 204] on span "Income" at bounding box center [90, 204] width 160 height 13
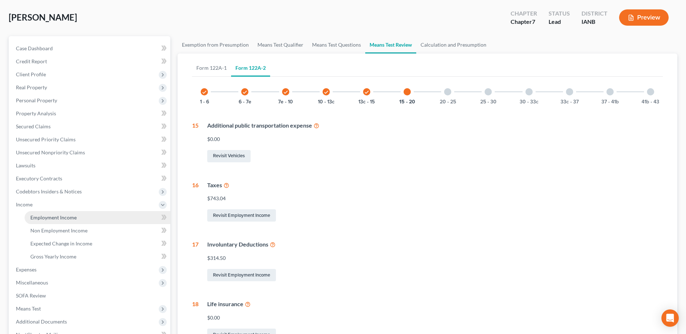
click at [46, 213] on link "Employment Income" at bounding box center [98, 217] width 146 height 13
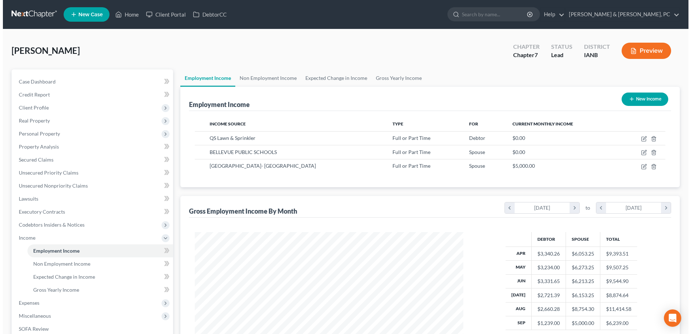
scroll to position [134, 283]
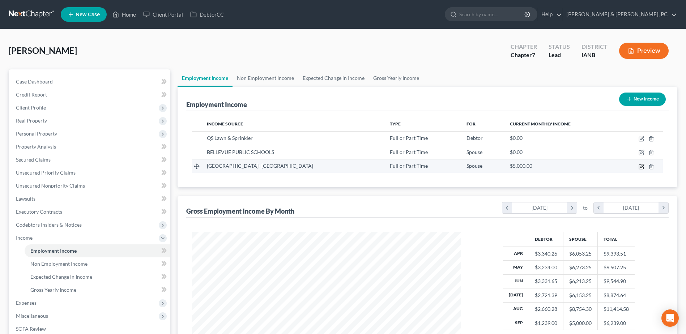
click at [639, 166] on icon "button" at bounding box center [641, 166] width 4 height 4
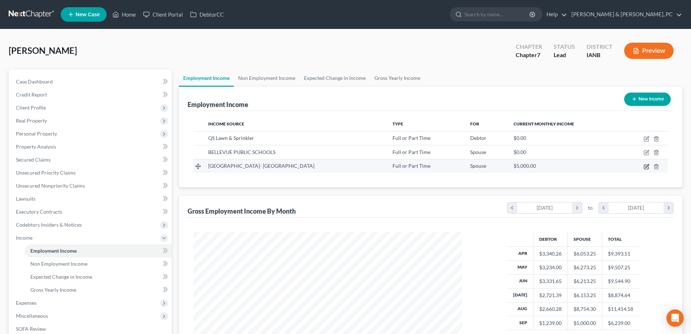
select select "0"
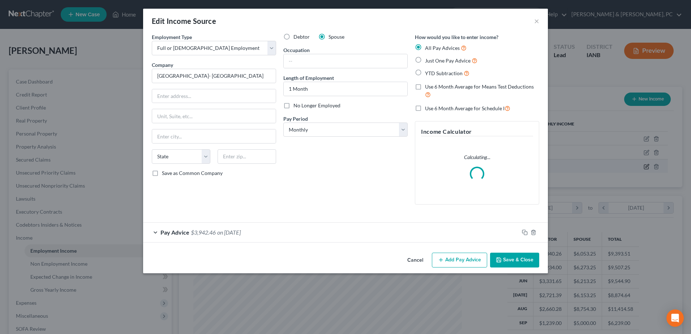
scroll to position [135, 286]
click at [483, 232] on div "Pay Advice $3,942.46 on [DATE]" at bounding box center [331, 232] width 376 height 19
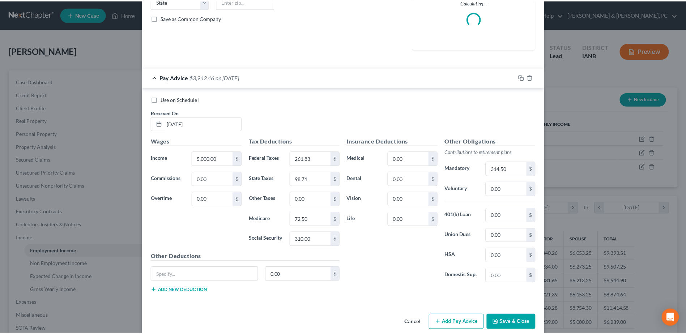
scroll to position [166, 0]
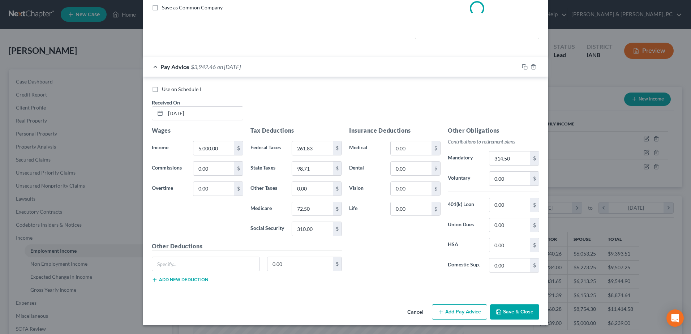
click at [513, 310] on button "Save & Close" at bounding box center [514, 311] width 49 height 15
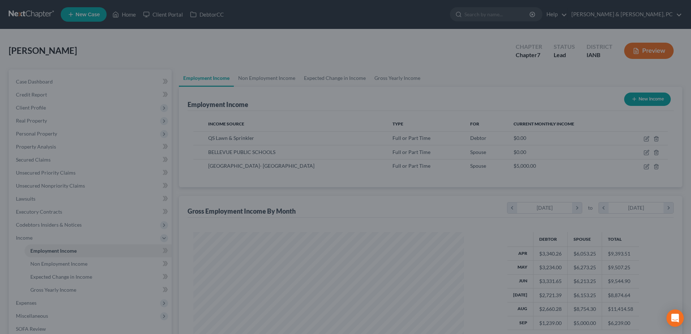
scroll to position [361358, 361209]
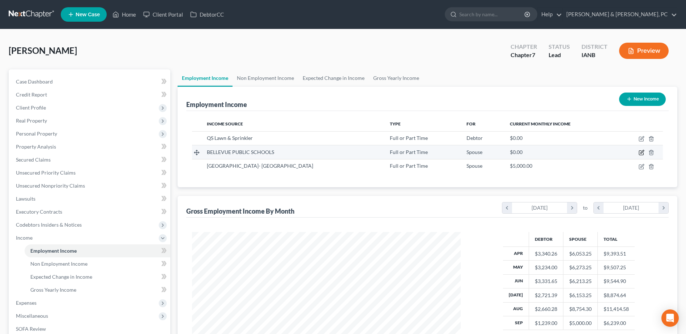
click at [639, 154] on icon "button" at bounding box center [641, 153] width 6 height 6
select select "0"
select select "30"
select select "0"
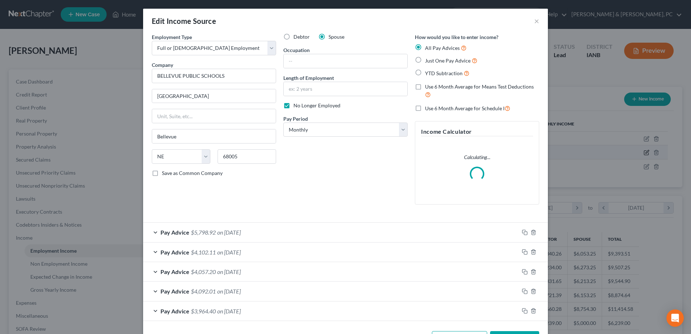
scroll to position [135, 286]
click at [315, 231] on div "Pay Advice $5,798.92 on [DATE]" at bounding box center [331, 232] width 376 height 19
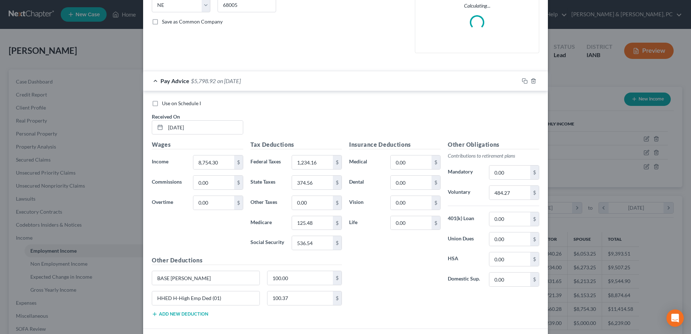
scroll to position [181, 0]
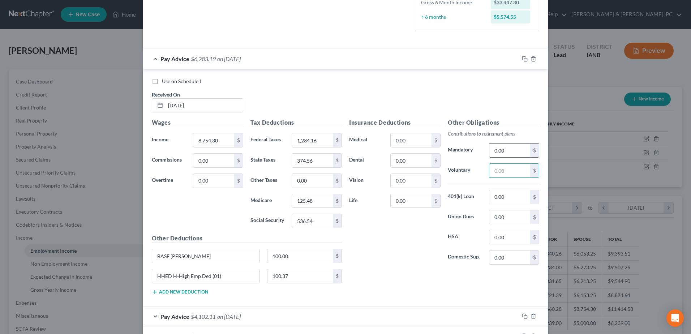
click at [505, 149] on input "0.00" at bounding box center [509, 151] width 41 height 14
paste input "0.00"
type input "0.00"
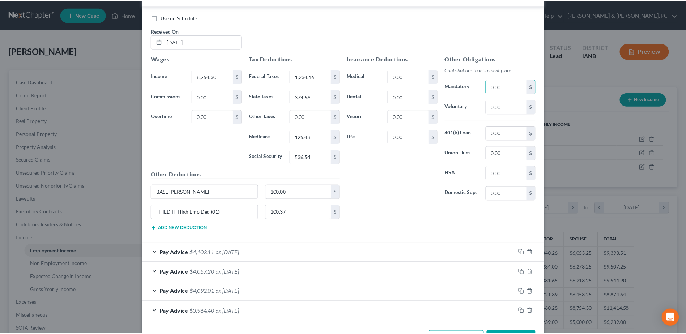
scroll to position [272, 0]
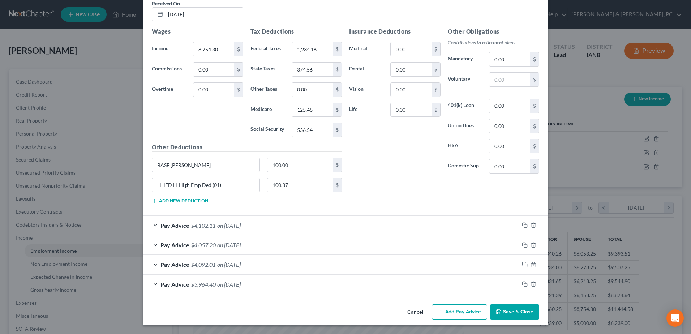
click at [408, 309] on button "Cancel" at bounding box center [415, 312] width 27 height 14
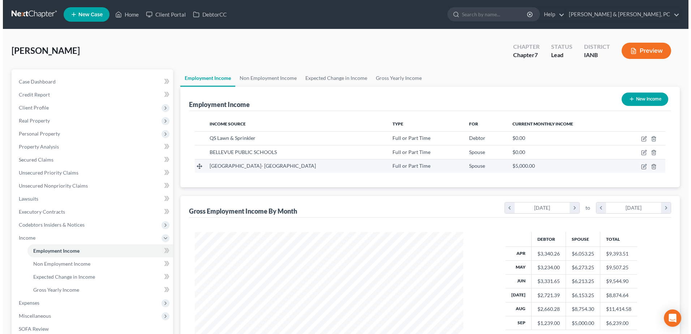
scroll to position [361358, 361209]
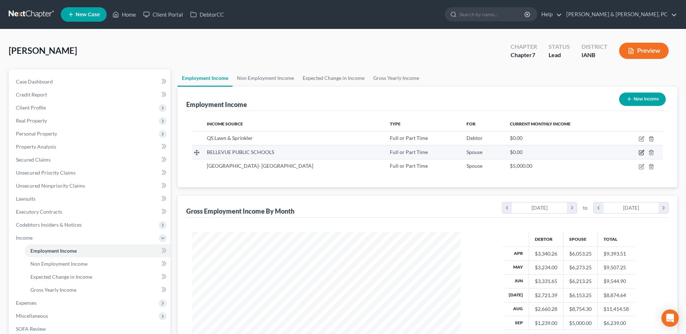
click at [643, 151] on icon "button" at bounding box center [641, 151] width 3 height 3
select select "0"
select select "30"
select select "0"
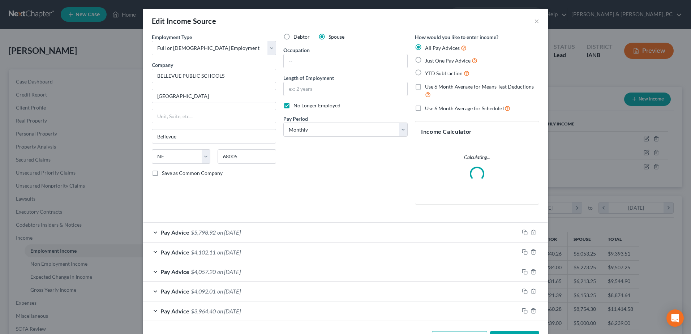
scroll to position [135, 286]
click at [402, 229] on div "Pay Advice $5,798.92 on [DATE]" at bounding box center [331, 232] width 376 height 19
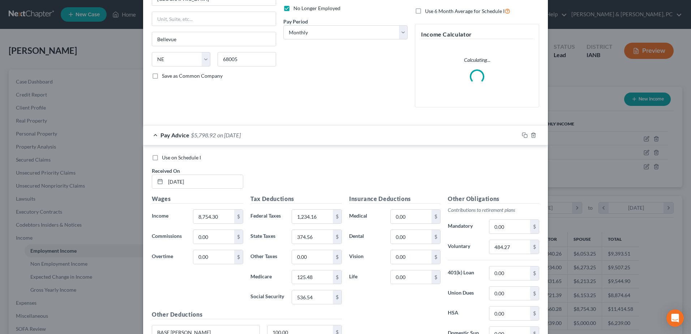
scroll to position [108, 0]
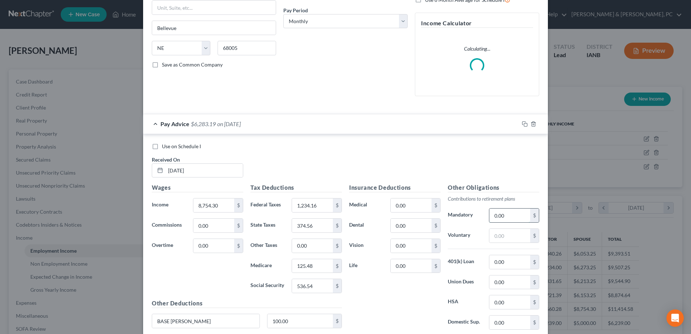
click at [509, 215] on input "0.00" at bounding box center [509, 216] width 41 height 14
paste input "484.27"
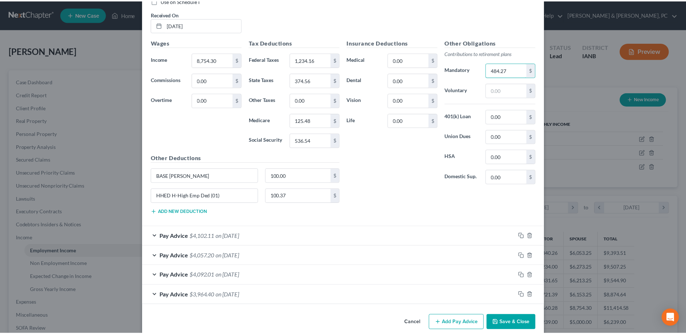
scroll to position [265, 0]
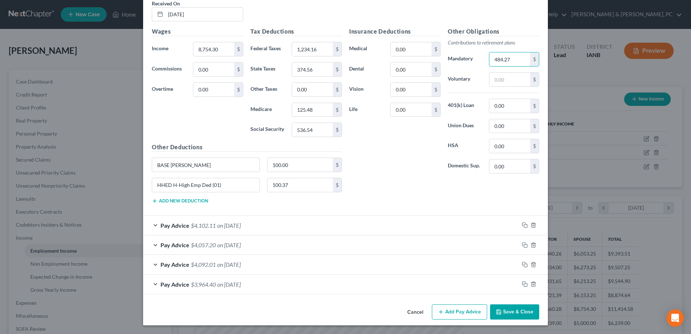
type input "484.27"
click at [516, 313] on button "Save & Close" at bounding box center [514, 311] width 49 height 15
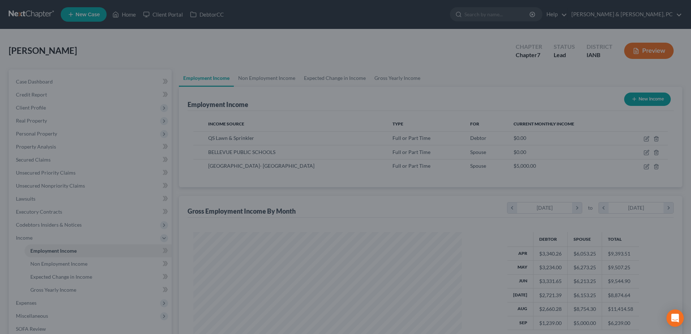
scroll to position [361358, 361209]
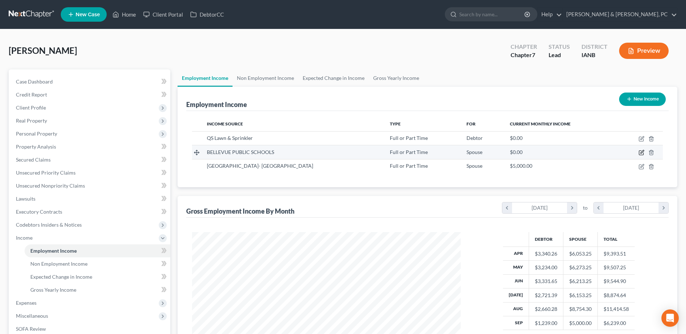
click at [643, 151] on icon "button" at bounding box center [641, 151] width 3 height 3
select select "0"
select select "30"
select select "0"
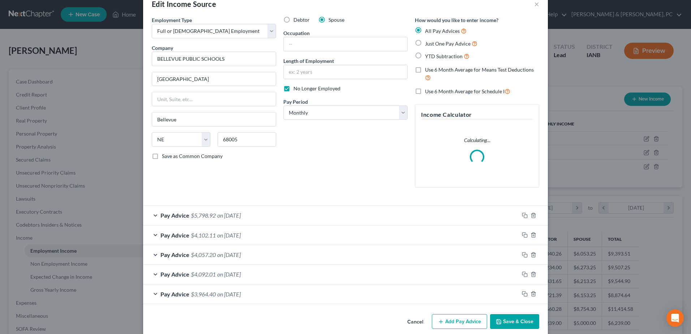
scroll to position [26, 0]
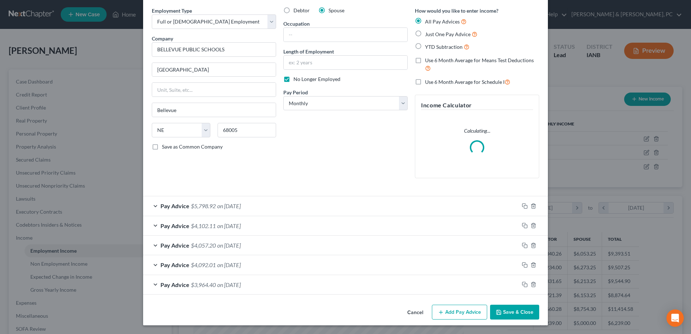
click at [294, 227] on div "Pay Advice $4,102.11 on [DATE]" at bounding box center [331, 225] width 376 height 19
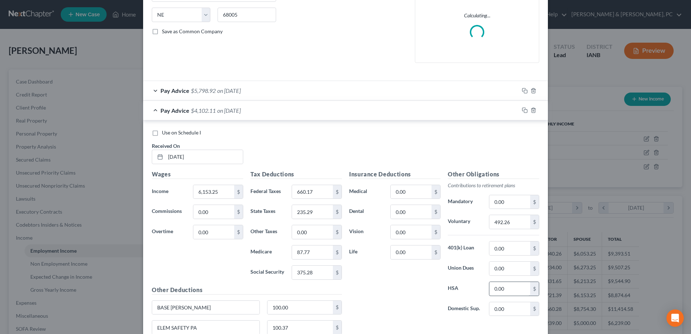
scroll to position [171, 0]
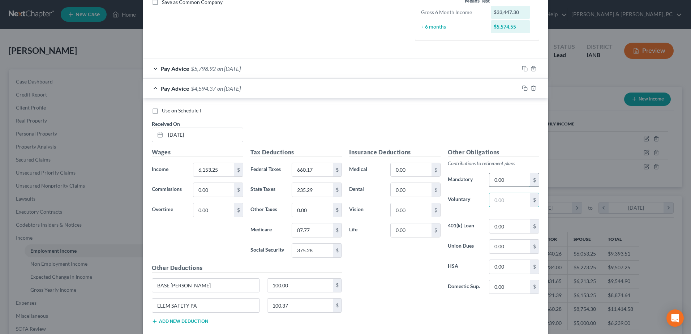
click at [514, 177] on input "0.00" at bounding box center [509, 180] width 41 height 14
paste input "492.26"
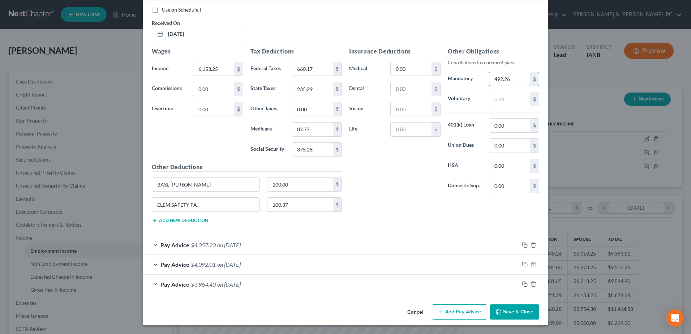
type input "492.26"
click at [476, 241] on div "Pay Advice $4,057.20 on [DATE]" at bounding box center [331, 244] width 376 height 19
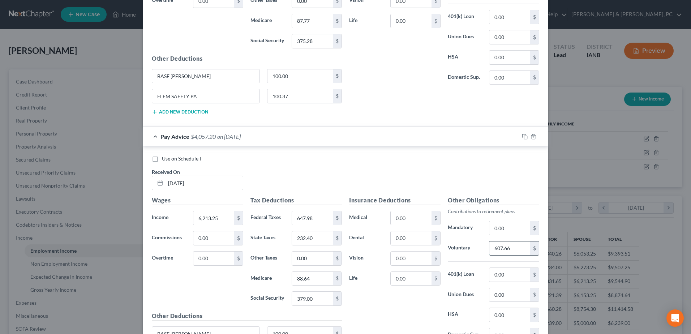
click at [515, 245] on input "607.66" at bounding box center [509, 248] width 41 height 14
click at [514, 228] on input "0.00" at bounding box center [509, 228] width 41 height 14
paste input "607.66"
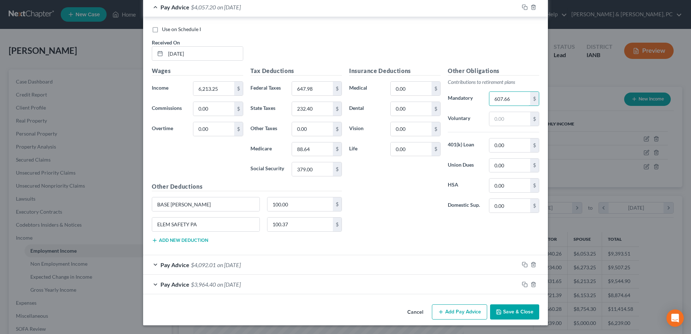
type input "607.66"
click at [483, 260] on div "Pay Advice $4,092.01 on [DATE]" at bounding box center [331, 264] width 376 height 19
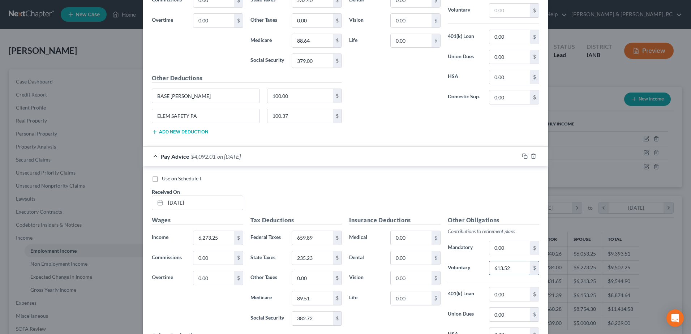
click at [514, 270] on input "613.52" at bounding box center [509, 268] width 41 height 14
click at [508, 250] on input "0.00" at bounding box center [509, 248] width 41 height 14
paste input "613.52"
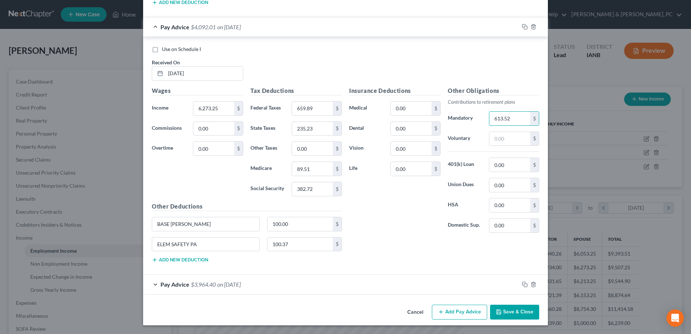
type input "613.52"
click at [481, 281] on div "Pay Advice $3,964.40 on [DATE]" at bounding box center [331, 284] width 376 height 19
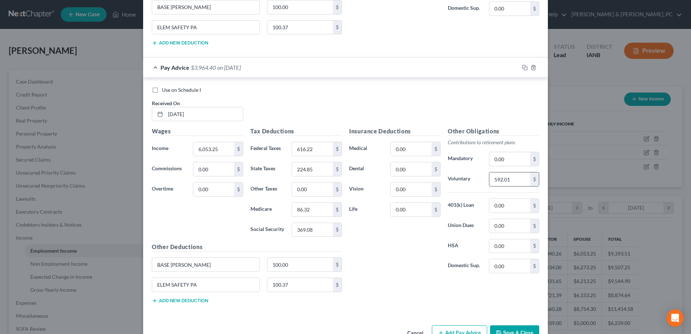
click at [518, 183] on input "592.01" at bounding box center [509, 179] width 41 height 14
click at [515, 164] on input "0.00" at bounding box center [509, 159] width 41 height 14
paste input "592.01"
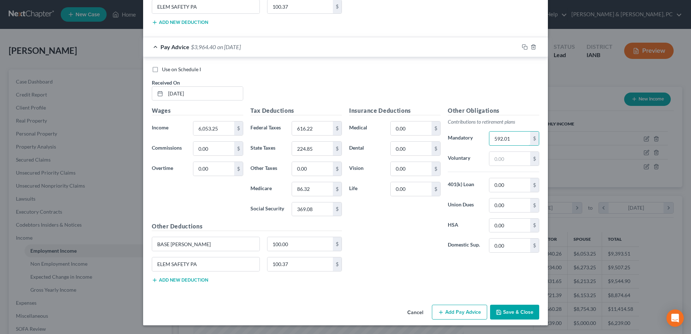
type input "592.01"
click at [513, 315] on button "Save & Close" at bounding box center [514, 312] width 49 height 15
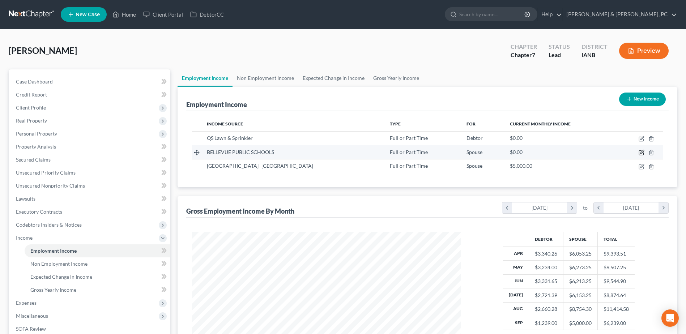
click at [640, 154] on icon "button" at bounding box center [641, 153] width 6 height 6
select select "0"
select select "30"
select select "0"
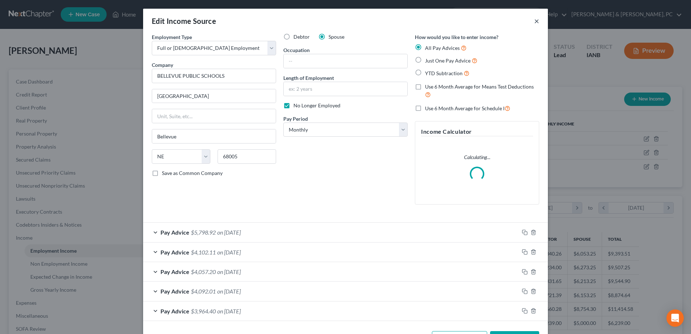
click at [534, 20] on button "×" at bounding box center [536, 21] width 5 height 9
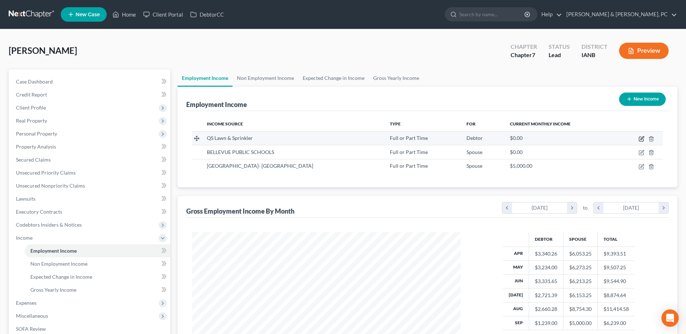
click at [638, 137] on icon "button" at bounding box center [641, 139] width 6 height 6
select select "0"
select select "16"
select select "2"
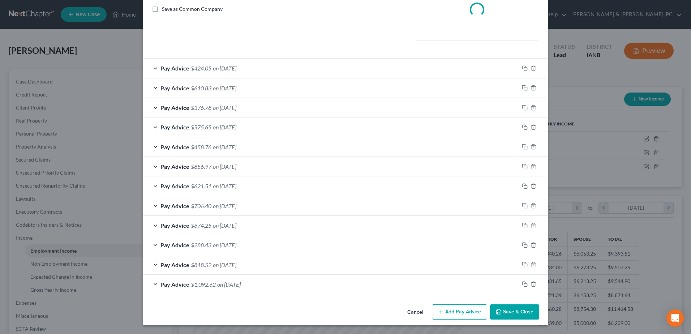
click at [307, 289] on div "Pay Advice $1,092.62 on [DATE]" at bounding box center [331, 284] width 376 height 19
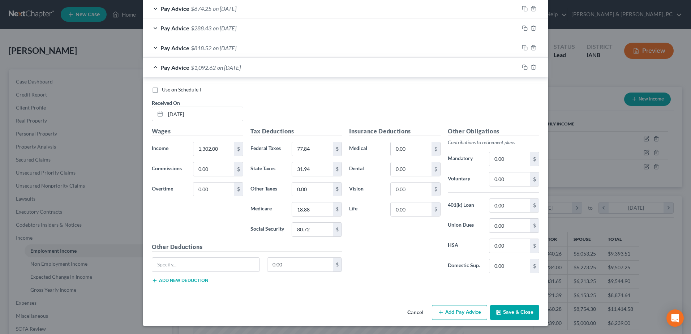
drag, startPoint x: 517, startPoint y: 312, endPoint x: 137, endPoint y: 268, distance: 382.5
click at [517, 312] on button "Save & Close" at bounding box center [514, 312] width 49 height 15
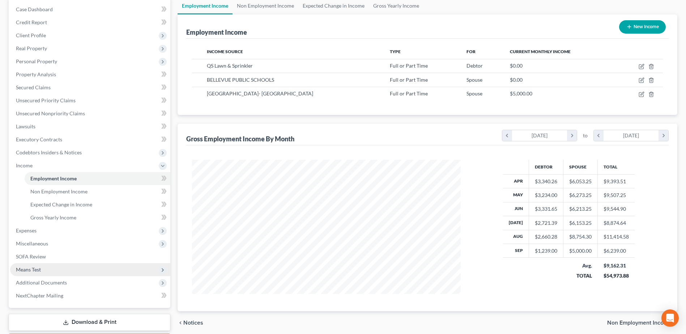
click at [37, 269] on span "Means Test" at bounding box center [28, 269] width 25 height 6
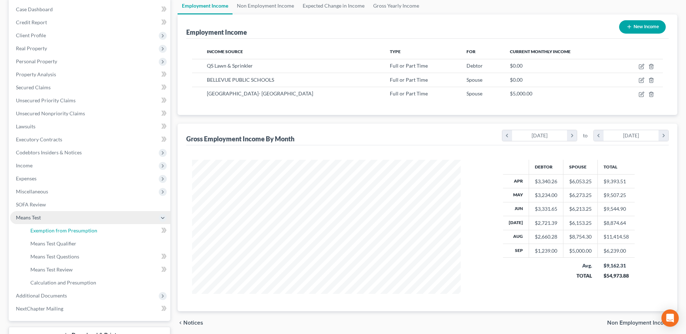
click at [40, 231] on span "Exemption from Presumption" at bounding box center [63, 230] width 67 height 6
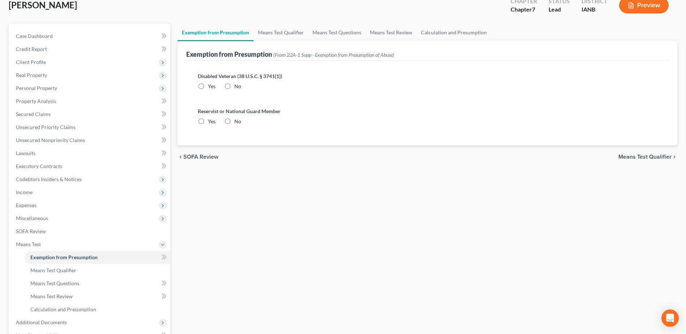
radio input "true"
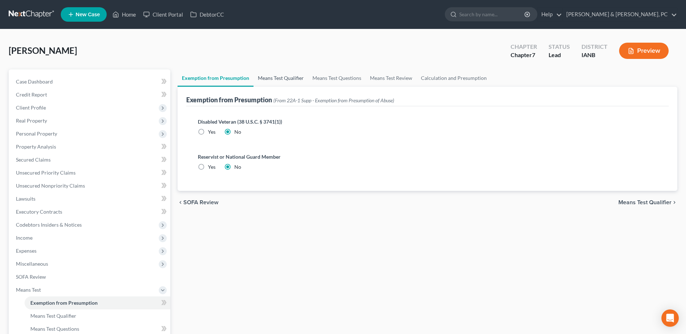
click at [301, 75] on link "Means Test Qualifier" at bounding box center [280, 77] width 55 height 17
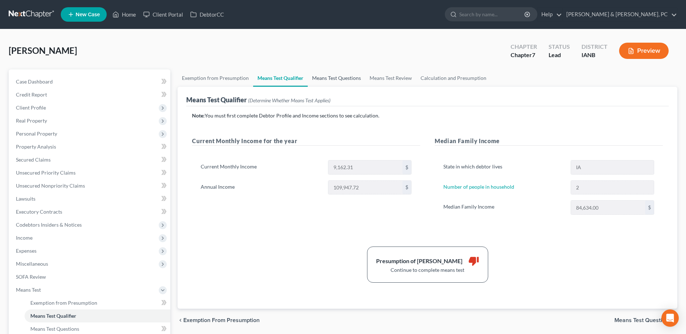
click at [330, 76] on link "Means Test Questions" at bounding box center [336, 77] width 57 height 17
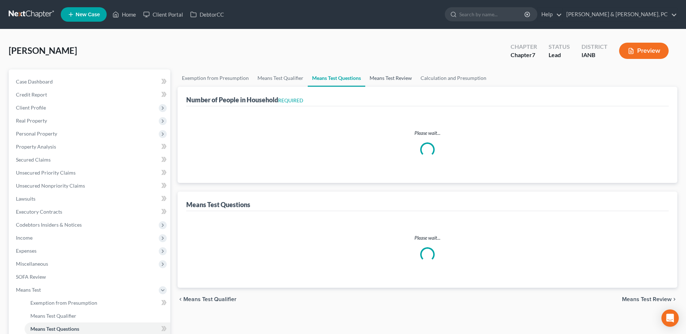
select select "2"
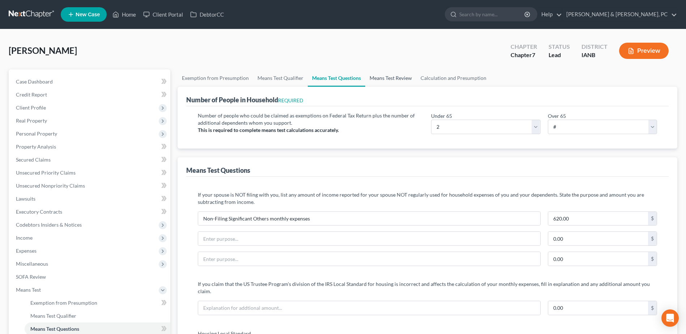
click at [381, 73] on link "Means Test Review" at bounding box center [390, 77] width 51 height 17
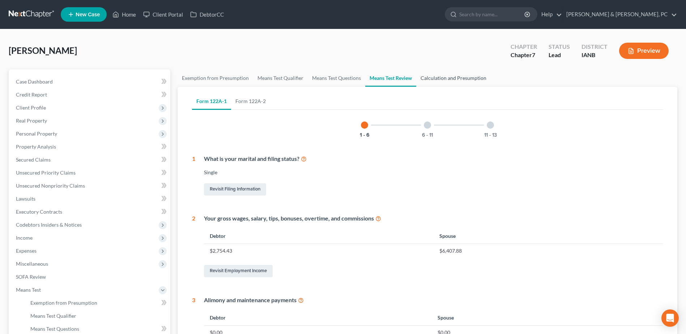
click at [459, 76] on link "Calculation and Presumption" at bounding box center [453, 77] width 74 height 17
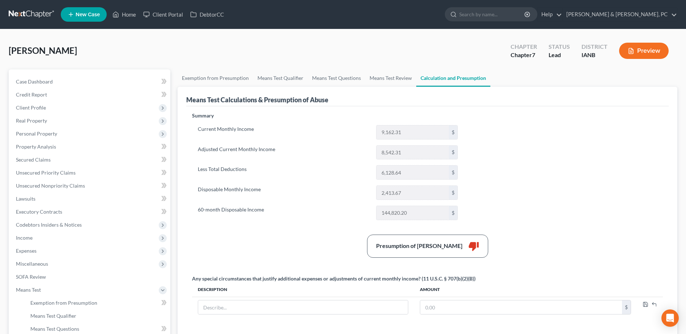
click at [663, 155] on div "Summary Current Monthly Income 9,162.31 $ Adjusted Current Monthly Income 8,542…" at bounding box center [427, 222] width 478 height 220
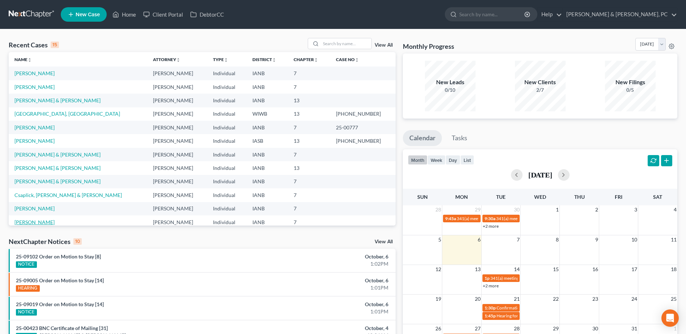
click at [37, 220] on link "[PERSON_NAME]" at bounding box center [34, 222] width 40 height 6
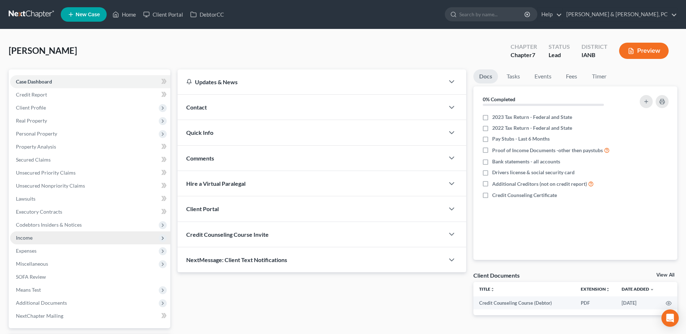
click at [38, 238] on span "Income" at bounding box center [90, 237] width 160 height 13
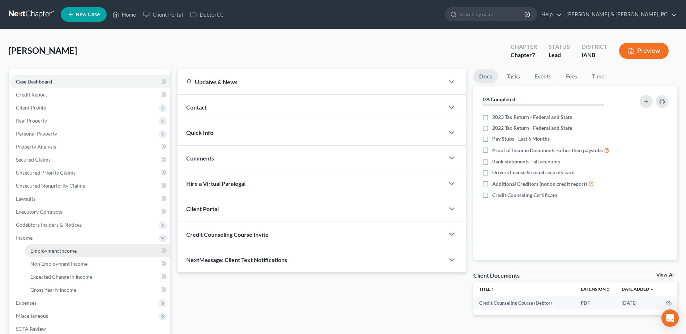
click at [40, 245] on link "Employment Income" at bounding box center [98, 250] width 146 height 13
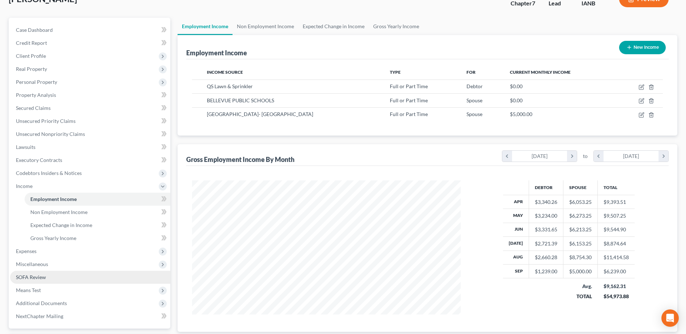
scroll to position [72, 0]
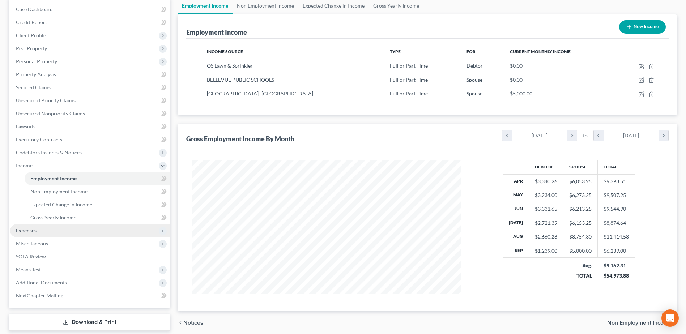
click at [45, 234] on span "Expenses" at bounding box center [90, 230] width 160 height 13
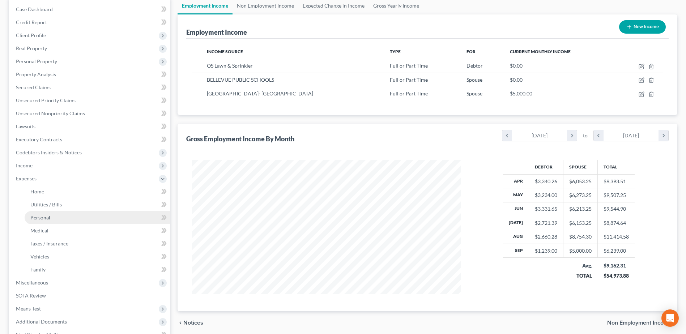
click at [49, 222] on link "Personal" at bounding box center [98, 217] width 146 height 13
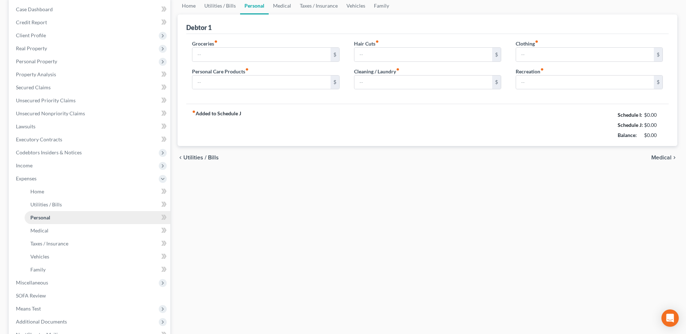
scroll to position [13, 0]
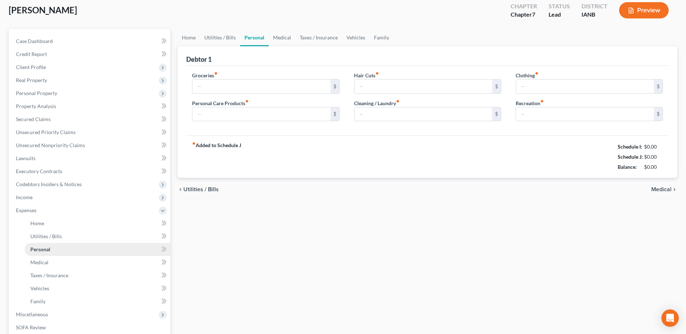
type input "600.00"
type input "60.00"
type input "30.00"
type input "20.00"
type input "50.00"
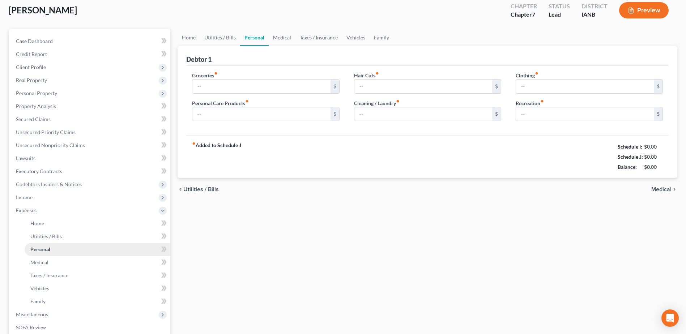
type input "160.00"
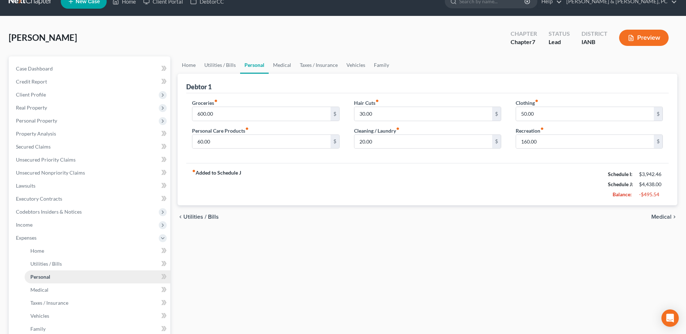
scroll to position [0, 0]
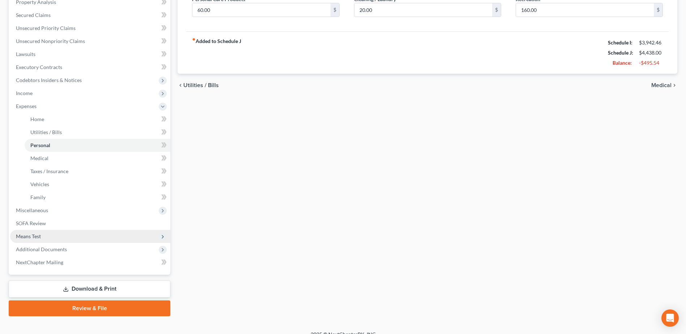
click at [51, 237] on span "Means Test" at bounding box center [90, 236] width 160 height 13
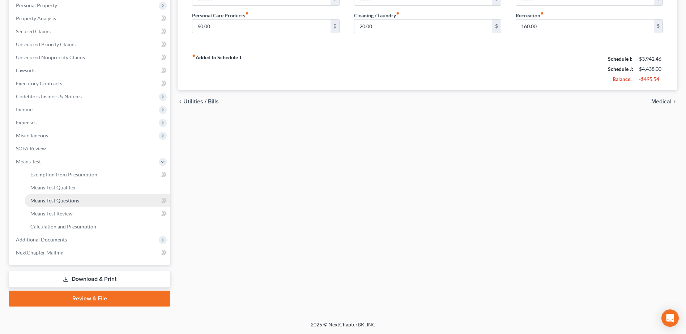
click at [56, 194] on link "Means Test Questions" at bounding box center [98, 200] width 146 height 13
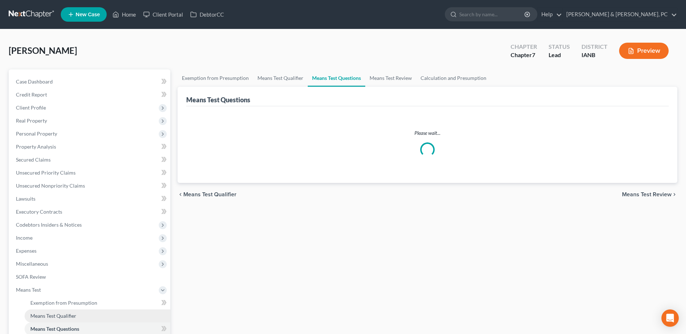
click at [46, 314] on span "Means Test Qualifier" at bounding box center [53, 316] width 46 height 6
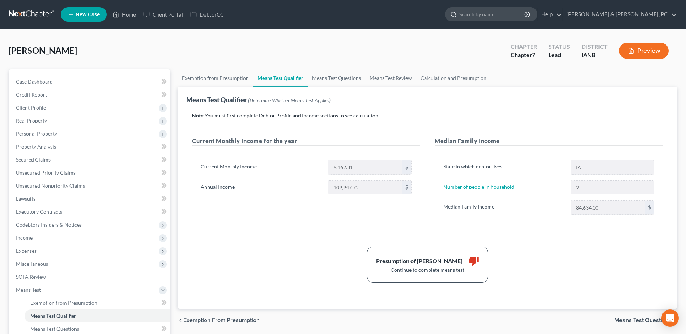
click at [525, 9] on input "search" at bounding box center [492, 14] width 66 height 13
type input "bean"
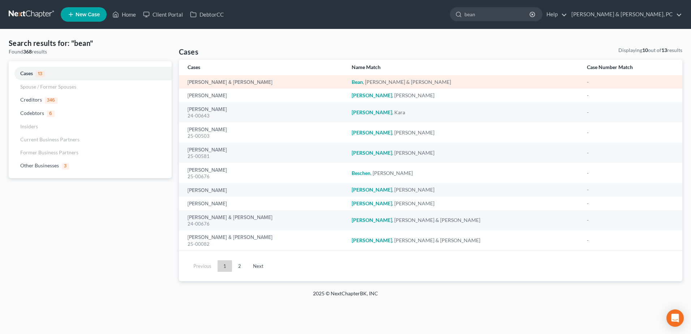
click at [214, 77] on td "[PERSON_NAME] & [PERSON_NAME]" at bounding box center [262, 81] width 167 height 13
click at [210, 82] on link "[PERSON_NAME] & [PERSON_NAME]" at bounding box center [230, 82] width 85 height 5
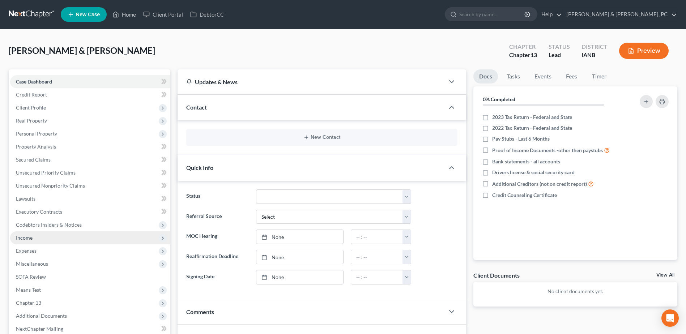
click at [49, 243] on span "Income" at bounding box center [90, 237] width 160 height 13
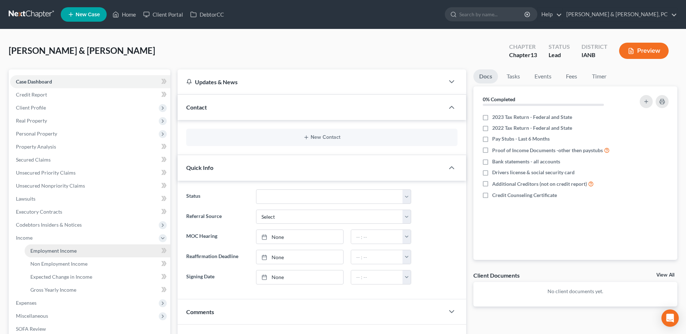
click at [46, 248] on span "Employment Income" at bounding box center [53, 251] width 46 height 6
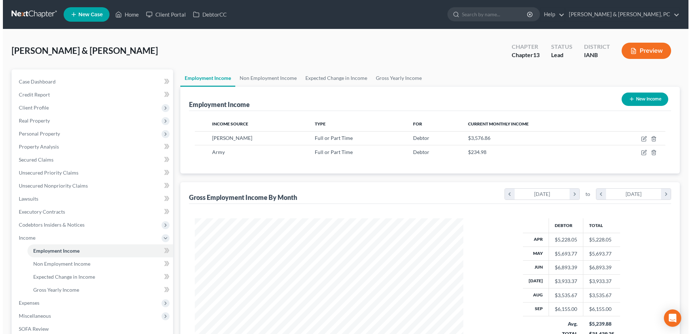
scroll to position [134, 283]
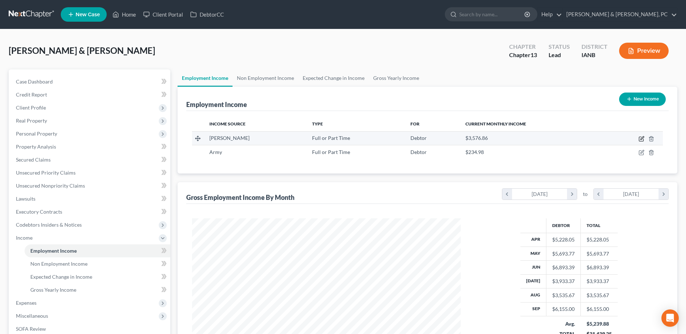
click at [641, 137] on icon "button" at bounding box center [641, 139] width 4 height 4
select select "0"
select select "16"
select select "2"
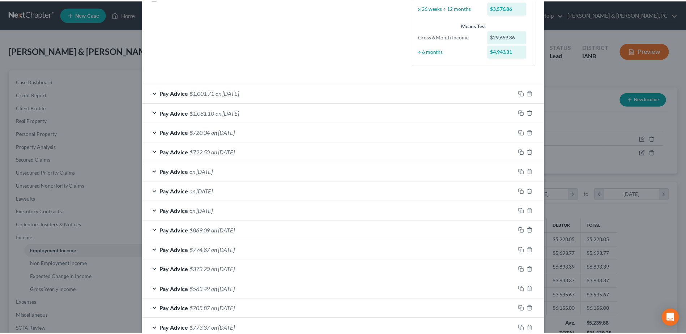
scroll to position [0, 0]
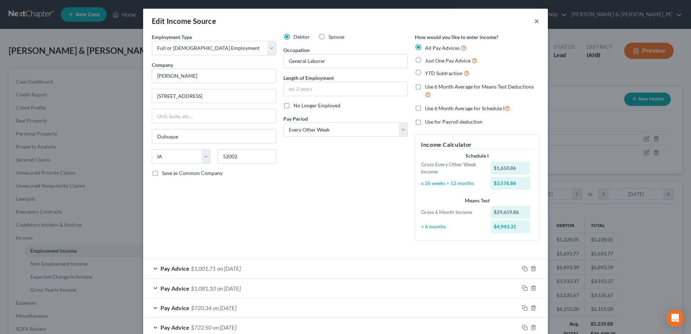
click at [536, 21] on button "×" at bounding box center [536, 21] width 5 height 9
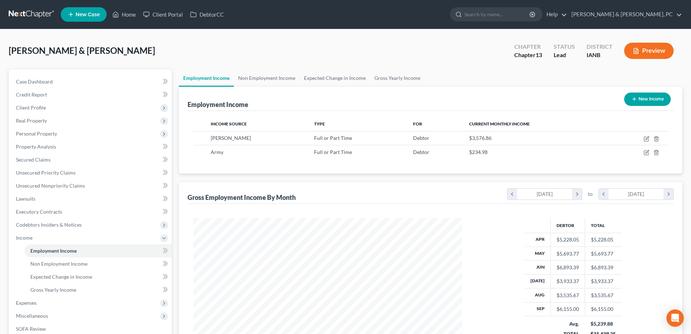
scroll to position [361358, 361209]
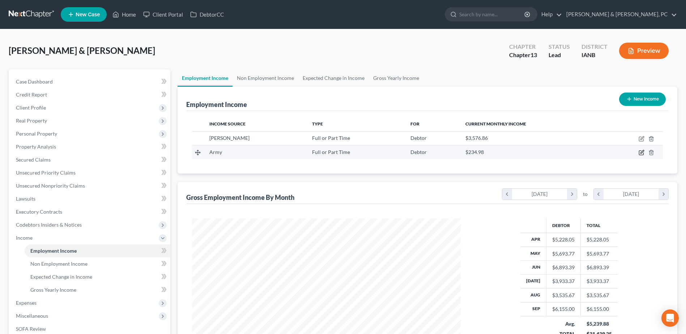
click at [644, 155] on icon "button" at bounding box center [641, 153] width 6 height 6
select select "0"
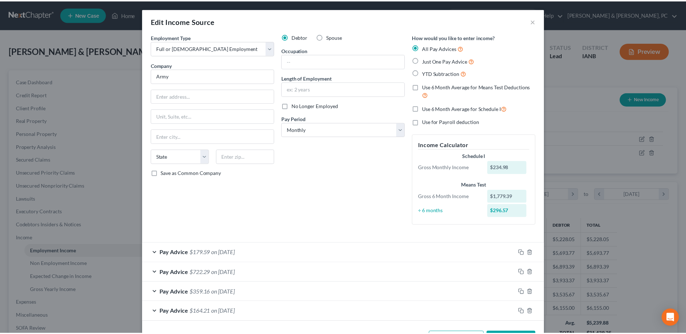
scroll to position [27, 0]
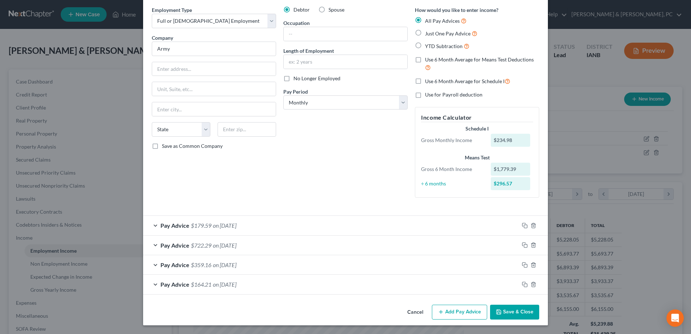
click at [523, 316] on button "Save & Close" at bounding box center [514, 312] width 49 height 15
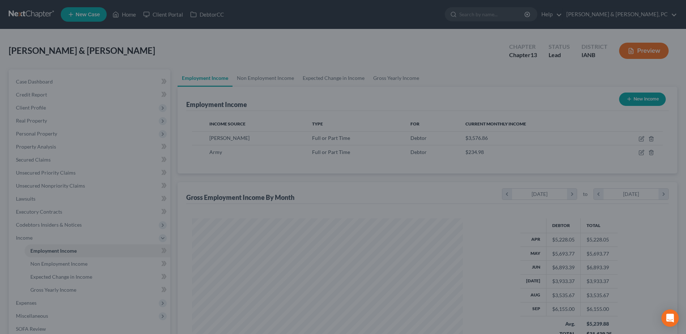
scroll to position [361358, 361209]
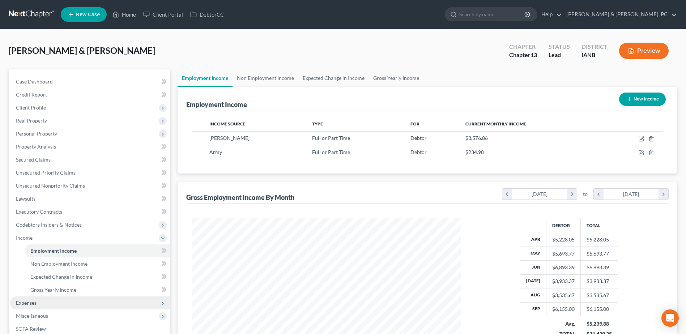
click at [43, 303] on span "Expenses" at bounding box center [90, 302] width 160 height 13
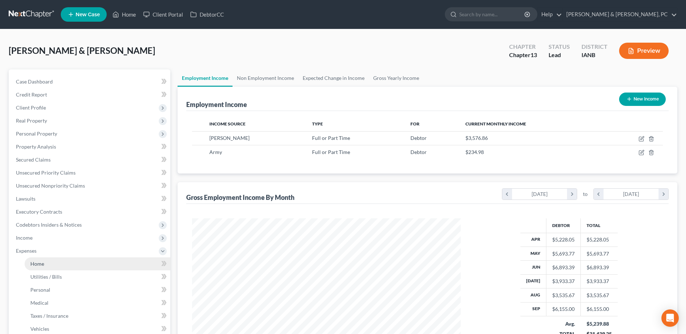
click at [45, 264] on link "Home" at bounding box center [98, 263] width 146 height 13
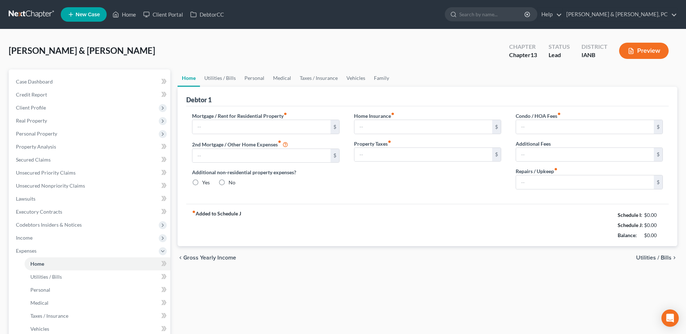
type input "1,300.00"
type input "0.00"
radio input "true"
type input "0.00"
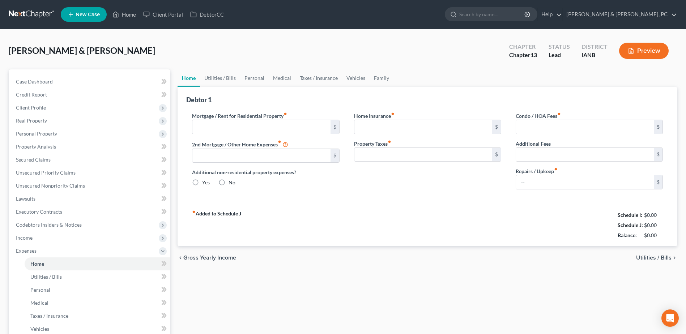
type input "0.00"
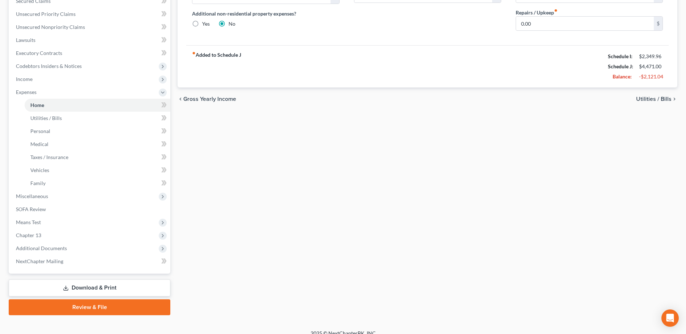
scroll to position [167, 0]
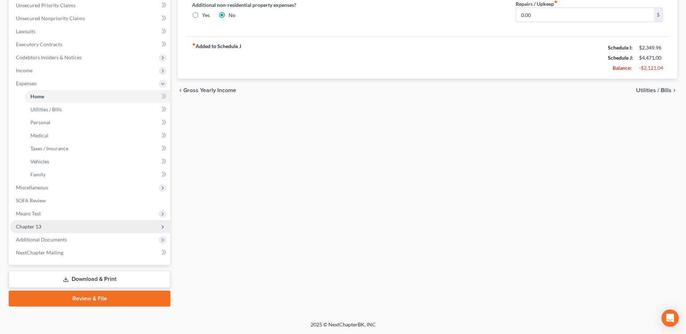
click at [37, 224] on span "Chapter 13" at bounding box center [28, 226] width 25 height 6
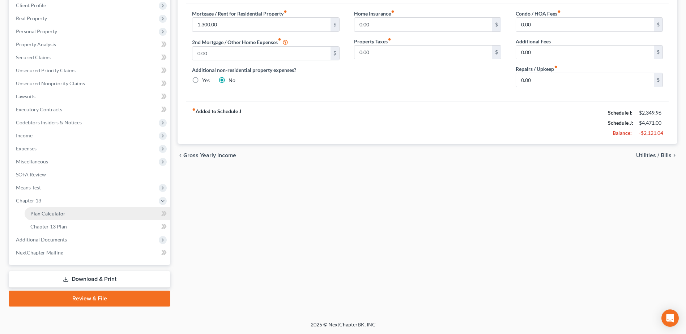
click at [78, 215] on link "Plan Calculator" at bounding box center [98, 213] width 146 height 13
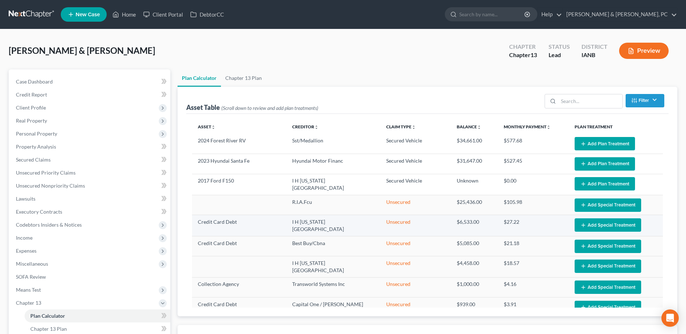
select select "59"
click at [63, 287] on span "Means Test" at bounding box center [90, 289] width 160 height 13
click at [55, 299] on link "Means Test Qualifier" at bounding box center [98, 302] width 146 height 13
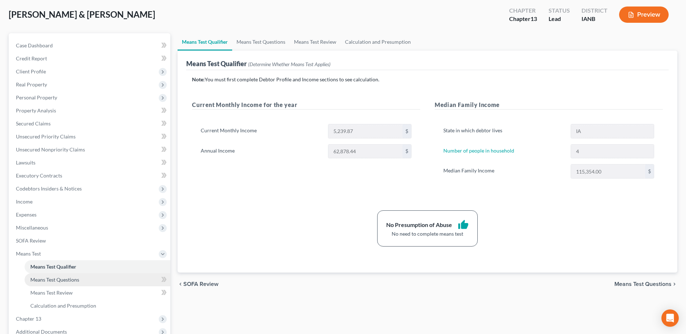
click at [59, 277] on span "Means Test Questions" at bounding box center [54, 280] width 49 height 6
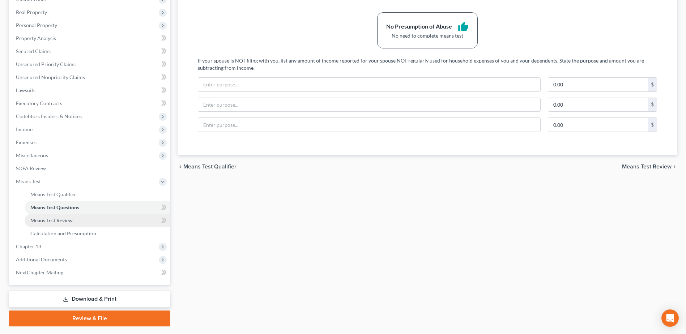
click at [63, 218] on span "Means Test Review" at bounding box center [51, 220] width 42 height 6
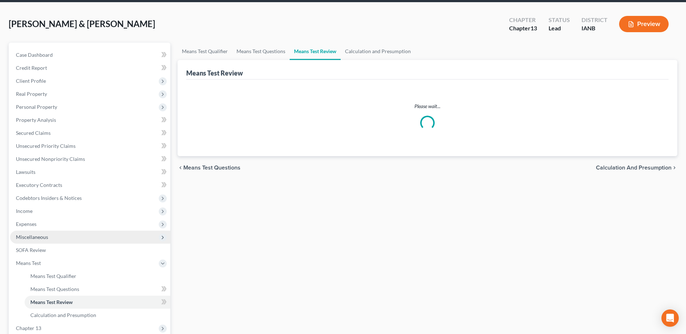
scroll to position [72, 0]
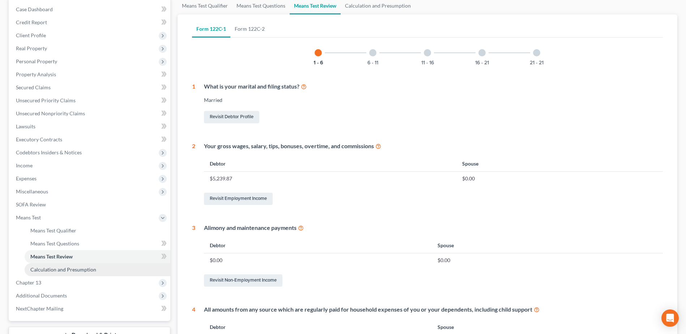
click at [95, 268] on link "Calculation and Presumption" at bounding box center [98, 269] width 146 height 13
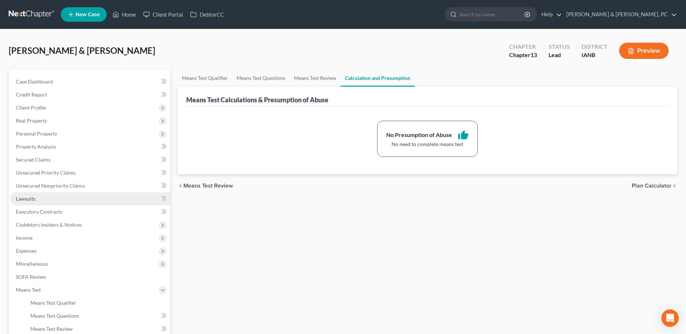
drag, startPoint x: 70, startPoint y: 166, endPoint x: 67, endPoint y: 193, distance: 27.3
drag, startPoint x: 67, startPoint y: 193, endPoint x: 317, endPoint y: 250, distance: 256.3
click at [317, 250] on div "Means Test Qualifier Means Test Questions Means Test Review Calculation and Pre…" at bounding box center [427, 251] width 507 height 365
click at [120, 14] on link "Home" at bounding box center [124, 14] width 31 height 13
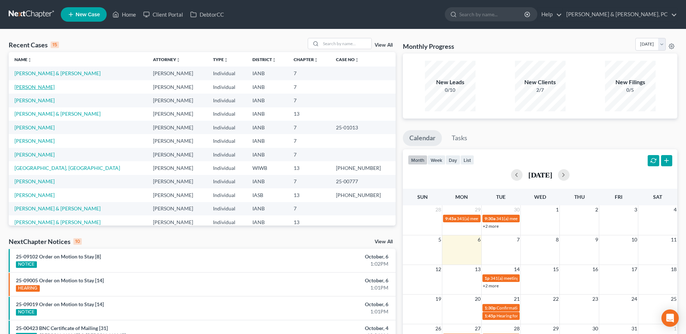
click at [41, 89] on link "[PERSON_NAME]" at bounding box center [34, 87] width 40 height 6
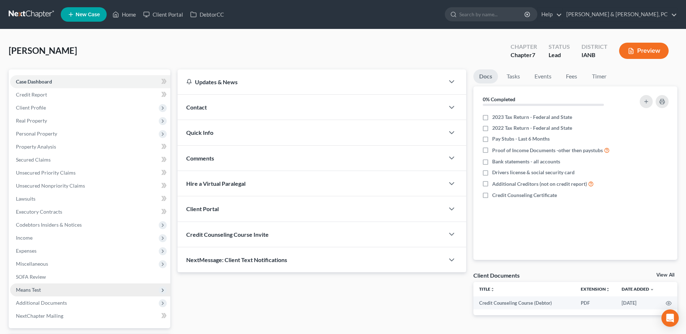
click at [39, 287] on span "Means Test" at bounding box center [28, 290] width 25 height 6
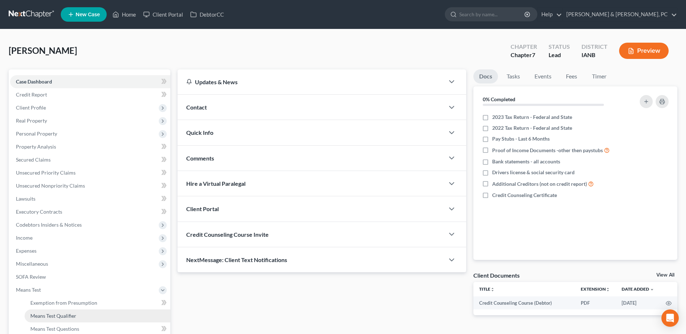
click at [43, 311] on link "Means Test Qualifier" at bounding box center [98, 315] width 146 height 13
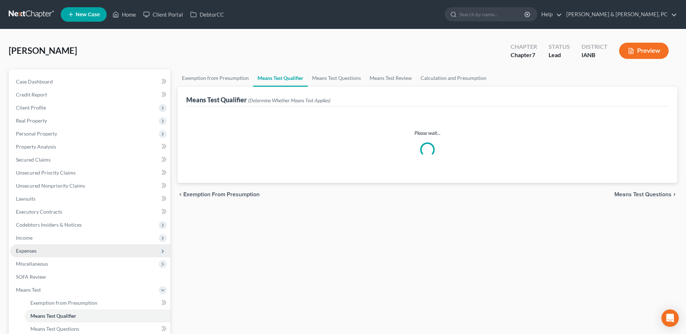
click at [38, 253] on span "Expenses" at bounding box center [90, 250] width 160 height 13
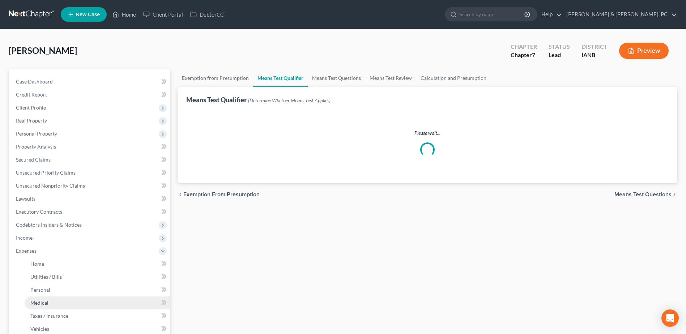
click at [48, 307] on link "Medical" at bounding box center [98, 302] width 146 height 13
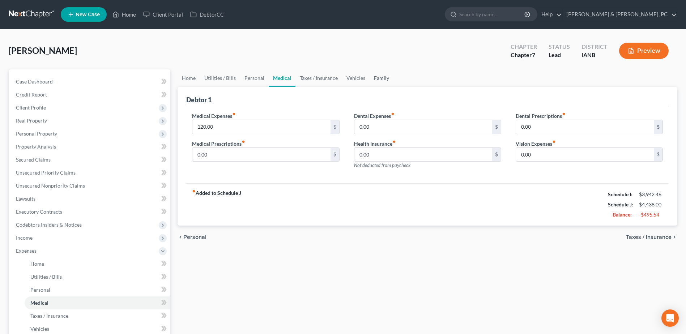
click at [378, 73] on link "Family" at bounding box center [381, 77] width 24 height 17
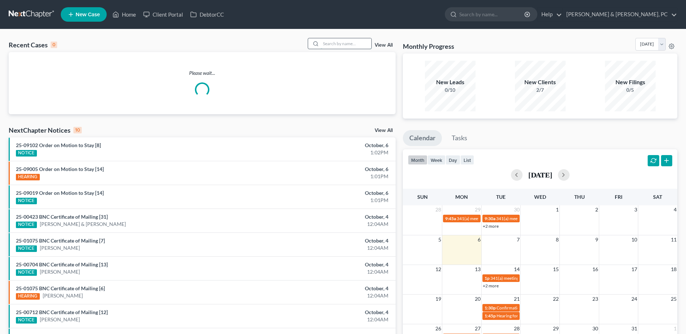
click at [347, 44] on input "search" at bounding box center [346, 43] width 51 height 10
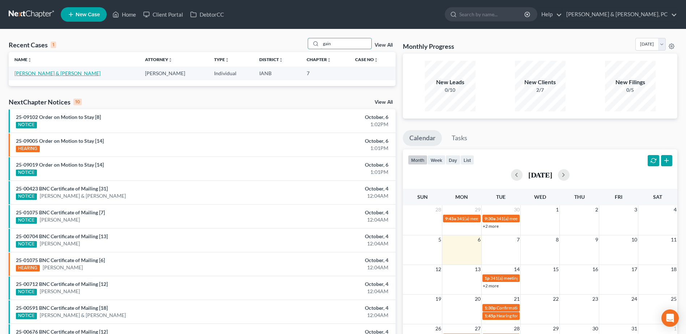
type input "gain"
click at [52, 71] on link "Gainey, William & Jessica" at bounding box center [57, 73] width 86 height 6
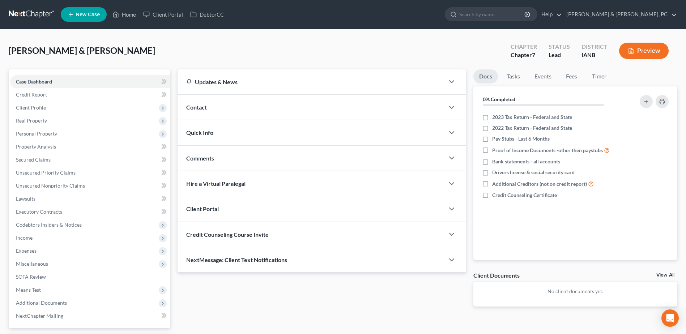
drag, startPoint x: 35, startPoint y: 237, endPoint x: 42, endPoint y: 245, distance: 10.8
click at [35, 237] on span "Income" at bounding box center [90, 237] width 160 height 13
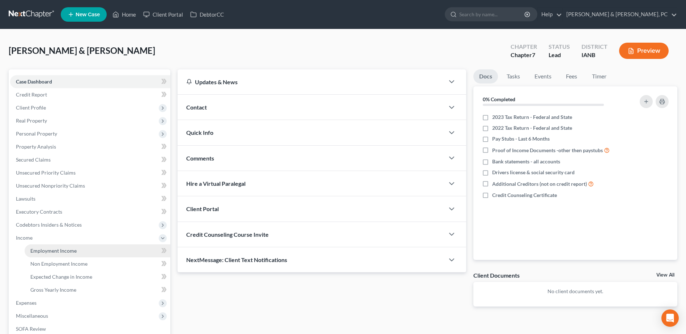
click at [43, 248] on span "Employment Income" at bounding box center [53, 251] width 46 height 6
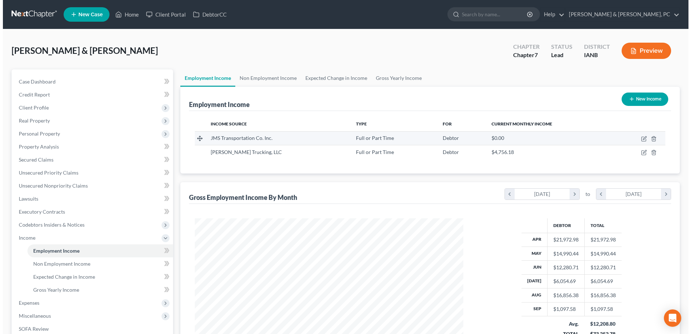
scroll to position [134, 283]
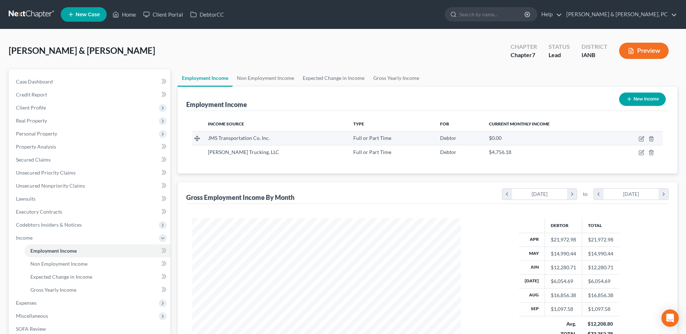
click at [640, 135] on td at bounding box center [636, 138] width 53 height 14
click at [644, 137] on icon "button" at bounding box center [641, 139] width 6 height 6
select select "0"
select select "16"
select select "3"
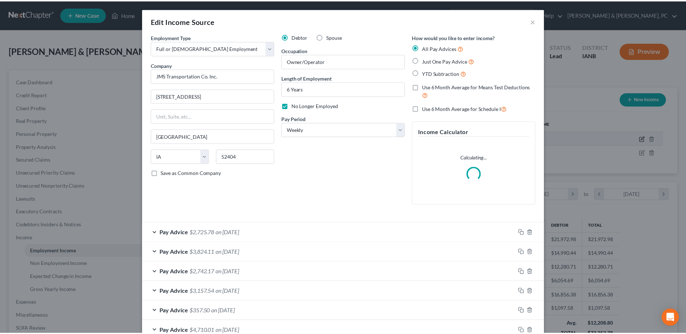
scroll to position [135, 286]
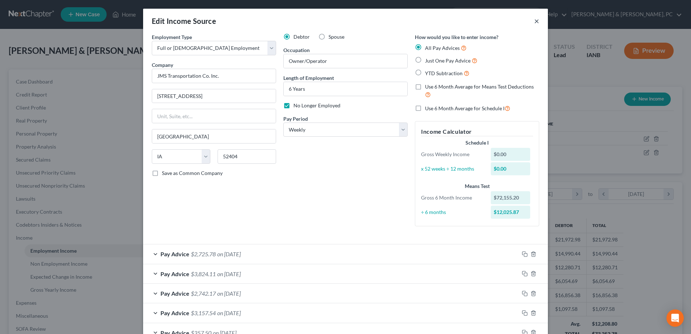
click at [534, 20] on button "×" at bounding box center [536, 21] width 5 height 9
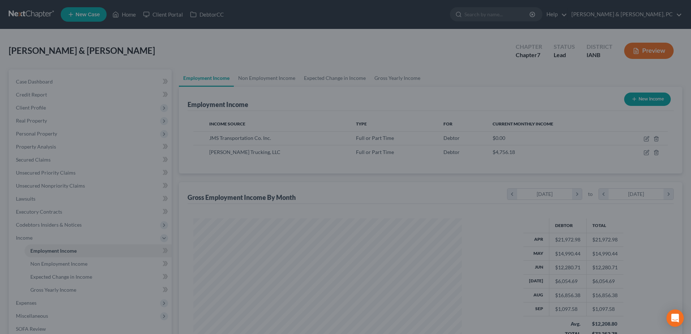
scroll to position [361358, 361209]
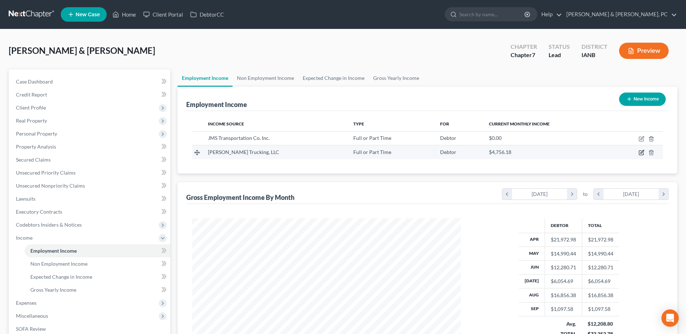
click at [643, 150] on icon "button" at bounding box center [641, 153] width 6 height 6
select select "0"
select select "16"
select select "3"
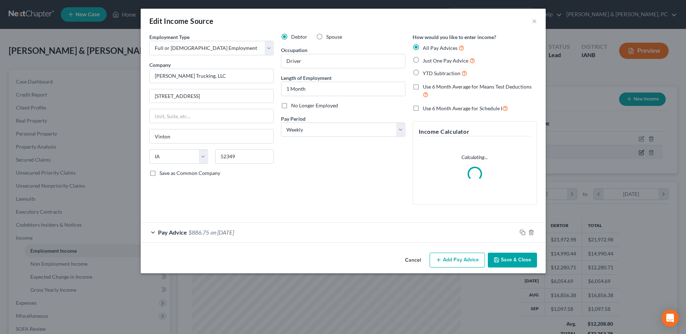
scroll to position [135, 286]
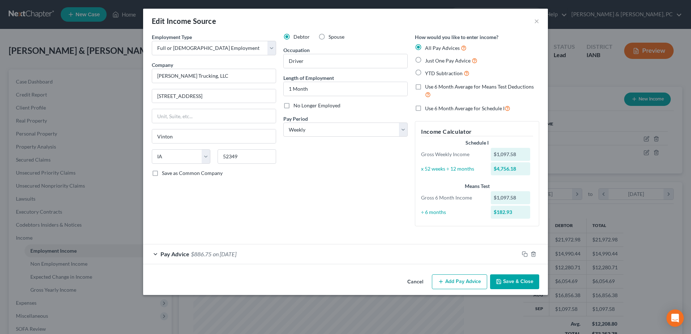
click at [423, 279] on button "Cancel" at bounding box center [415, 282] width 27 height 14
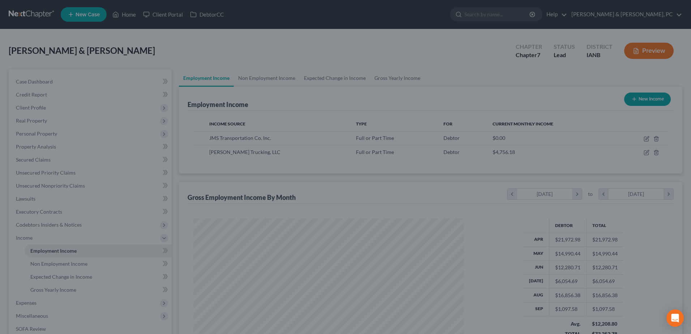
scroll to position [361358, 361209]
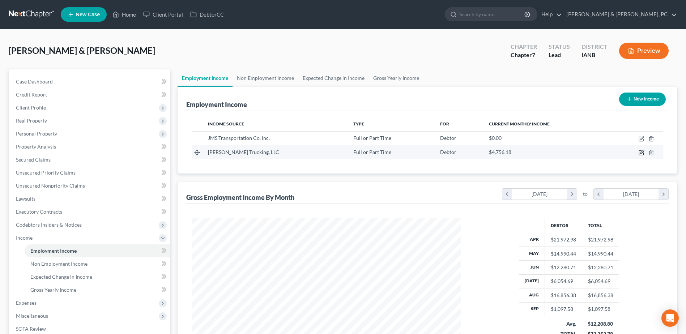
click at [639, 153] on icon "button" at bounding box center [641, 153] width 6 height 6
select select "0"
select select "16"
select select "3"
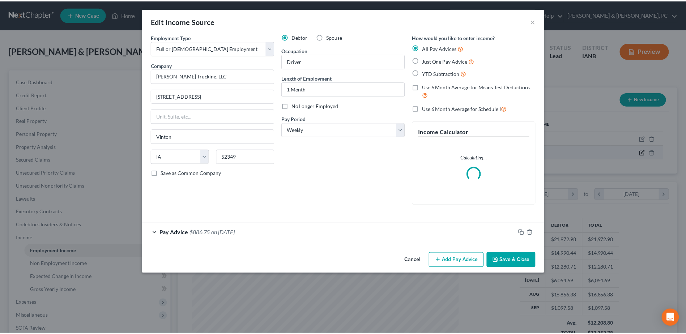
scroll to position [135, 286]
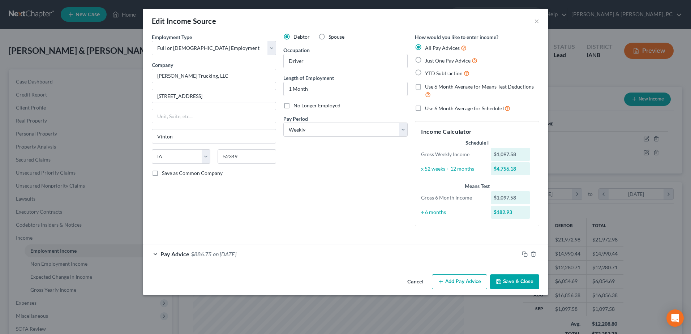
drag, startPoint x: 408, startPoint y: 277, endPoint x: 418, endPoint y: 273, distance: 10.7
click at [408, 277] on button "Cancel" at bounding box center [415, 282] width 27 height 14
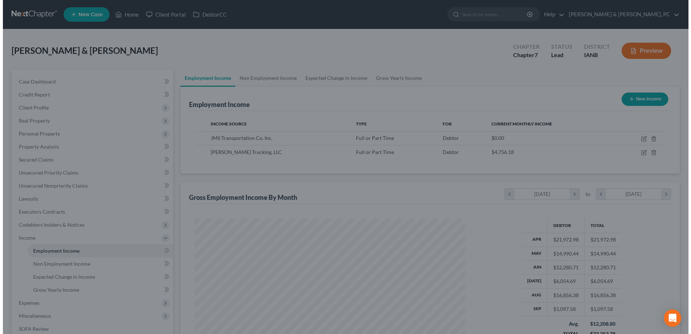
scroll to position [361358, 361209]
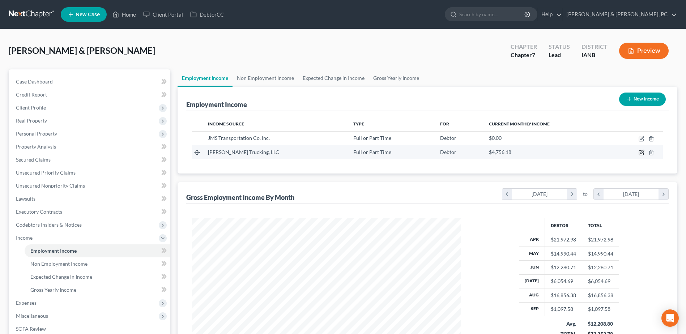
click at [639, 152] on icon "button" at bounding box center [641, 153] width 6 height 6
select select "0"
select select "16"
select select "3"
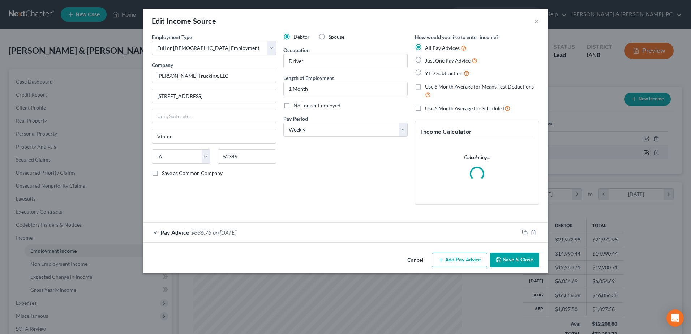
scroll to position [135, 286]
click at [461, 261] on button "Add Pay Advice" at bounding box center [459, 260] width 55 height 15
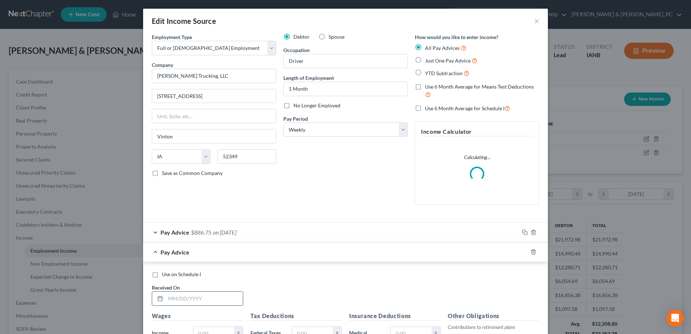
click at [217, 295] on input "text" at bounding box center [204, 299] width 77 height 14
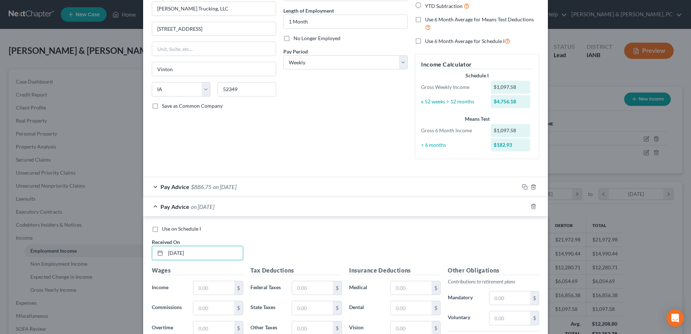
scroll to position [72, 0]
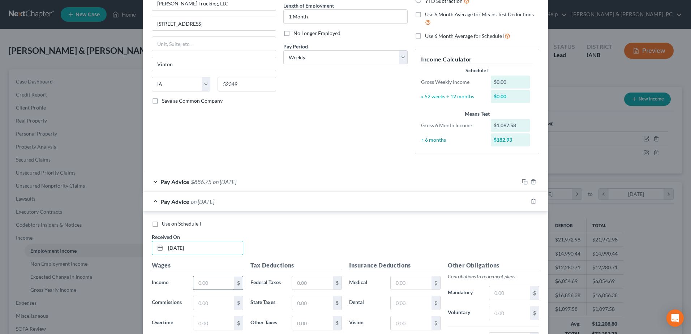
type input "[DATE]"
click at [218, 284] on input "text" at bounding box center [213, 283] width 41 height 14
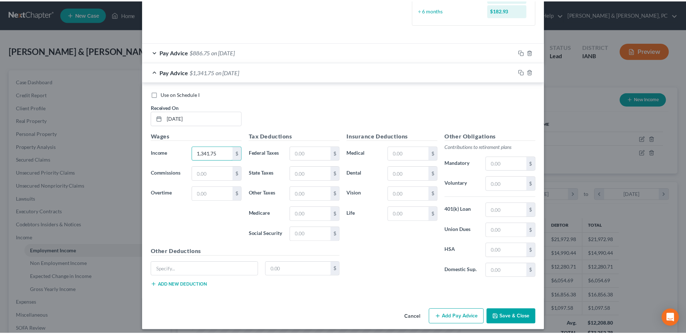
scroll to position [207, 0]
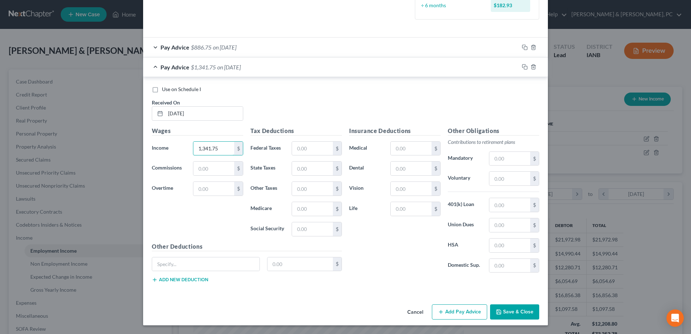
type input "1,341.75"
click at [504, 307] on button "Save & Close" at bounding box center [514, 311] width 49 height 15
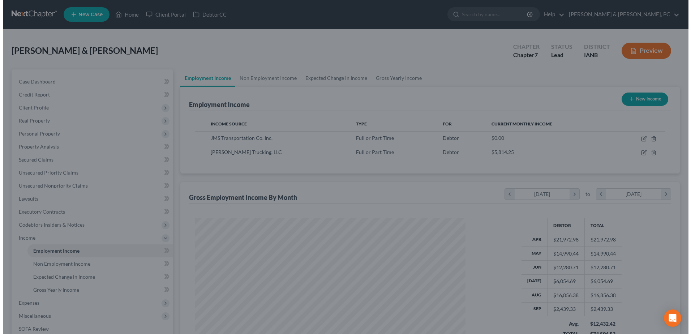
scroll to position [361358, 361209]
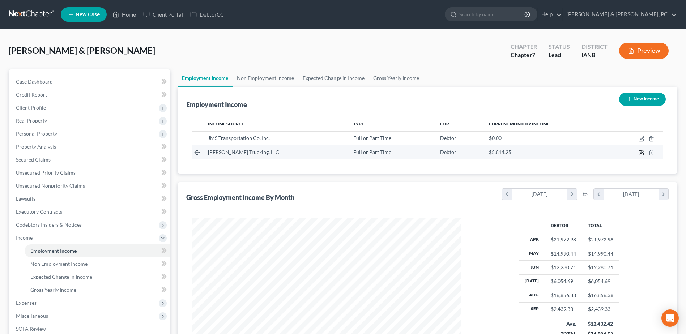
click at [643, 152] on icon "button" at bounding box center [641, 151] width 3 height 3
select select "0"
select select "16"
select select "3"
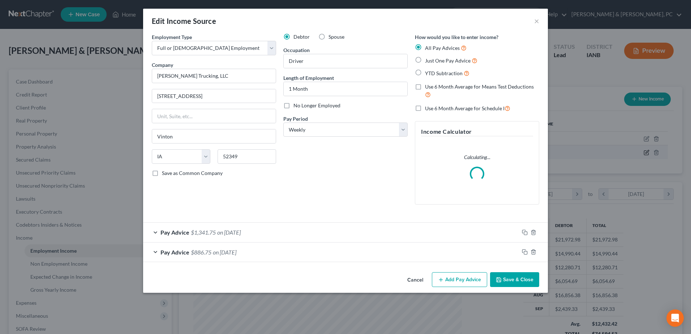
scroll to position [135, 286]
click at [260, 236] on div "Pay Advice $1,341.75 on 09/19/2025" at bounding box center [331, 232] width 376 height 19
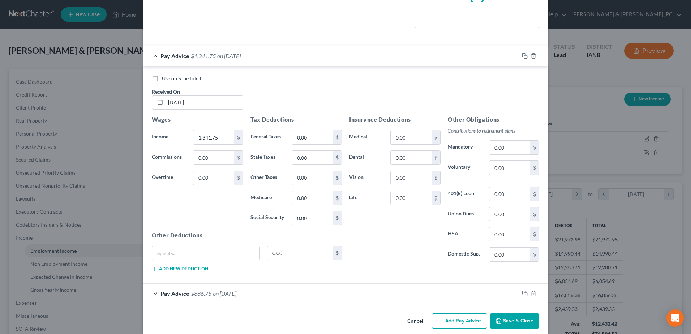
scroll to position [181, 0]
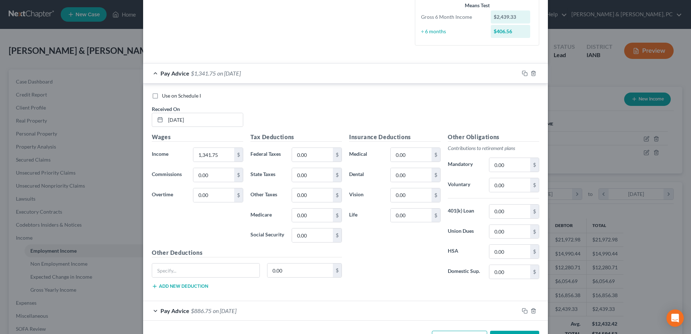
click at [266, 309] on div "Pay Advice $886.75 on 09/12/2025" at bounding box center [331, 310] width 376 height 19
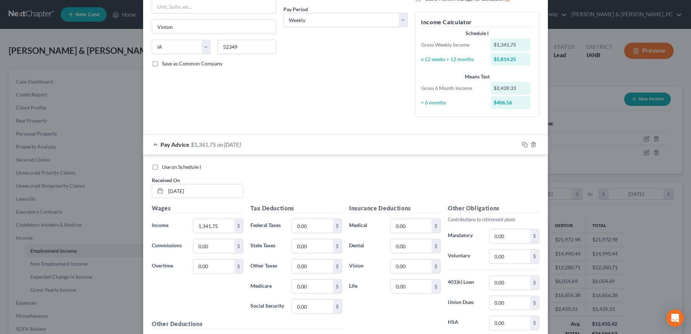
scroll to position [145, 0]
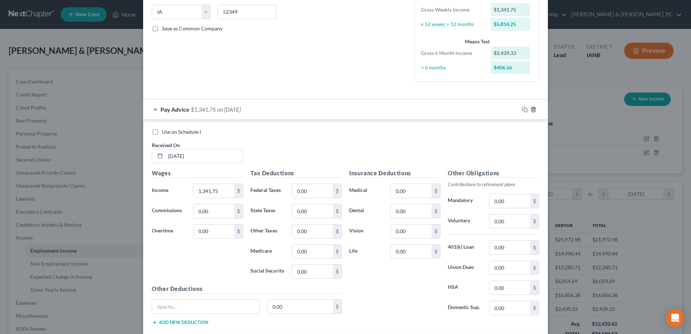
click at [532, 107] on icon "button" at bounding box center [533, 109] width 3 height 5
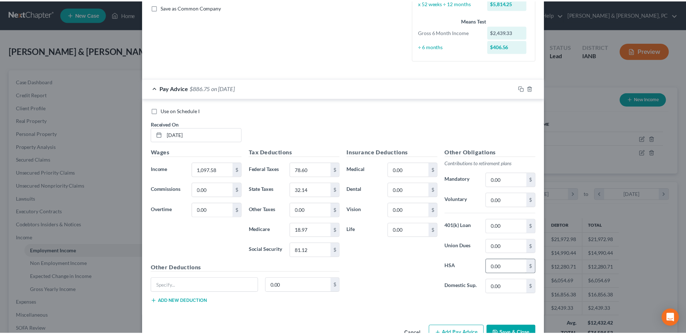
scroll to position [187, 0]
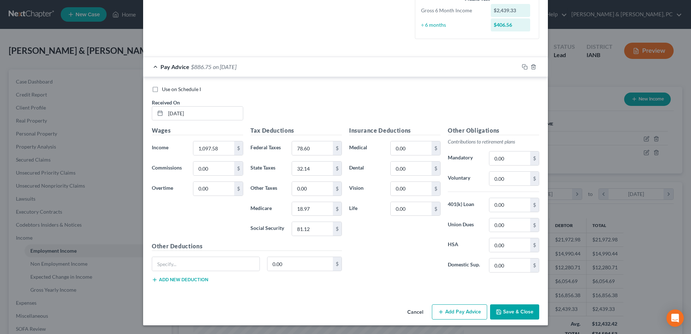
click at [520, 314] on button "Save & Close" at bounding box center [514, 311] width 49 height 15
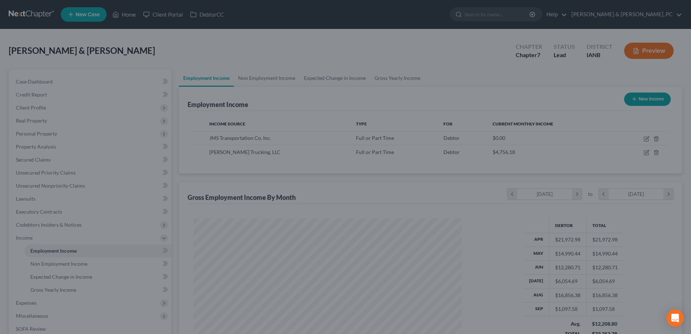
scroll to position [361358, 361209]
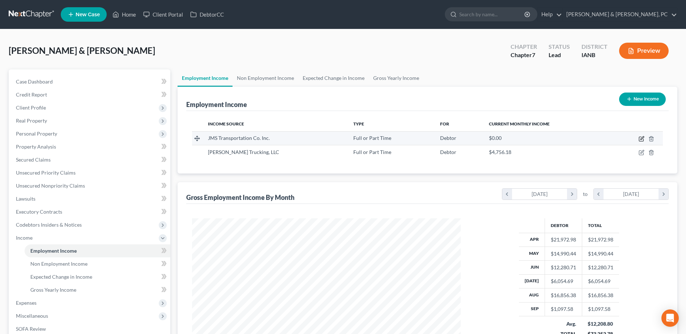
click at [642, 139] on icon "button" at bounding box center [641, 137] width 3 height 3
select select "0"
select select "16"
select select "3"
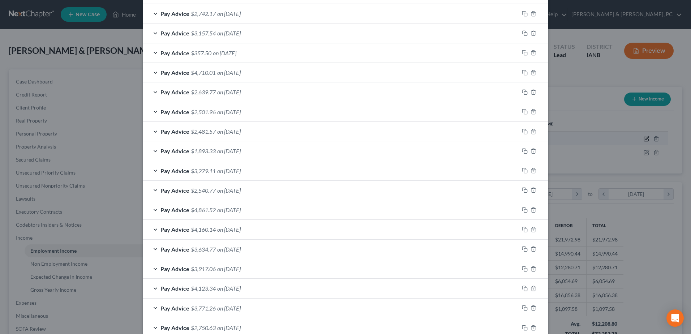
scroll to position [321, 0]
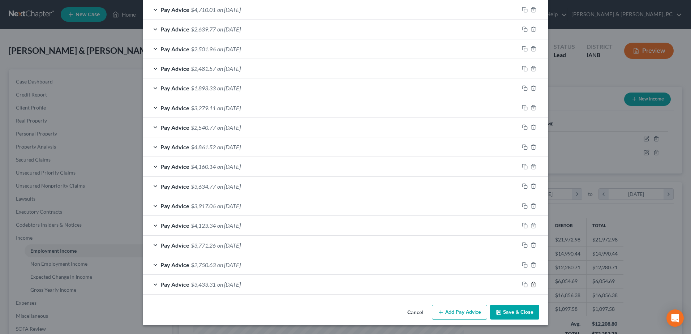
click at [532, 282] on icon "button" at bounding box center [533, 284] width 3 height 5
click at [531, 282] on icon "button" at bounding box center [534, 285] width 6 height 6
click at [531, 282] on icon "button" at bounding box center [534, 284] width 6 height 6
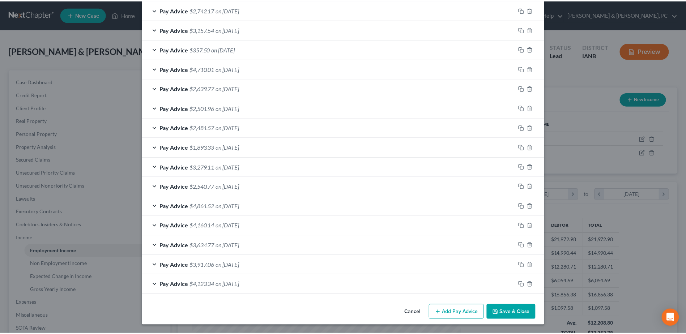
scroll to position [262, 0]
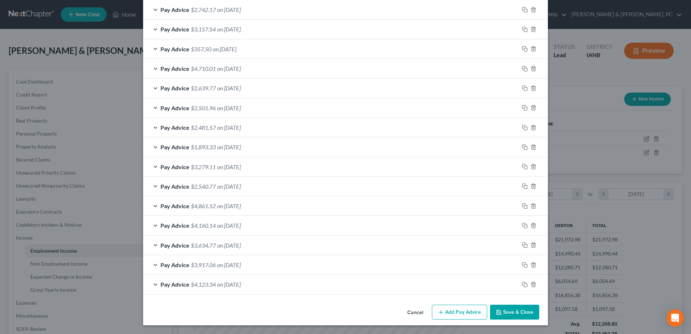
click at [518, 309] on button "Save & Close" at bounding box center [514, 312] width 49 height 15
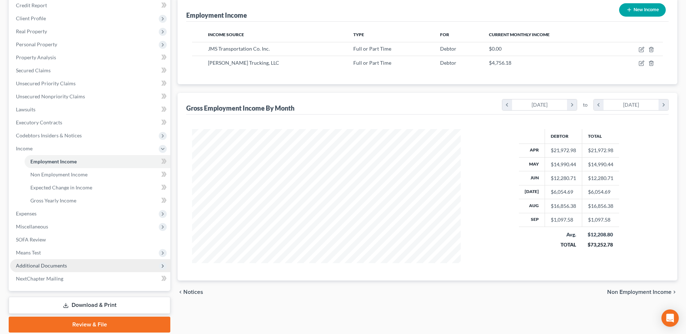
scroll to position [108, 0]
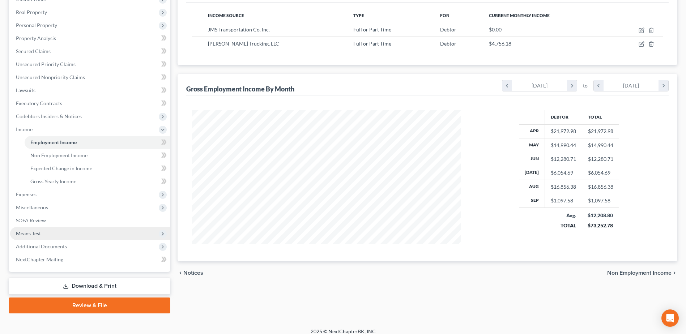
click at [42, 230] on span "Means Test" at bounding box center [90, 233] width 160 height 13
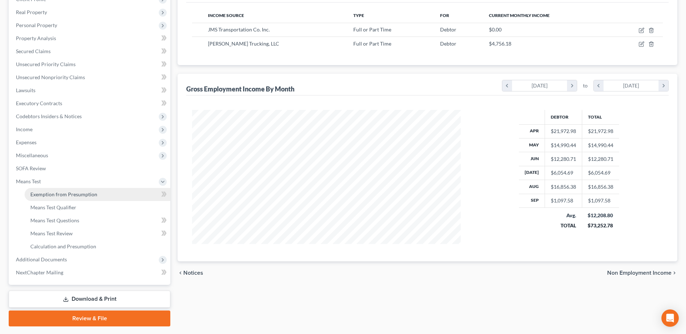
click at [66, 195] on span "Exemption from Presumption" at bounding box center [63, 194] width 67 height 6
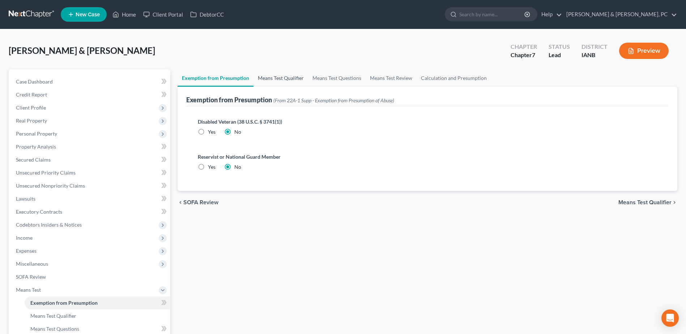
click at [278, 77] on link "Means Test Qualifier" at bounding box center [280, 77] width 55 height 17
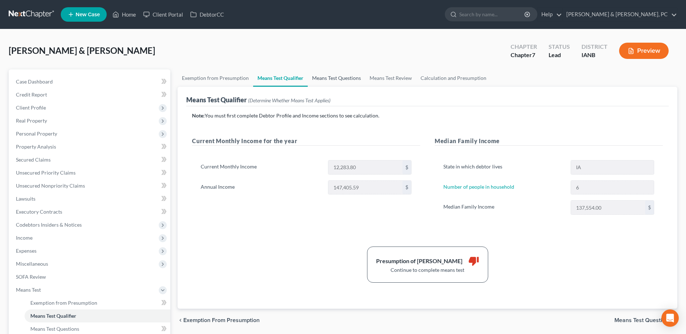
click at [333, 78] on link "Means Test Questions" at bounding box center [336, 77] width 57 height 17
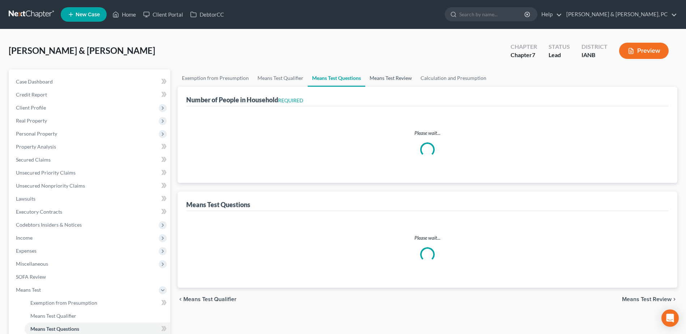
select select "0"
select select "60"
select select "6"
select select "2"
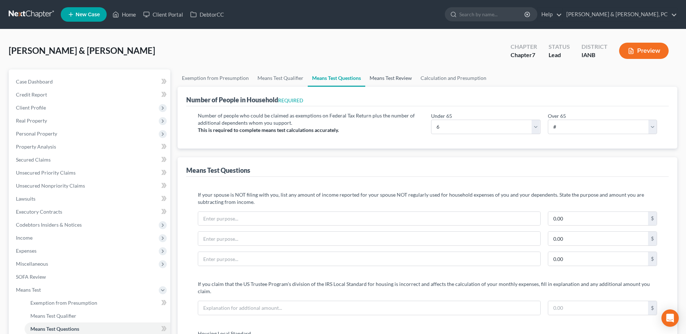
click at [390, 76] on link "Means Test Review" at bounding box center [390, 77] width 51 height 17
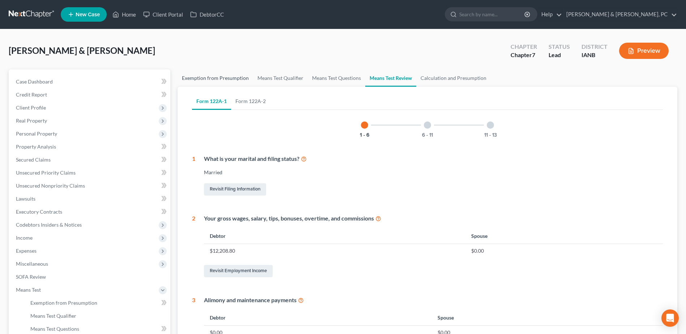
click at [217, 81] on link "Exemption from Presumption" at bounding box center [215, 77] width 76 height 17
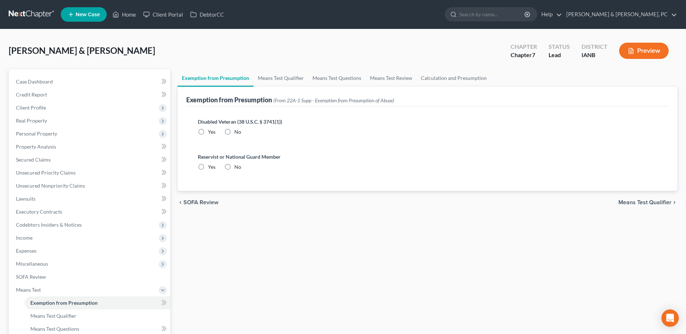
radio input "true"
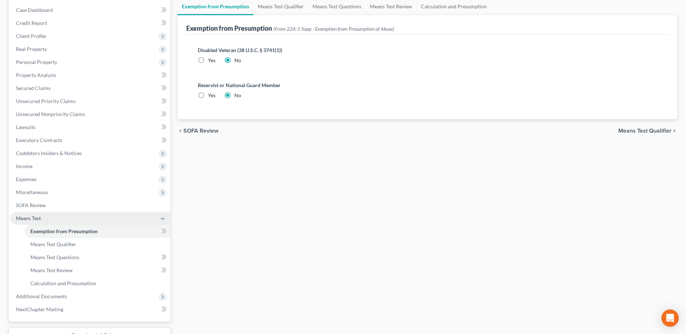
scroll to position [72, 0]
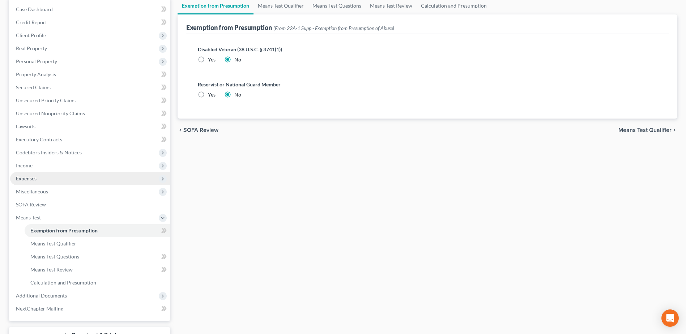
click at [39, 181] on span "Expenses" at bounding box center [90, 178] width 160 height 13
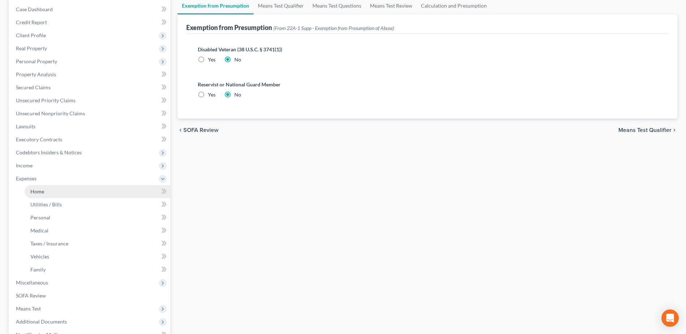
click at [40, 193] on span "Home" at bounding box center [37, 191] width 14 height 6
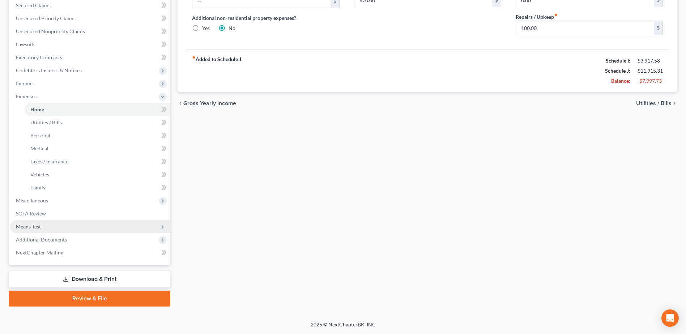
click at [44, 223] on span "Means Test" at bounding box center [90, 226] width 160 height 13
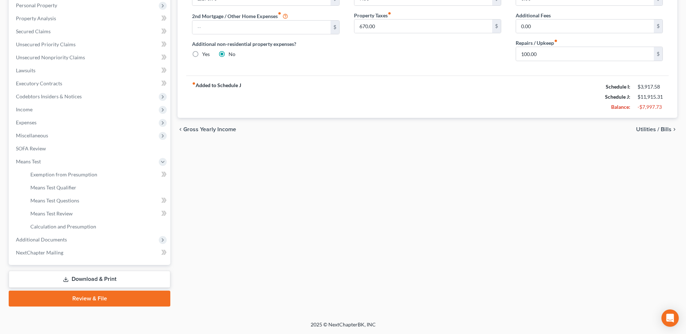
scroll to position [128, 0]
click at [70, 226] on span "Calculation and Presumption" at bounding box center [63, 226] width 66 height 6
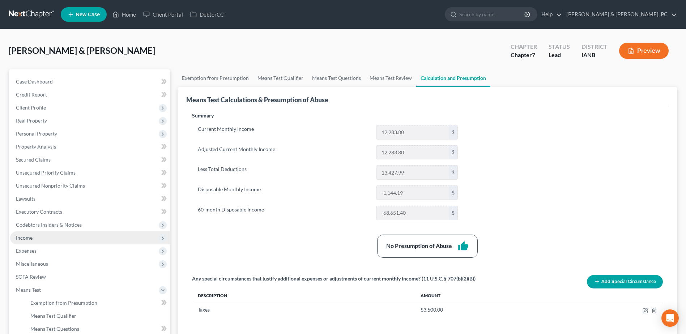
click at [40, 235] on span "Income" at bounding box center [90, 237] width 160 height 13
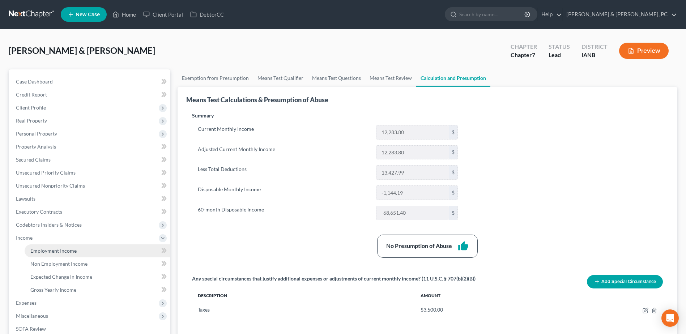
click at [44, 249] on span "Employment Income" at bounding box center [53, 251] width 46 height 6
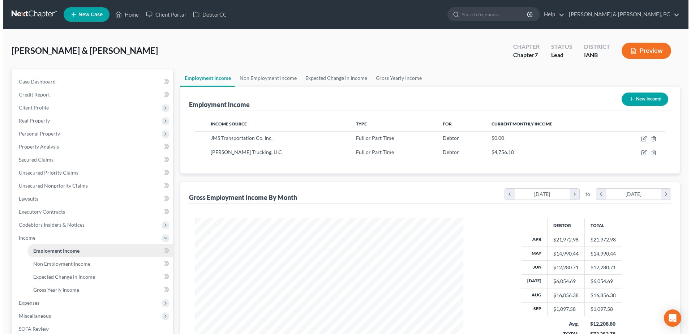
scroll to position [134, 283]
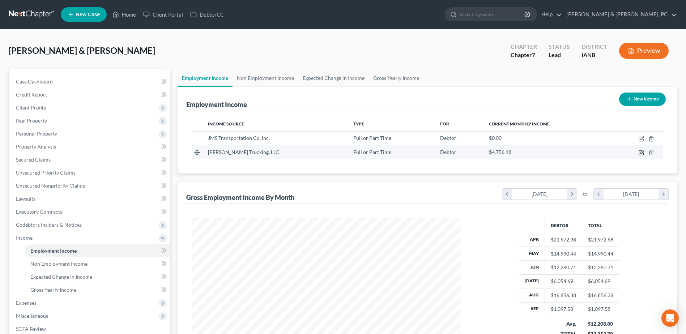
click at [639, 152] on icon "button" at bounding box center [641, 153] width 4 height 4
select select "0"
select select "16"
select select "3"
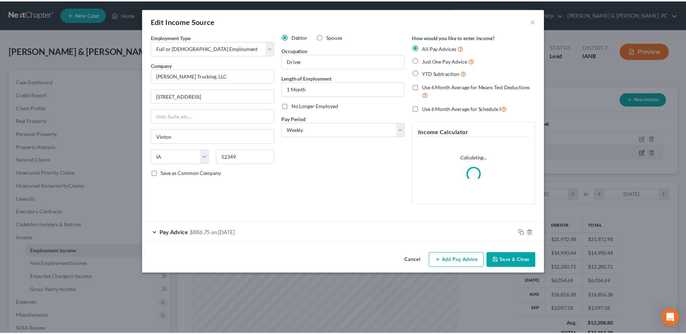
scroll to position [135, 286]
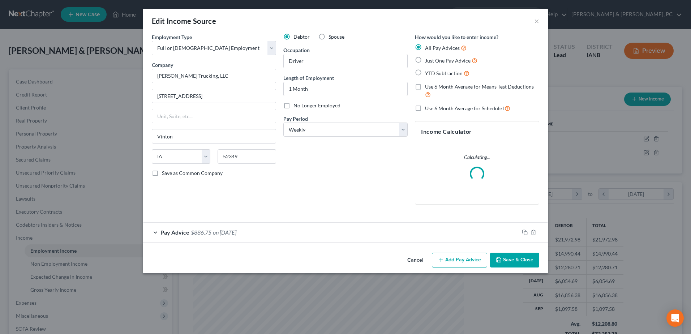
click at [530, 264] on button "Save & Close" at bounding box center [514, 260] width 49 height 15
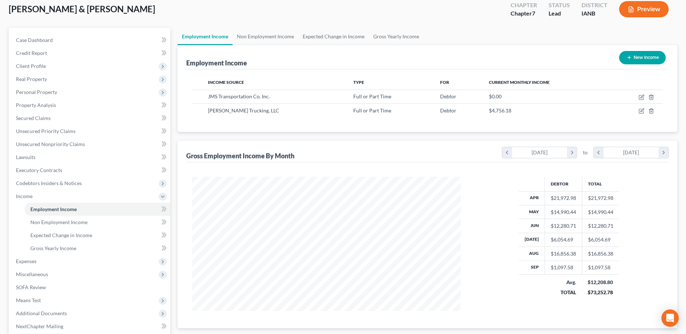
scroll to position [0, 0]
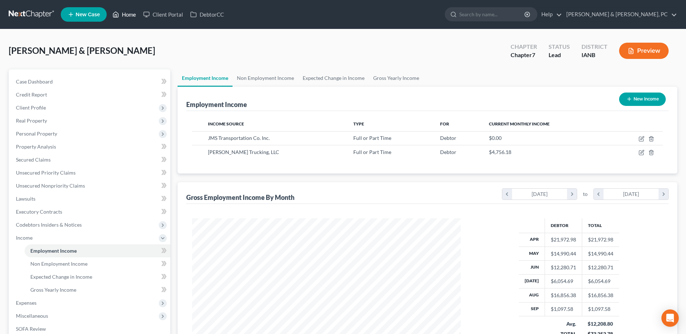
click at [126, 18] on link "Home" at bounding box center [124, 14] width 31 height 13
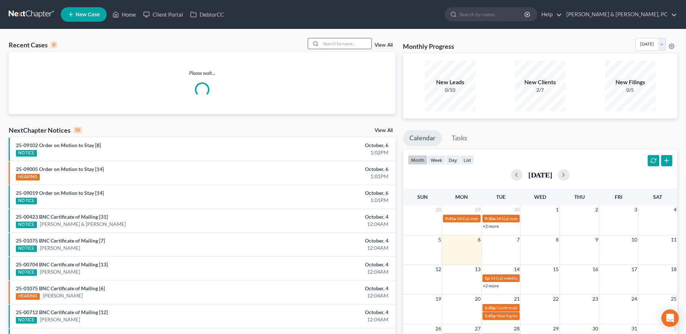
click at [364, 46] on input "search" at bounding box center [346, 43] width 51 height 10
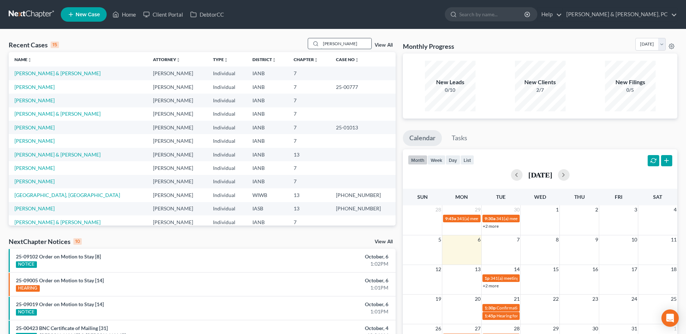
type input "feller"
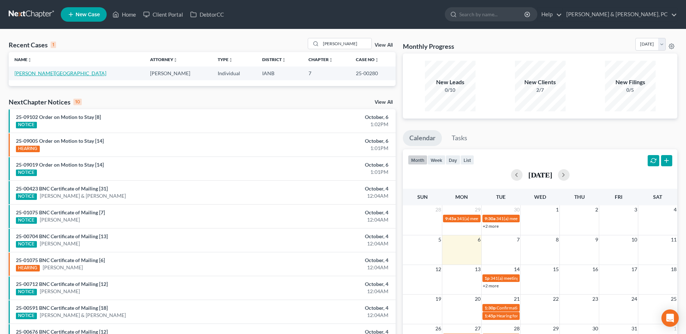
click at [32, 73] on link "Feller, Chad" at bounding box center [60, 73] width 92 height 6
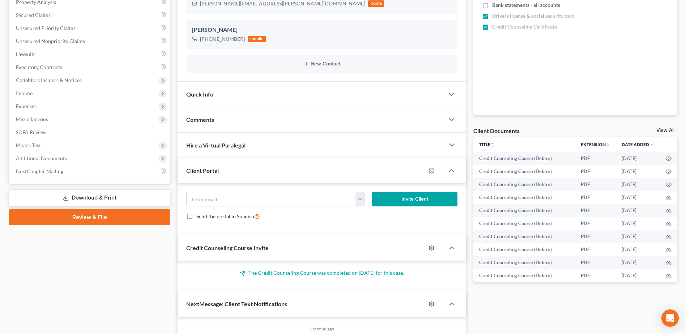
click at [79, 197] on link "Download & Print" at bounding box center [90, 197] width 162 height 17
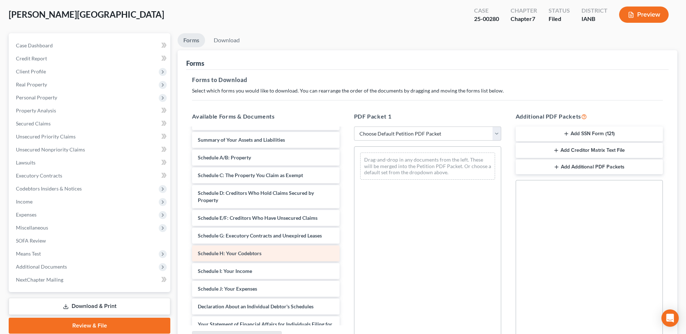
scroll to position [217, 0]
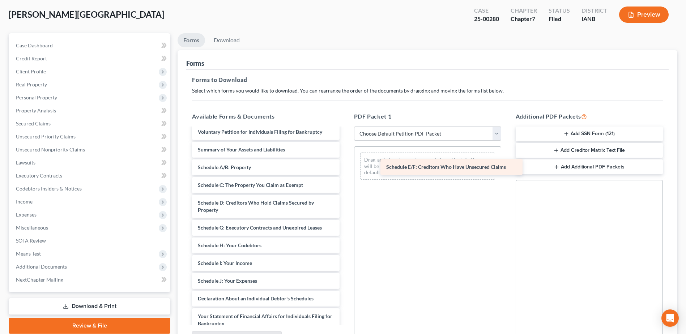
drag, startPoint x: 278, startPoint y: 226, endPoint x: 457, endPoint y: 159, distance: 191.2
click at [345, 159] on div "Schedule E/F: Creditors Who Have Unsecured Claims Credit Counseling Course (Deb…" at bounding box center [265, 185] width 159 height 548
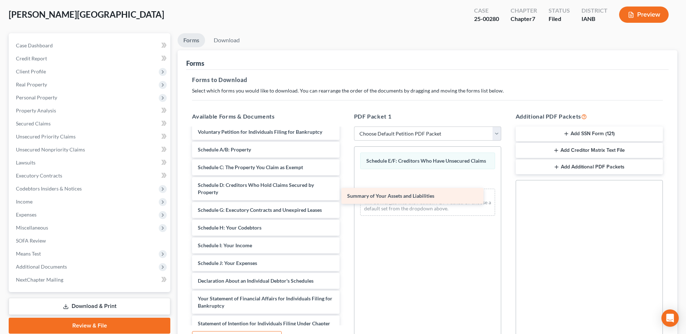
drag, startPoint x: 301, startPoint y: 153, endPoint x: 451, endPoint y: 199, distance: 156.3
click at [345, 199] on div "Summary of Your Assets and Liabilities Credit Counseling Course (Debtor) Credit…" at bounding box center [265, 176] width 159 height 530
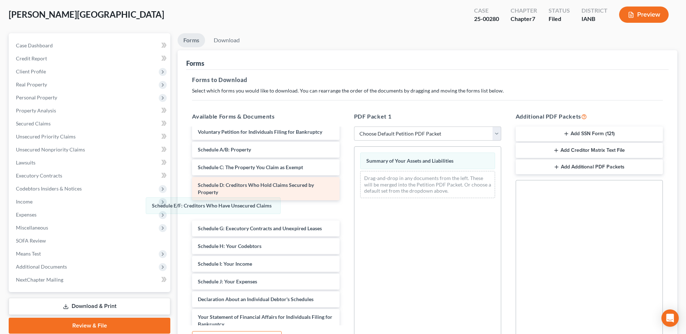
drag, startPoint x: 401, startPoint y: 164, endPoint x: 225, endPoint y: 201, distance: 180.2
click at [354, 204] on div "Schedule E/F: Creditors Who Have Unsecured Claims Schedule E/F: Creditors Who H…" at bounding box center [427, 175] width 146 height 57
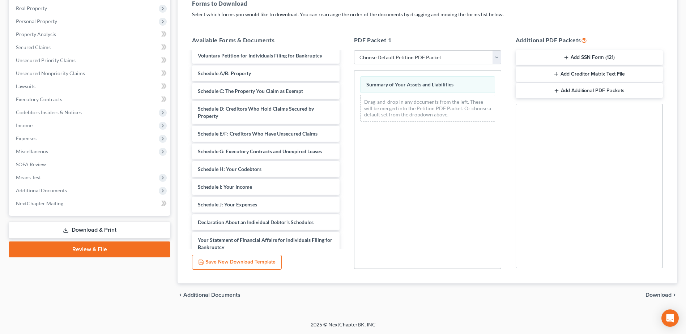
click at [651, 292] on span "Download" at bounding box center [658, 295] width 26 height 6
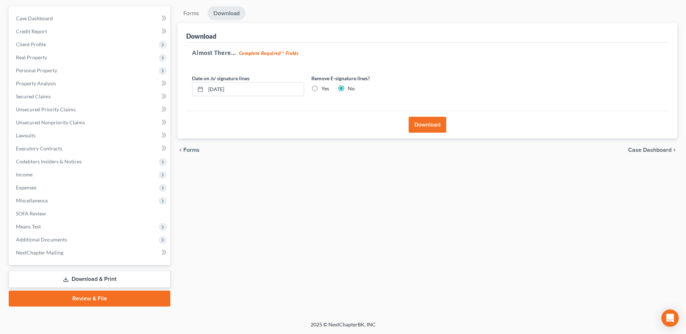
scroll to position [63, 0]
click at [429, 124] on button "Download" at bounding box center [427, 125] width 38 height 16
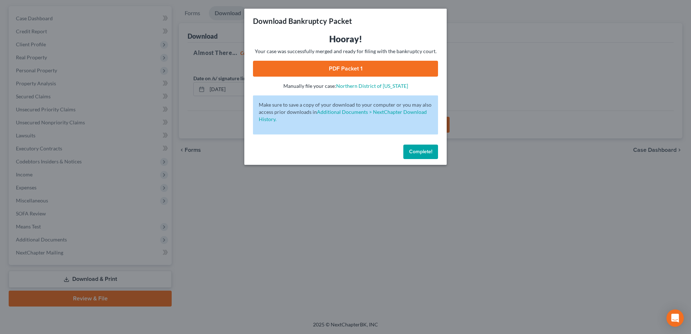
click at [428, 153] on span "Complete!" at bounding box center [420, 152] width 23 height 6
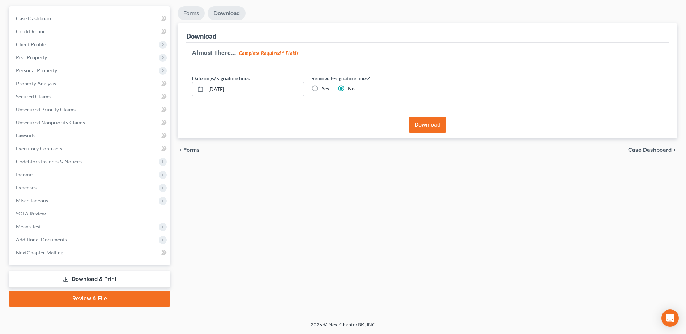
click at [195, 10] on link "Forms" at bounding box center [190, 13] width 27 height 14
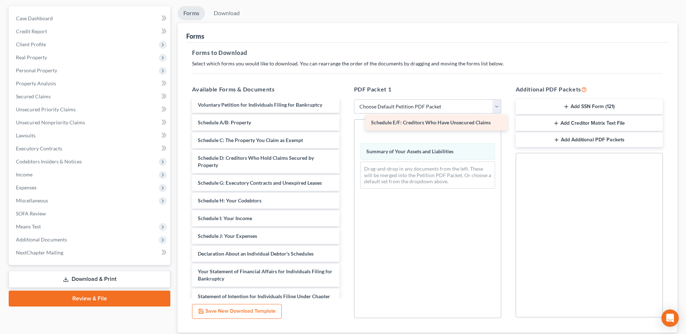
drag, startPoint x: 248, startPoint y: 184, endPoint x: 421, endPoint y: 124, distance: 183.4
click at [345, 124] on div "Schedule E/F: Creditors Who Have Unsecured Claims Credit Counseling Course (Deb…" at bounding box center [265, 149] width 159 height 530
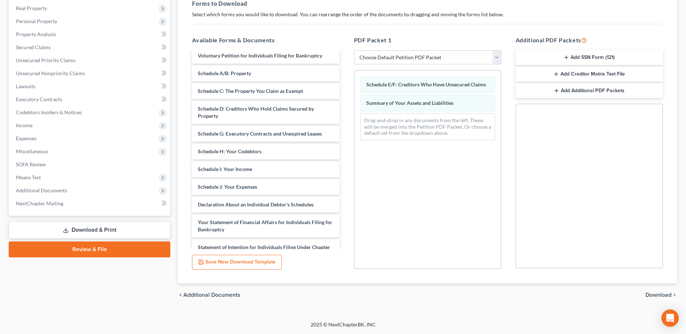
click at [659, 295] on span "Download" at bounding box center [658, 295] width 26 height 6
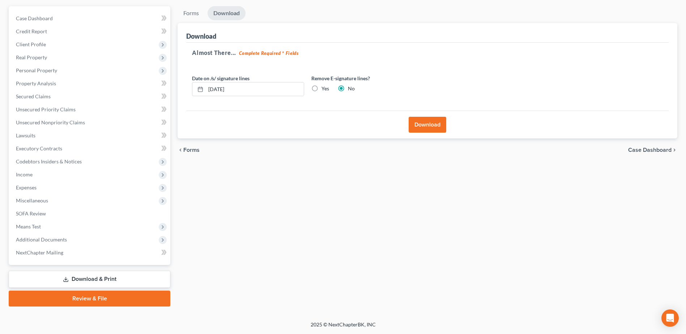
click at [436, 125] on button "Download" at bounding box center [427, 125] width 38 height 16
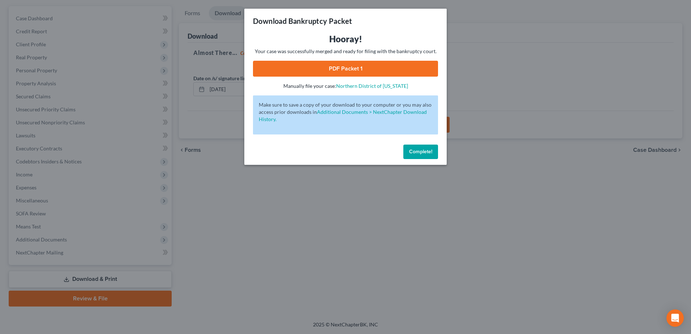
click at [298, 61] on link "PDF Packet 1" at bounding box center [345, 69] width 185 height 16
click at [427, 153] on span "Complete!" at bounding box center [420, 152] width 23 height 6
